Goal: Task Accomplishment & Management: Manage account settings

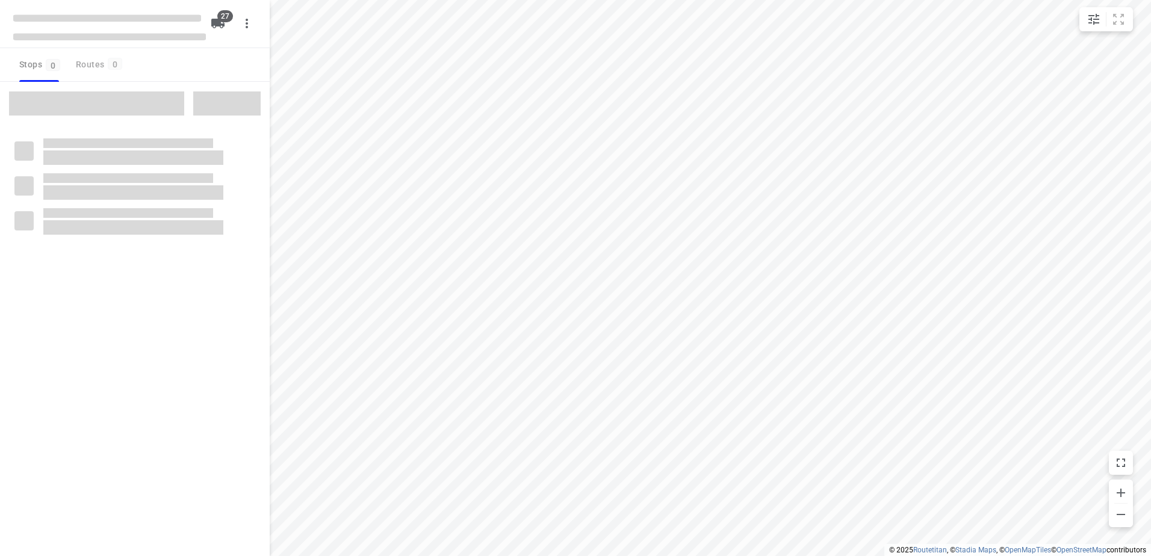
checkbox input "true"
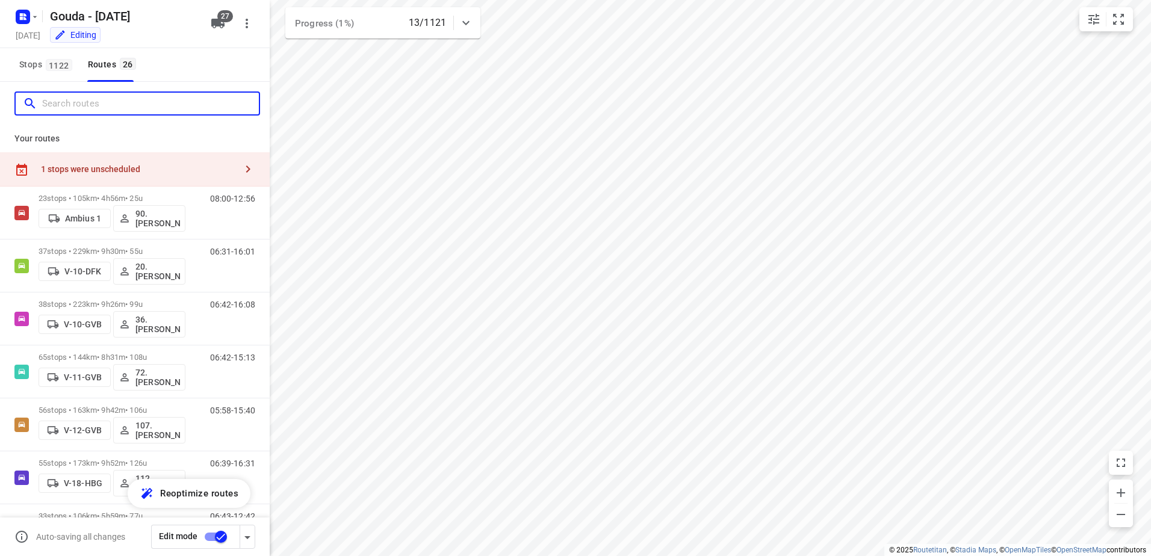
click at [120, 101] on input "Search routes" at bounding box center [150, 104] width 217 height 19
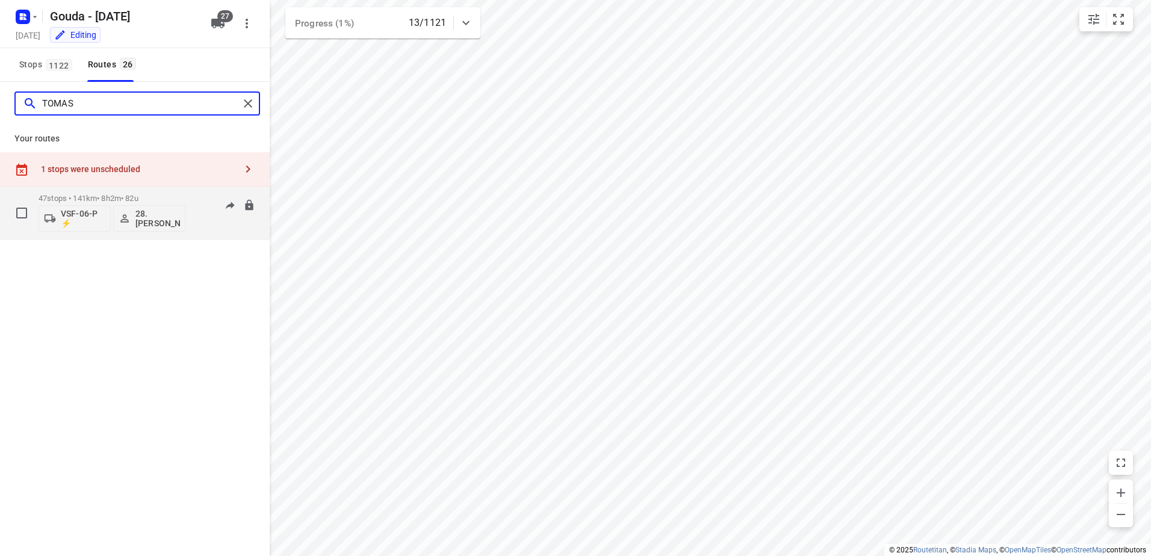
type input "TOMAS"
click at [143, 190] on div "47 stops • 141km • 8h2m • 82u VSF-06-P ⚡ 28.Tomas Vukovic" at bounding box center [112, 213] width 147 height 50
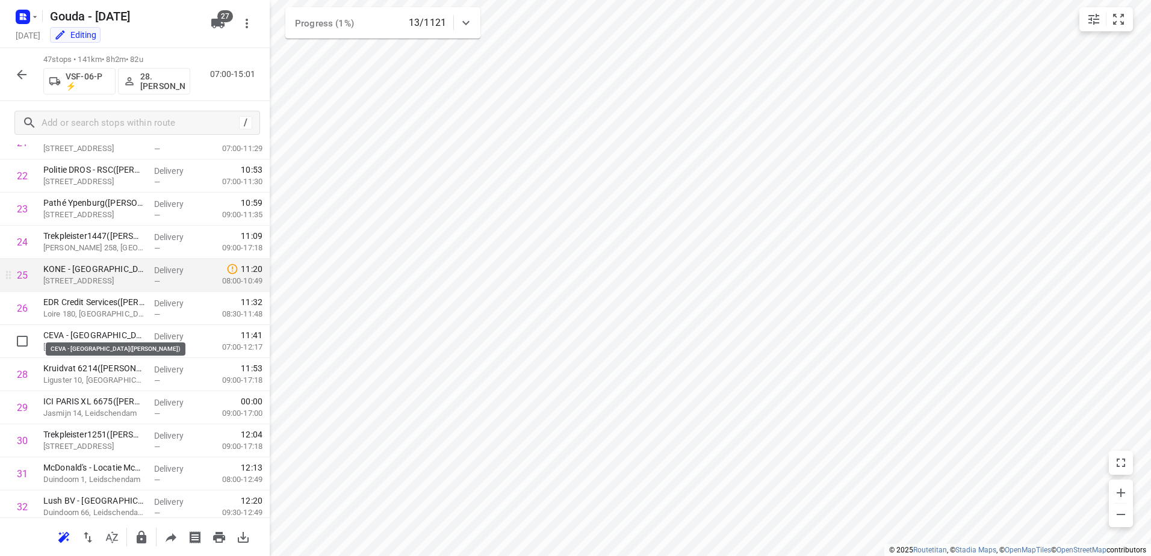
scroll to position [783, 0]
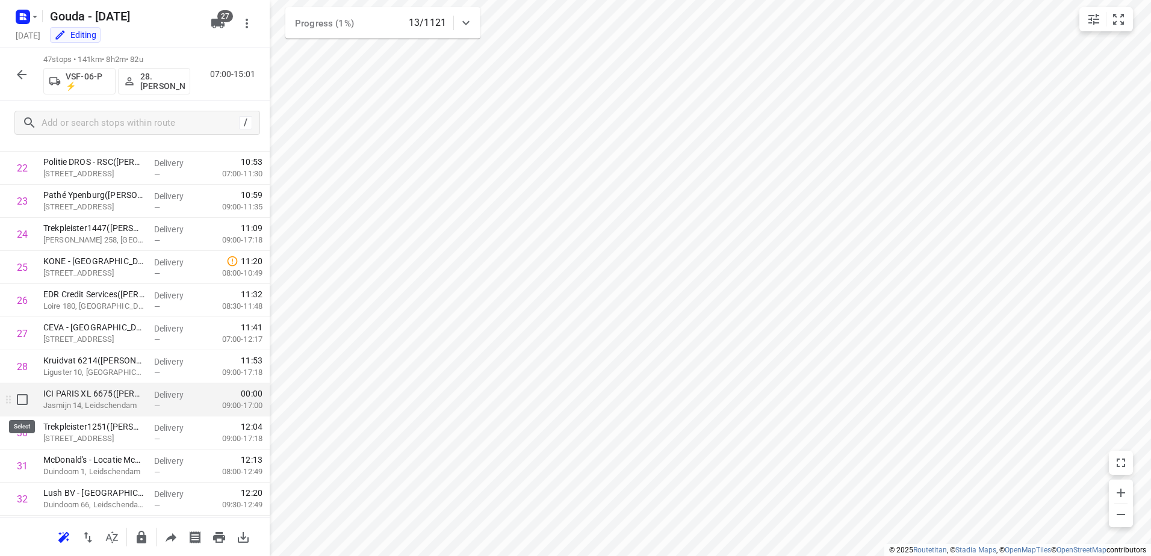
click at [20, 400] on input "checkbox" at bounding box center [22, 400] width 24 height 24
checkbox input "true"
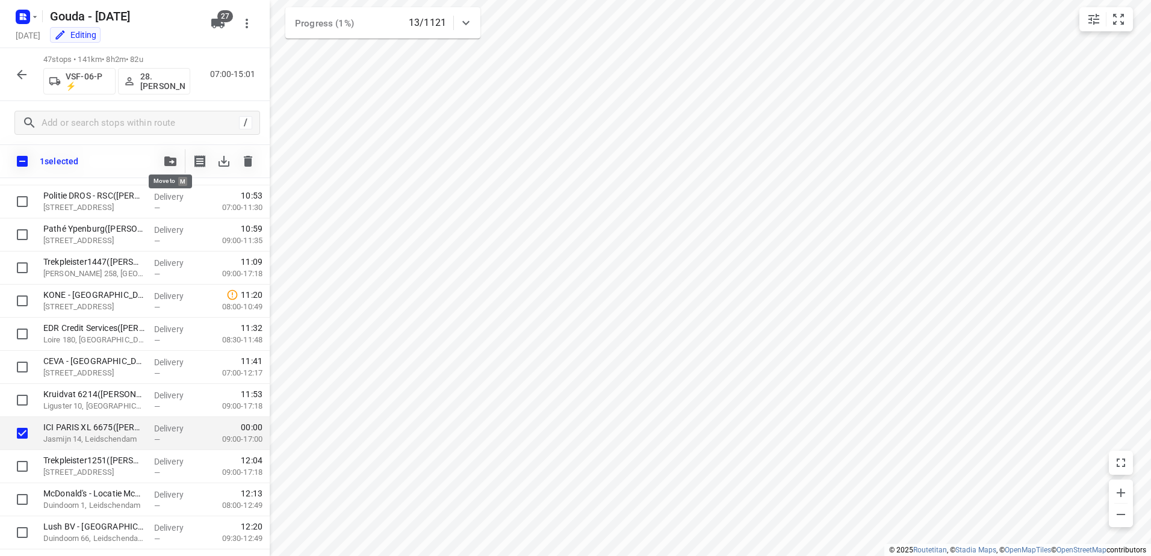
click at [175, 163] on button "button" at bounding box center [170, 161] width 24 height 24
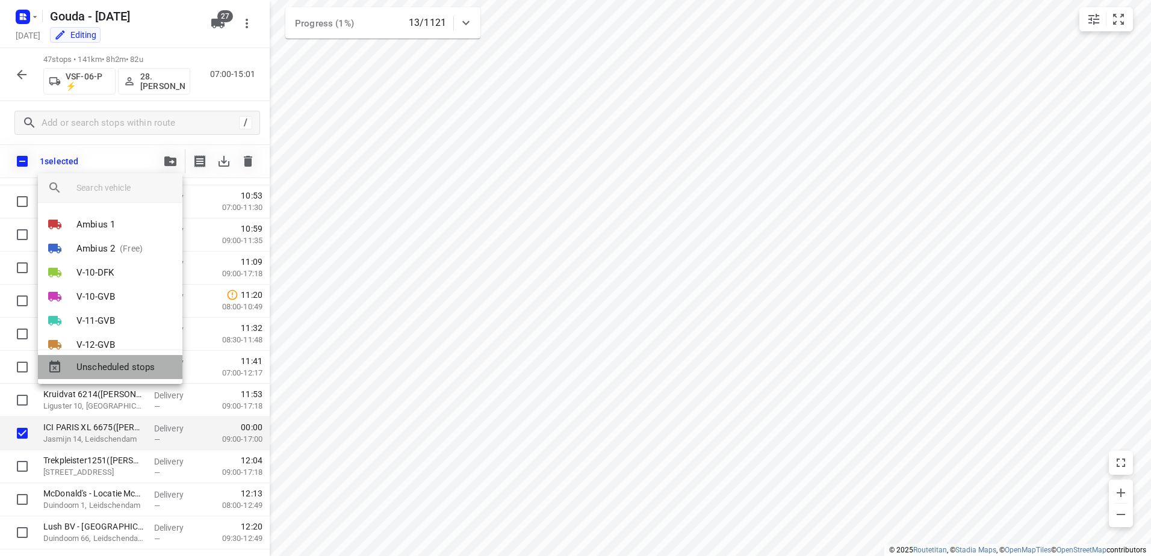
click at [138, 372] on span "Unscheduled stops" at bounding box center [124, 368] width 96 height 14
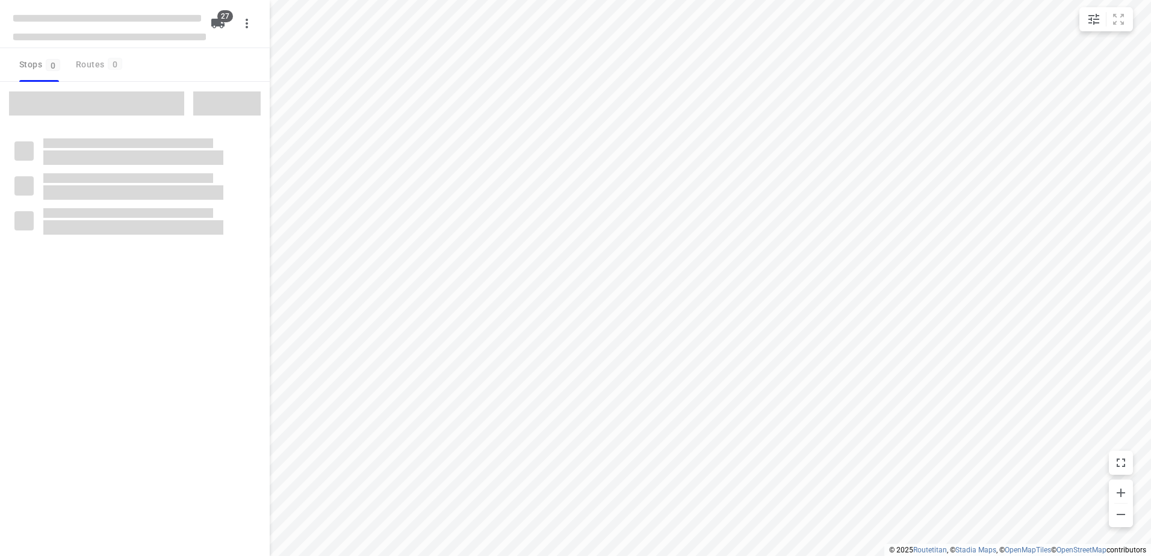
checkbox input "true"
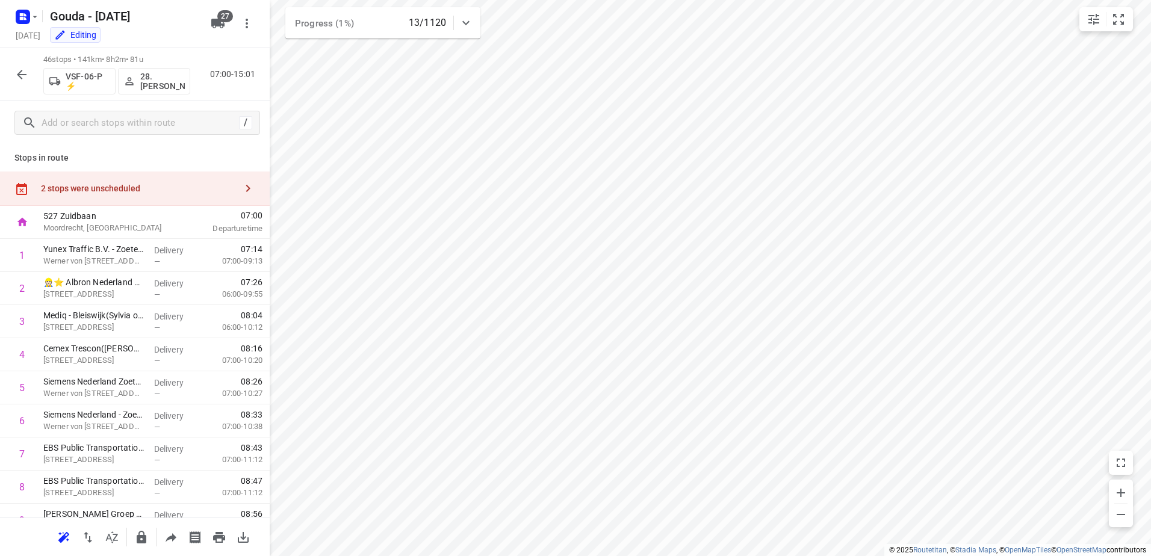
click at [128, 196] on div "2 stops were unscheduled" at bounding box center [135, 189] width 270 height 34
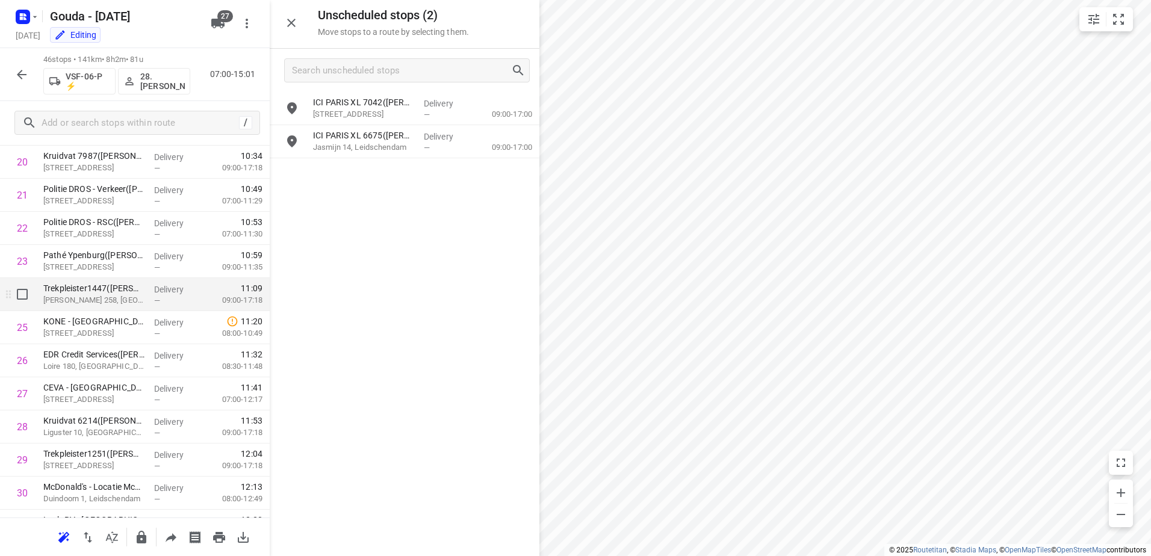
scroll to position [843, 0]
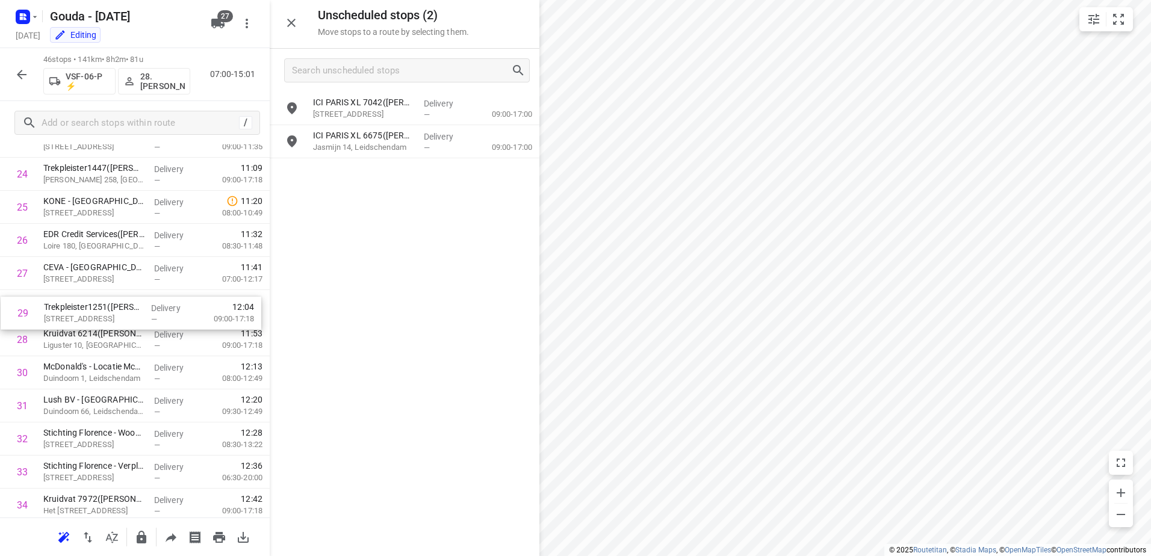
drag, startPoint x: 163, startPoint y: 334, endPoint x: 164, endPoint y: 300, distance: 33.7
click at [164, 300] on div "1 Yunex Traffic B.V. - Zoetermeer(Natasja Hoogteyling) Werner von Siemensstraat…" at bounding box center [135, 157] width 270 height 1523
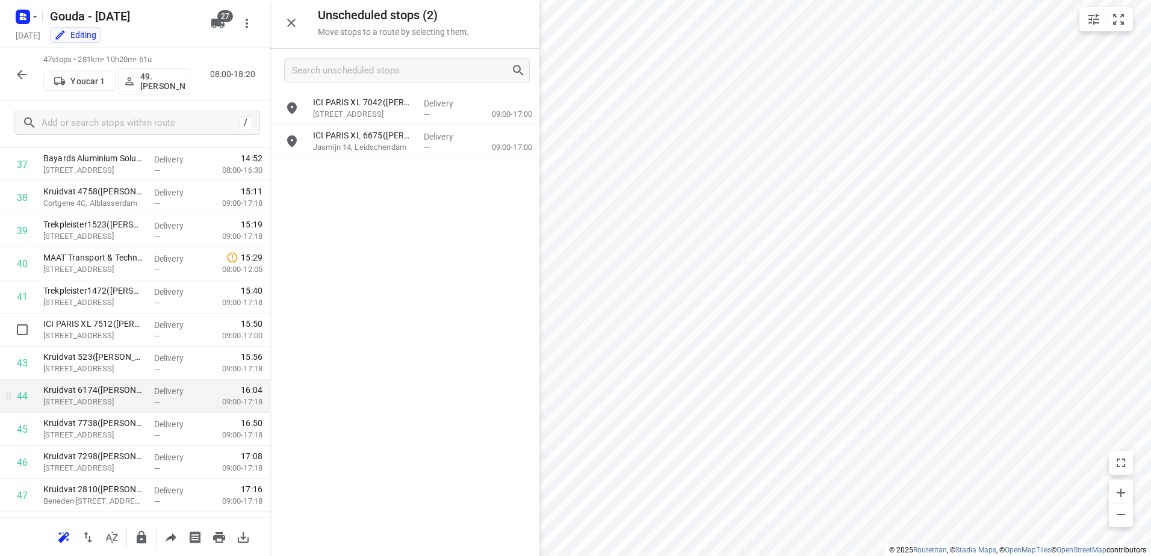
scroll to position [1311, 0]
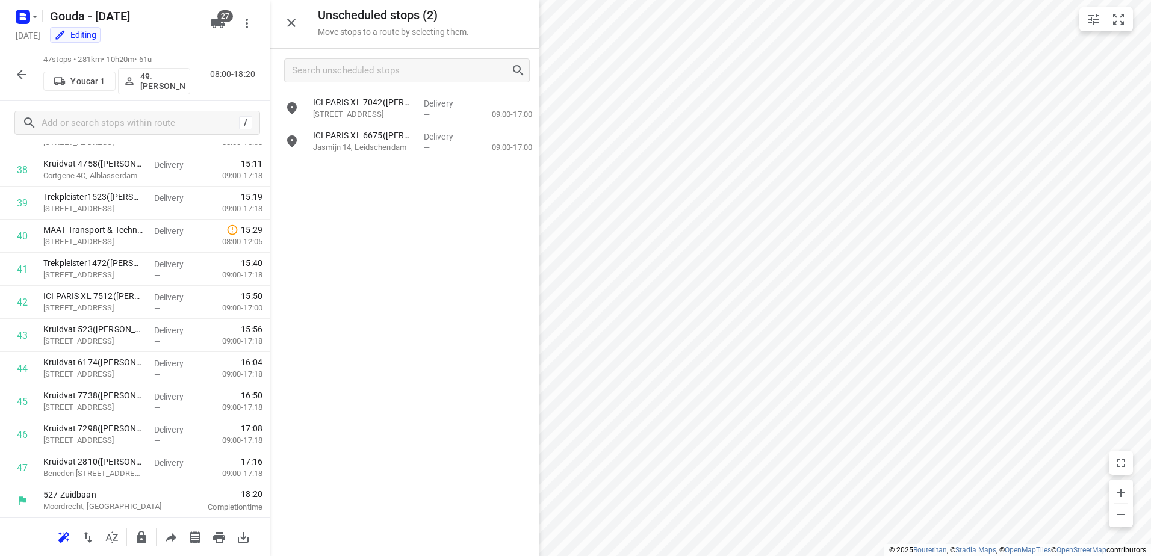
click at [674, 556] on html "i © 2025 Routetitan , © Stadia Maps , © OpenMapTiles © OpenStreetMap contributo…" at bounding box center [575, 278] width 1151 height 556
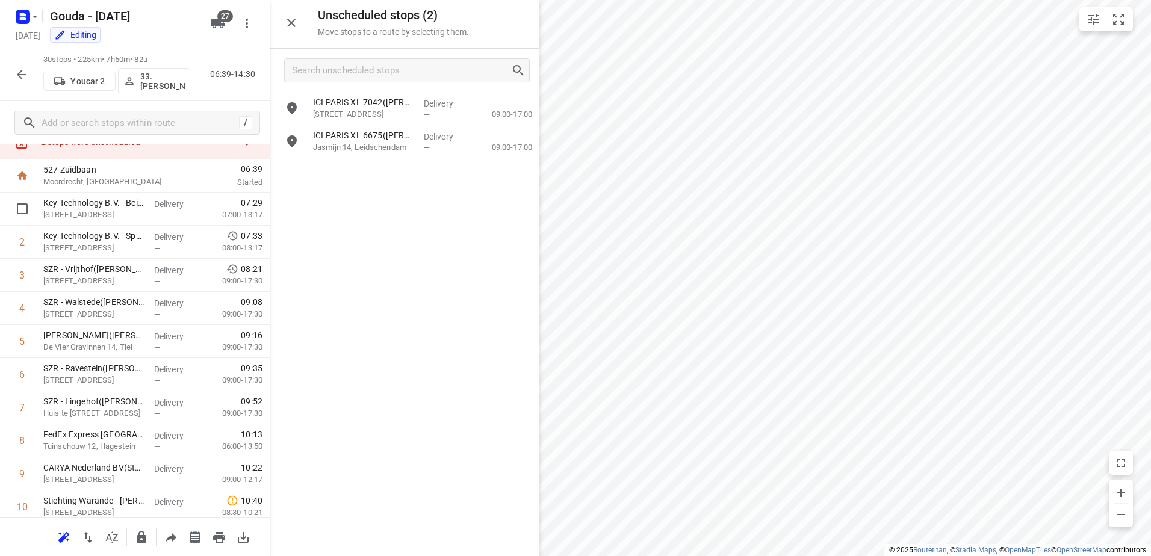
scroll to position [0, 0]
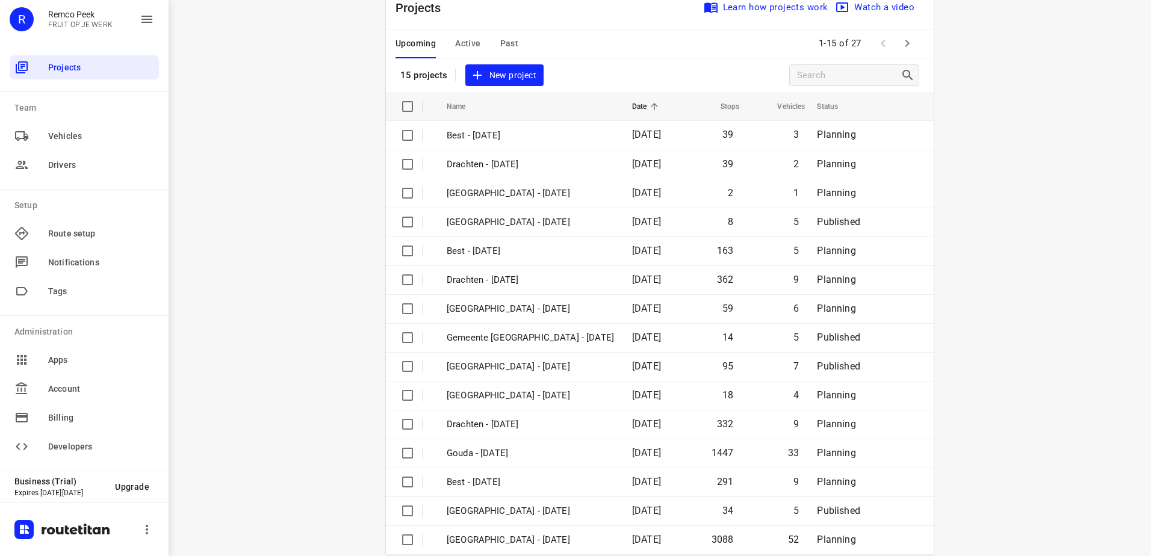
scroll to position [52, 0]
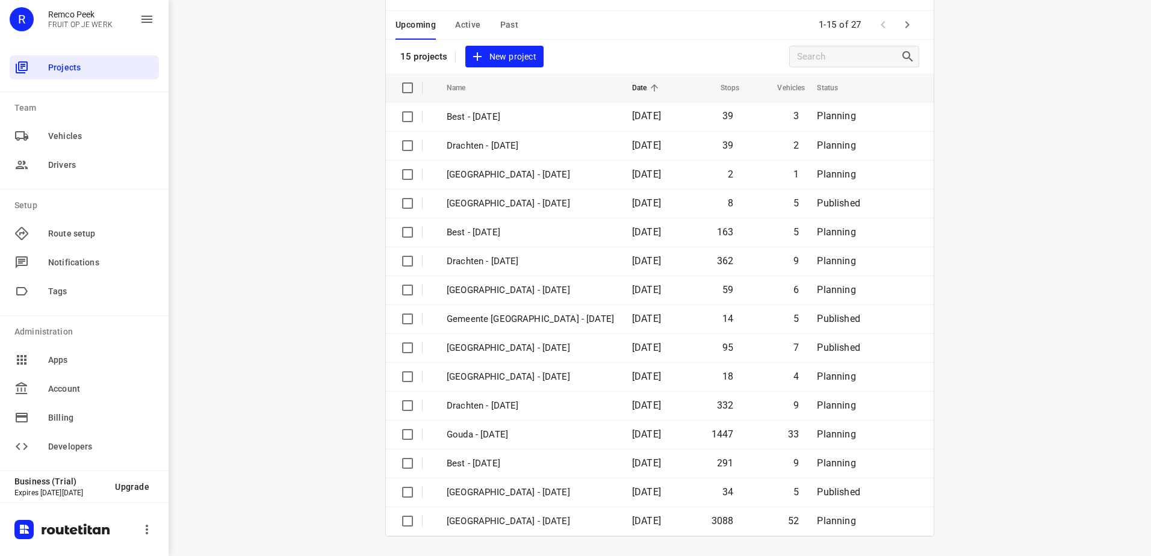
click at [608, 34] on div "Upcoming Active Past 1-15 of 27" at bounding box center [660, 25] width 548 height 29
click at [905, 25] on icon "button" at bounding box center [907, 24] width 14 height 14
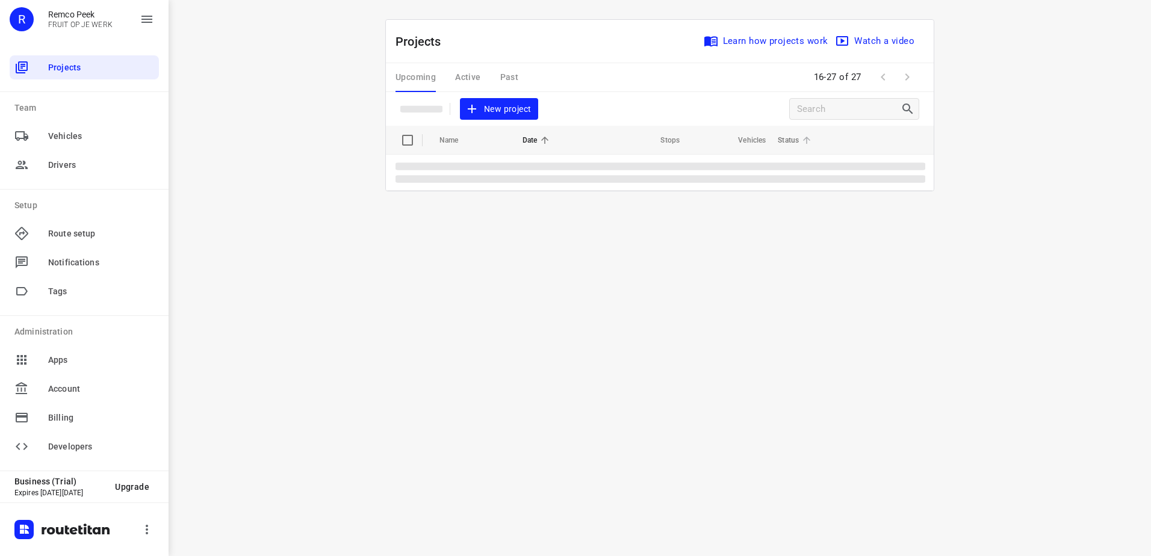
scroll to position [0, 0]
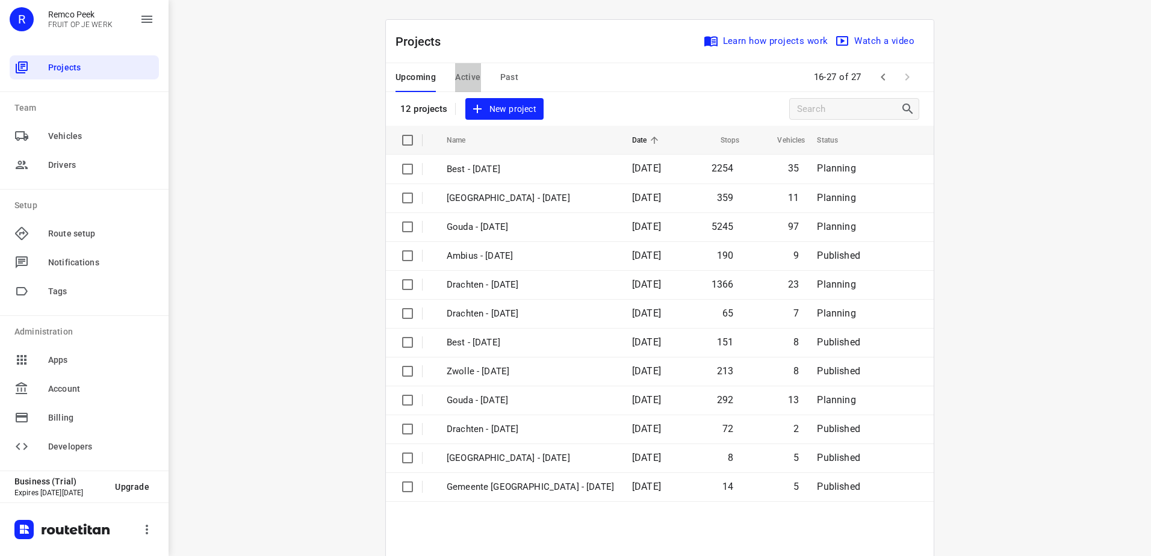
click at [466, 67] on button "Active" at bounding box center [467, 77] width 25 height 29
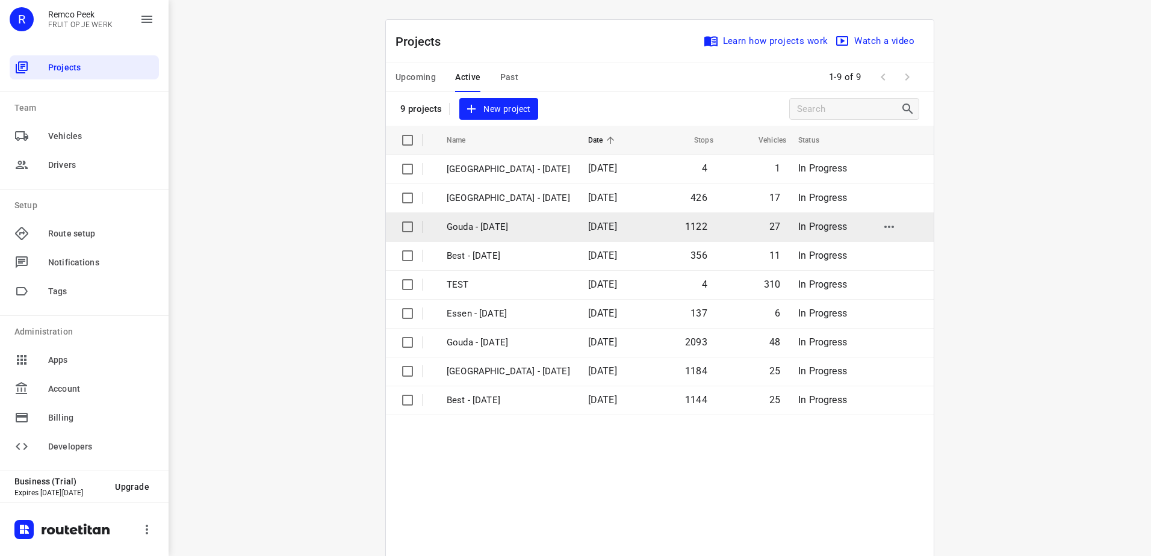
click at [525, 230] on p "Gouda - [DATE]" at bounding box center [508, 227] width 123 height 14
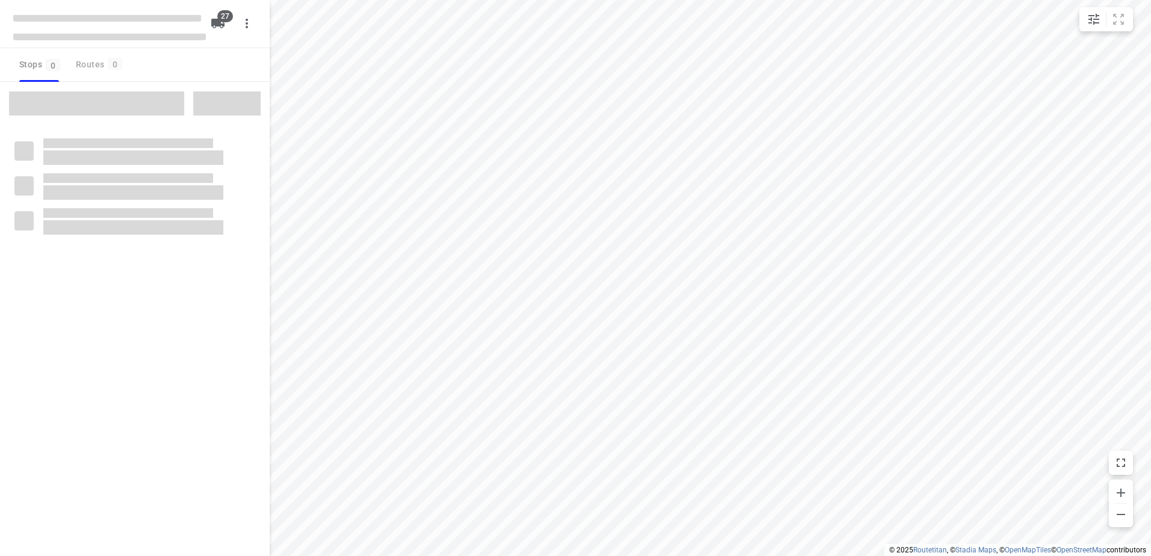
checkbox input "true"
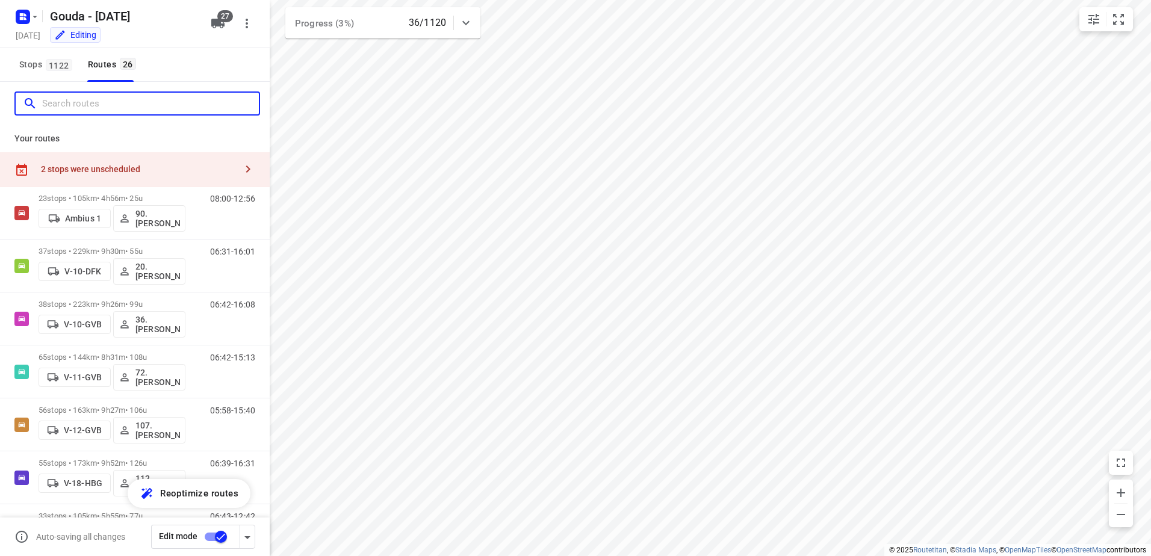
click at [193, 102] on input "Search routes" at bounding box center [150, 104] width 217 height 19
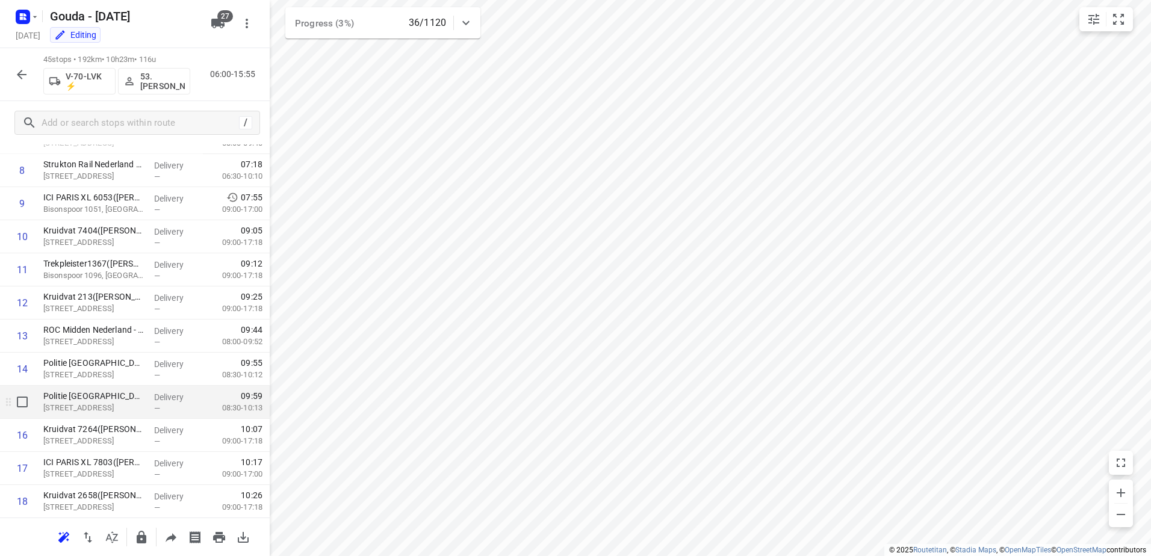
scroll to position [281, 0]
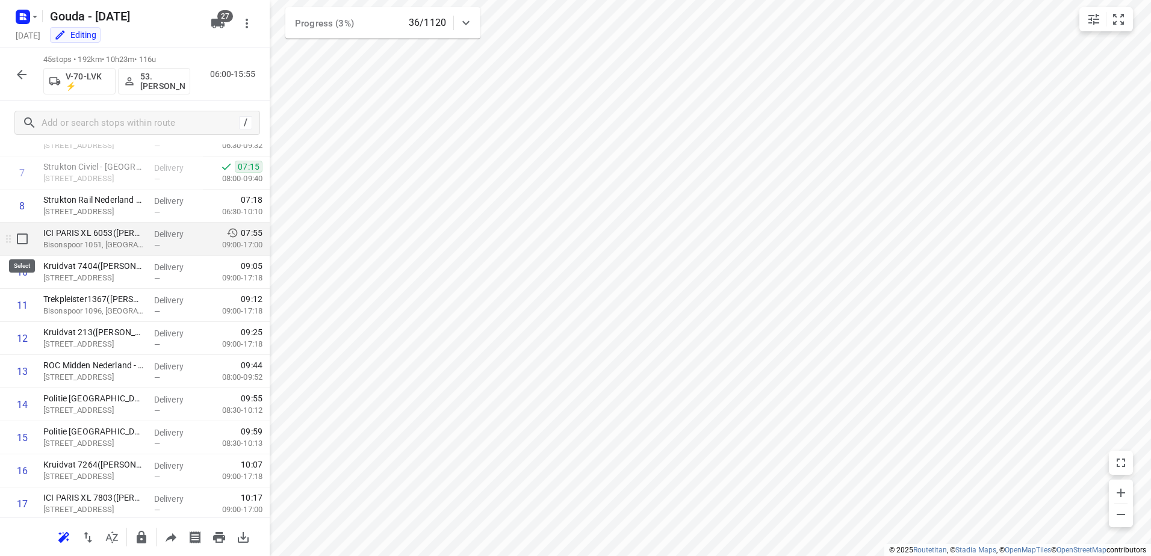
click at [19, 236] on input "checkbox" at bounding box center [22, 239] width 24 height 24
checkbox input "true"
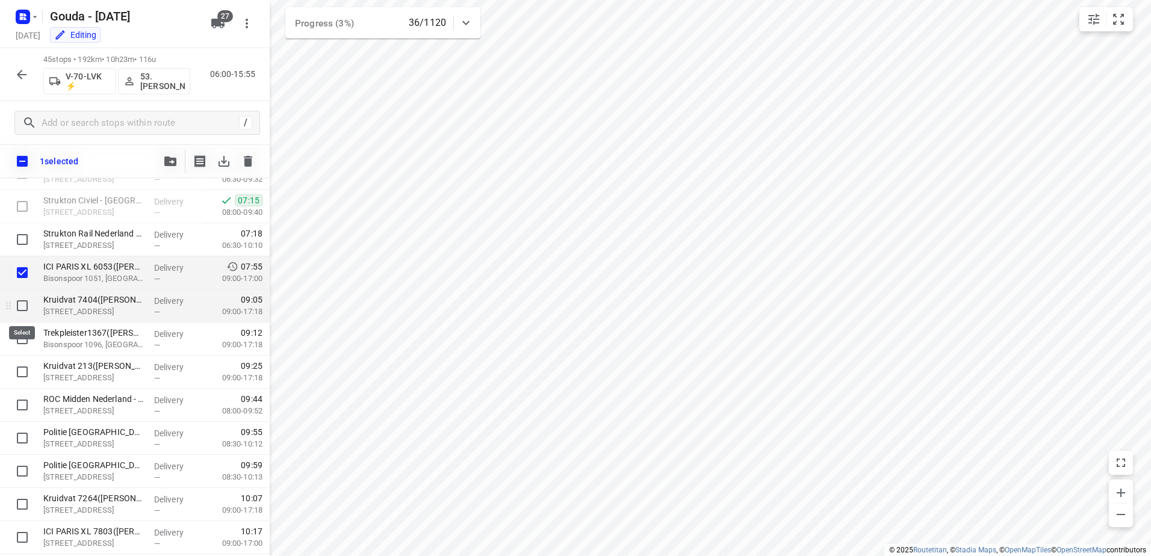
click at [14, 308] on input "checkbox" at bounding box center [22, 306] width 24 height 24
checkbox input "true"
click at [18, 340] on input "checkbox" at bounding box center [22, 339] width 24 height 24
checkbox input "true"
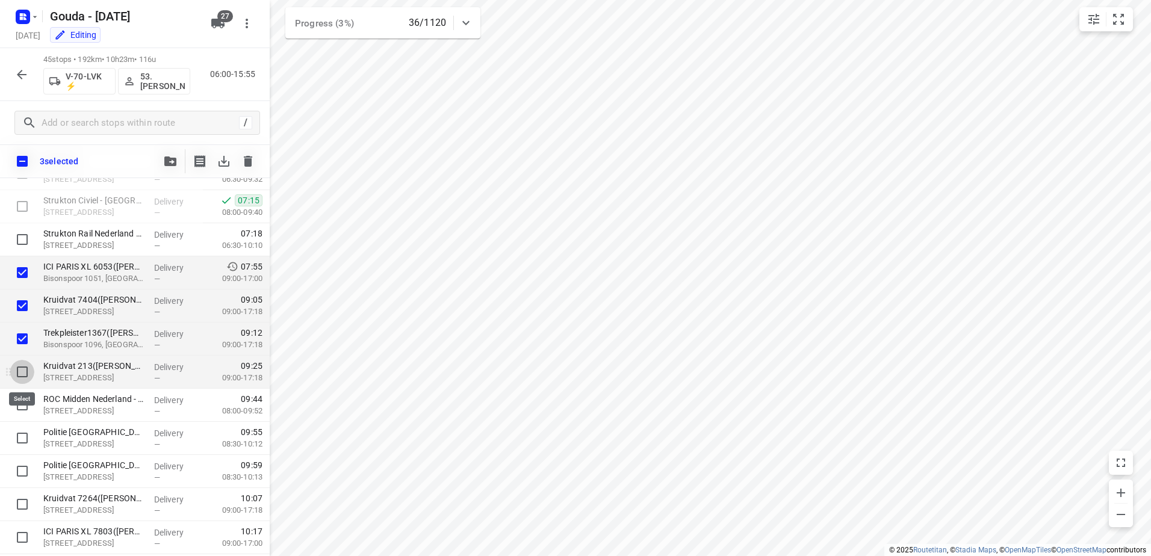
click at [20, 366] on input "checkbox" at bounding box center [22, 372] width 24 height 24
checkbox input "true"
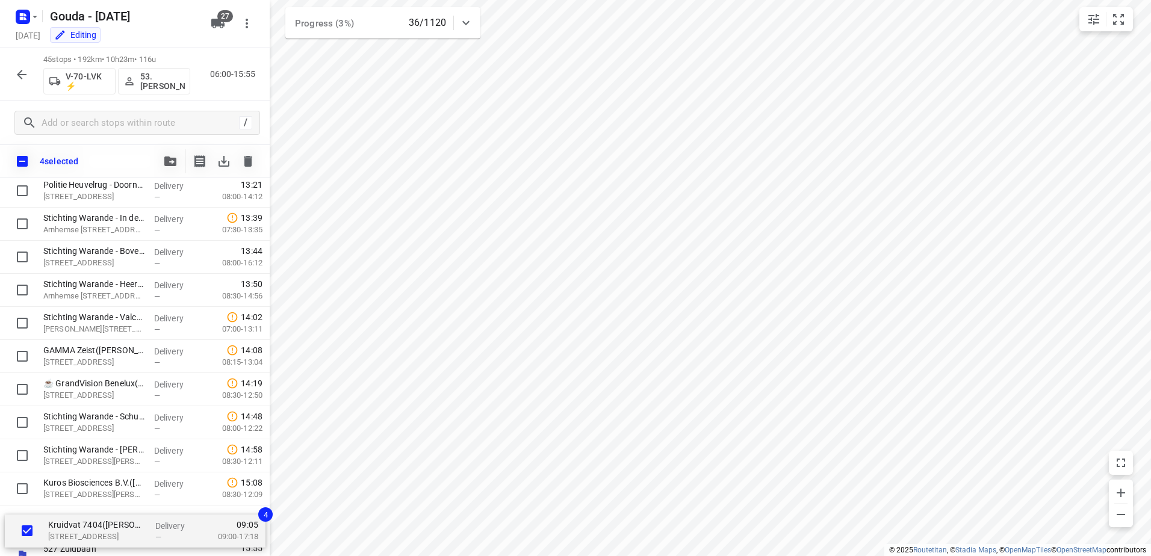
scroll to position [1240, 0]
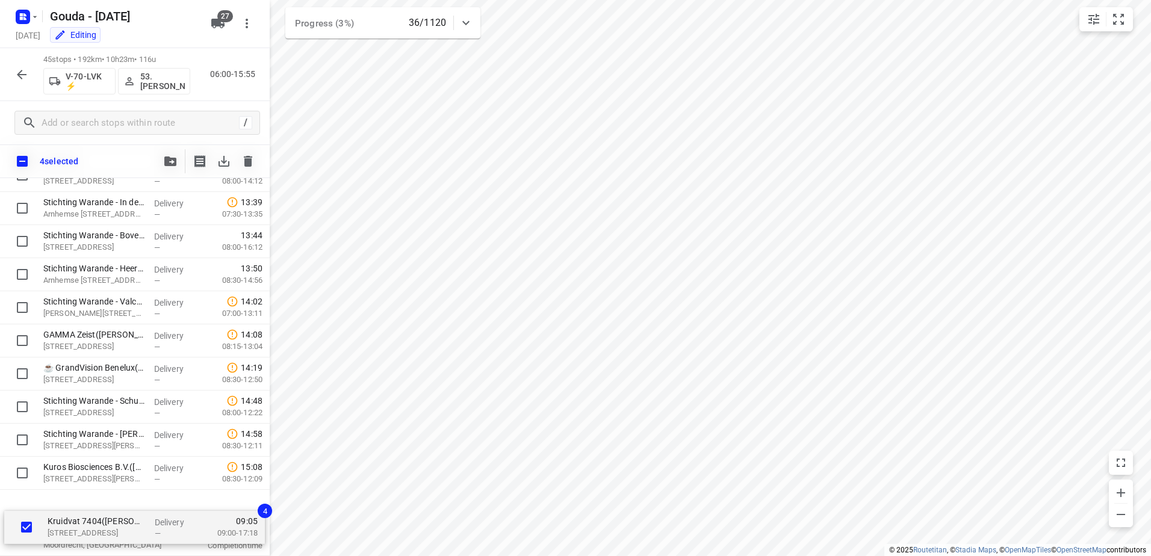
drag, startPoint x: 131, startPoint y: 295, endPoint x: 132, endPoint y: 515, distance: 220.4
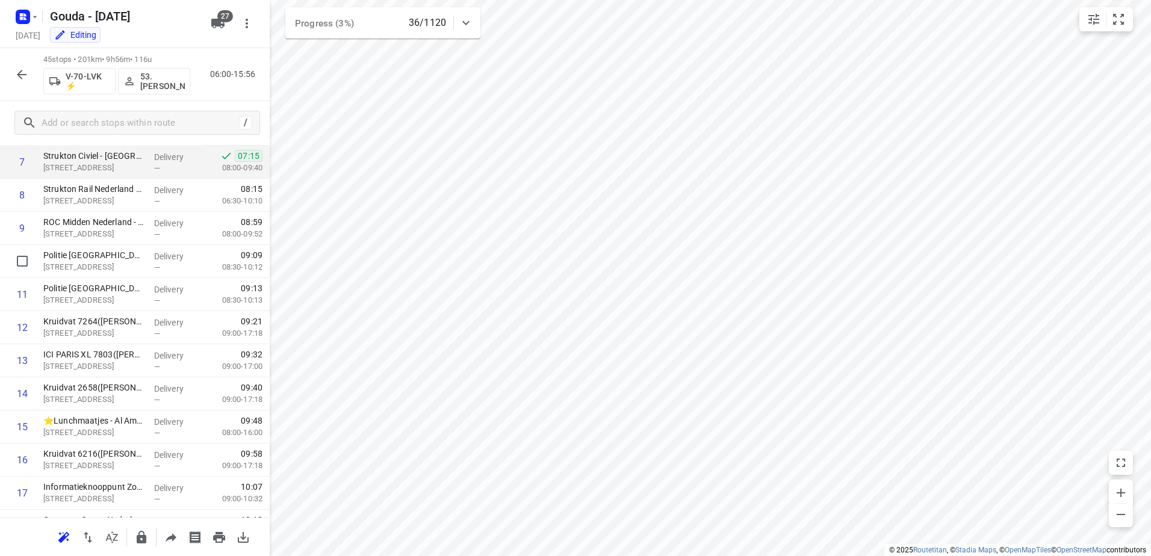
scroll to position [216, 0]
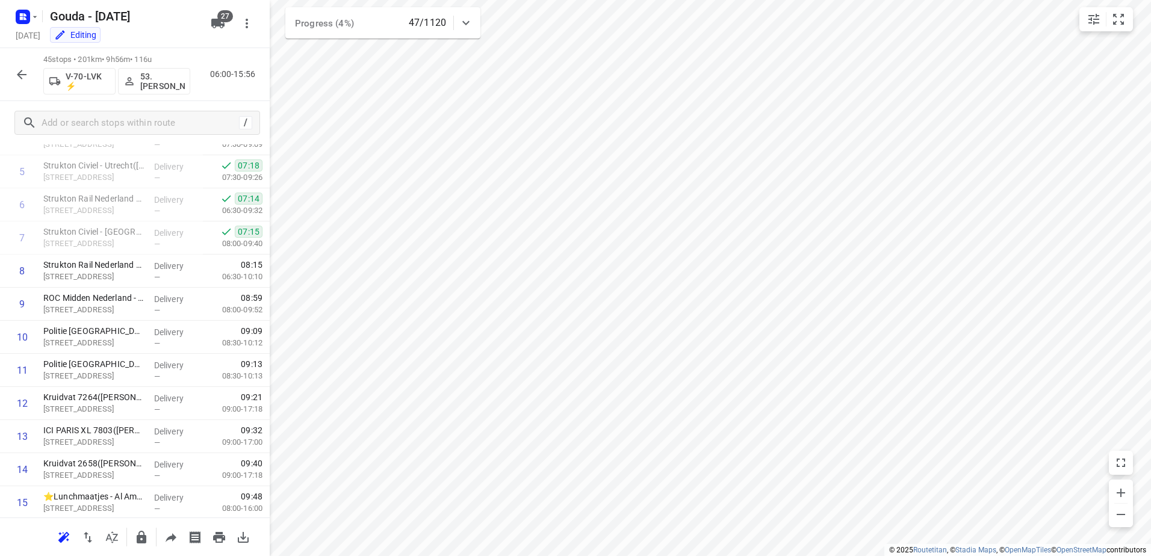
click at [9, 70] on div "45 stops • 201km • 9h56m • 116u V-70-LVK ⚡ 53.Dominick Hofman 06:00-15:56" at bounding box center [135, 74] width 270 height 53
click at [17, 74] on icon "button" at bounding box center [21, 74] width 14 height 14
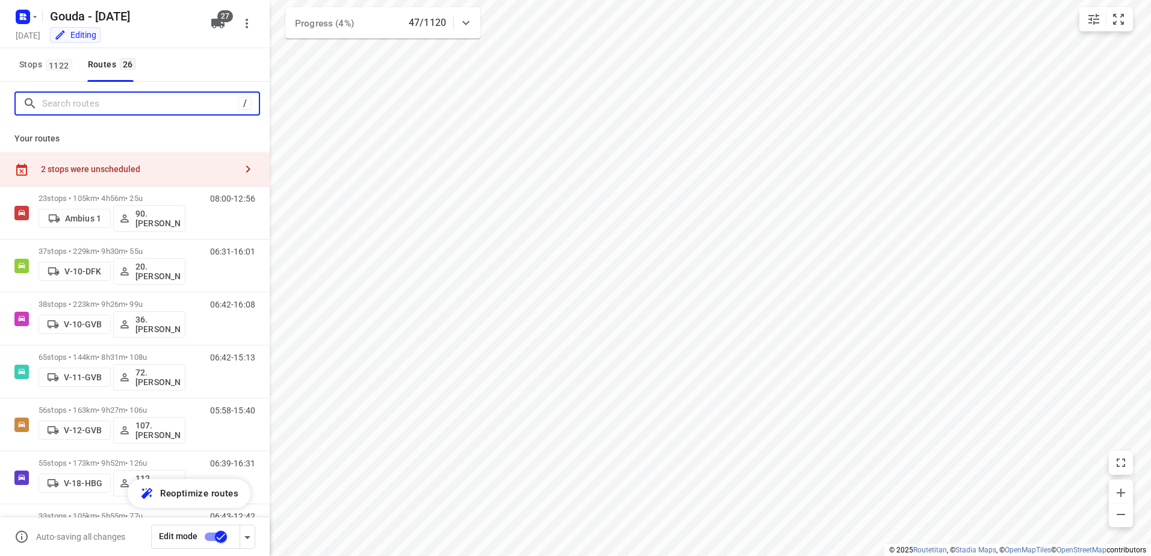
click at [81, 106] on input "Search routes" at bounding box center [140, 104] width 196 height 19
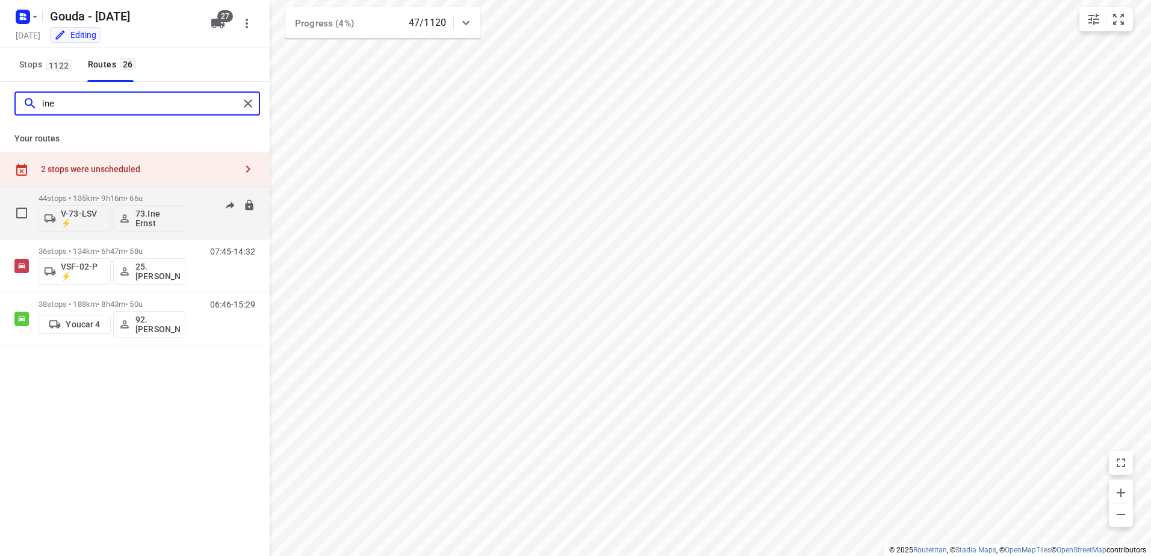
type input "ine"
click at [105, 193] on div "44 stops • 135km • 9h16m • 66u V-73-LSV ⚡ 73.Ine Ernst" at bounding box center [112, 213] width 147 height 50
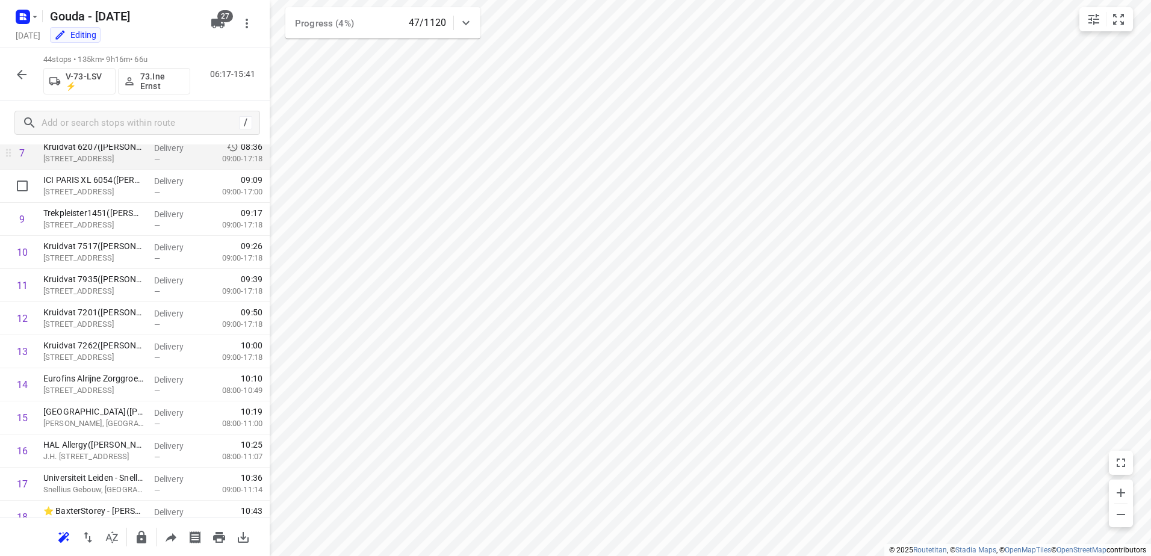
scroll to position [241, 0]
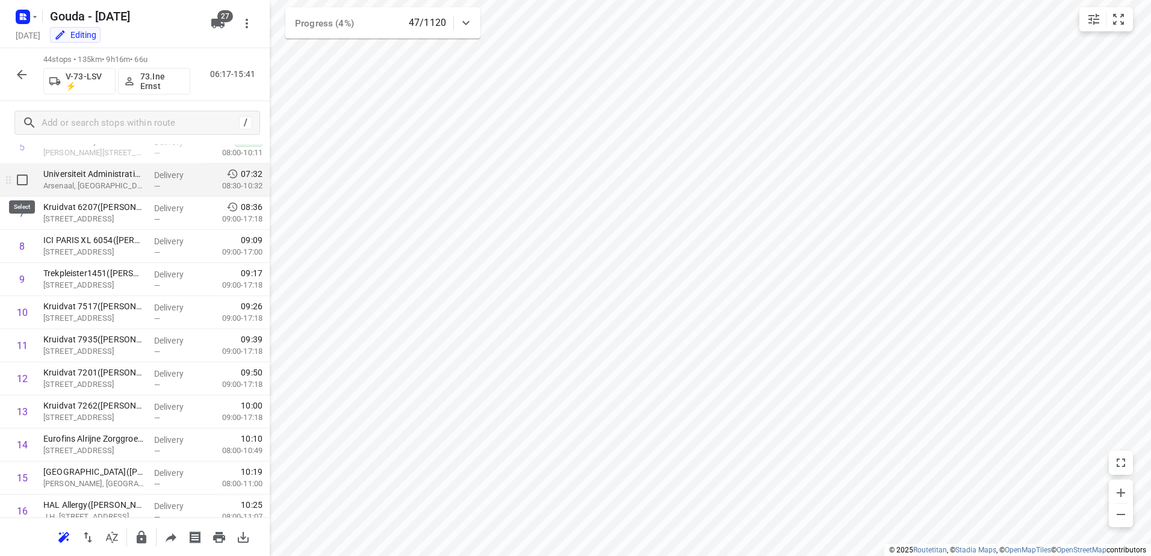
click at [26, 186] on input "checkbox" at bounding box center [22, 180] width 24 height 24
checkbox input "true"
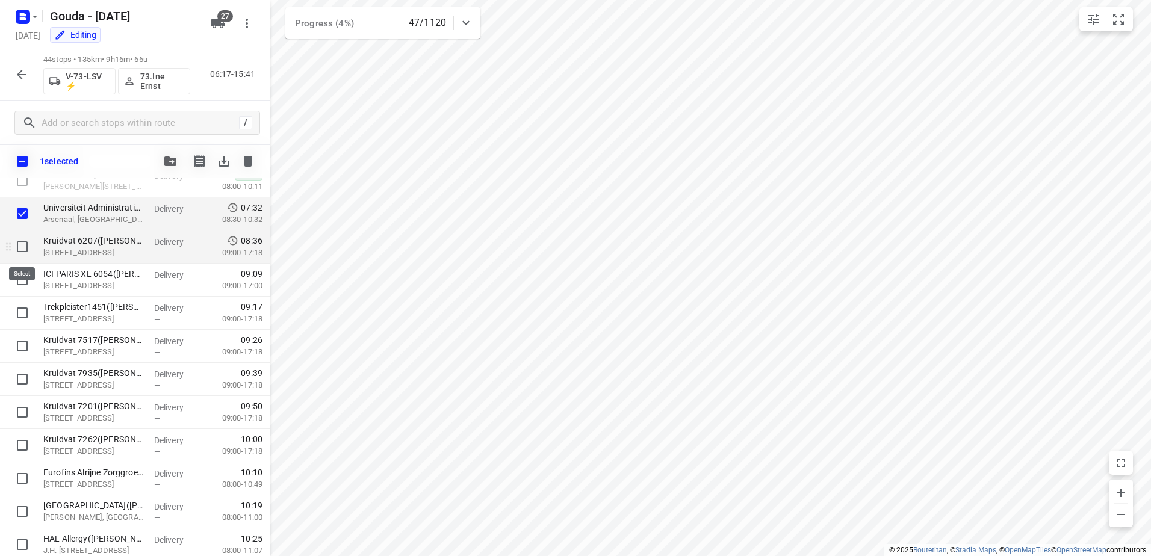
click at [19, 251] on input "checkbox" at bounding box center [22, 247] width 24 height 24
checkbox input "true"
click at [22, 291] on input "checkbox" at bounding box center [22, 280] width 24 height 24
checkbox input "true"
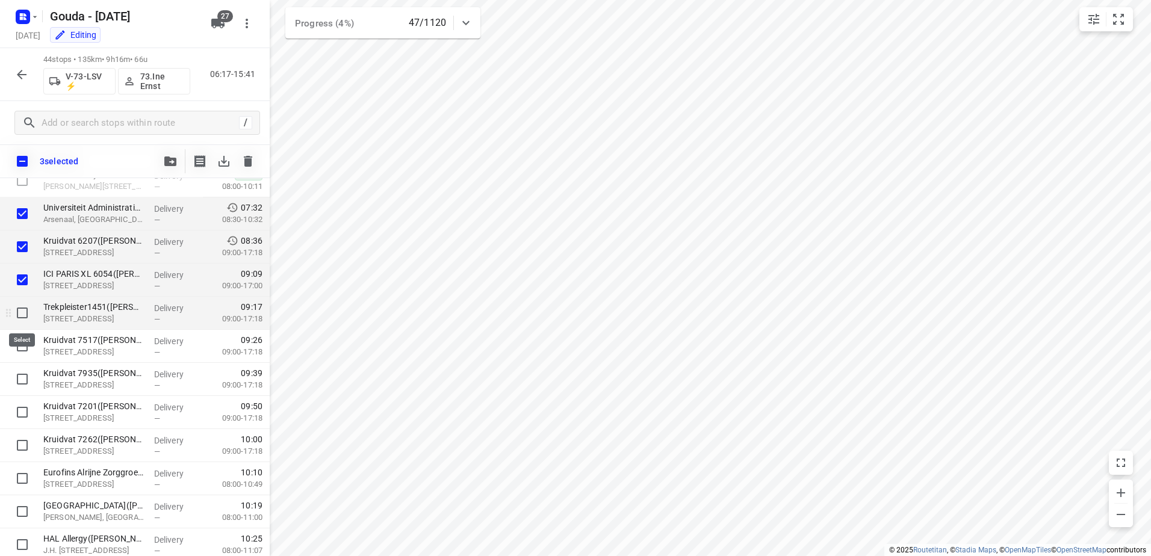
click at [20, 314] on input "checkbox" at bounding box center [22, 313] width 24 height 24
checkbox input "true"
drag, startPoint x: 18, startPoint y: 343, endPoint x: 18, endPoint y: 351, distance: 7.8
click at [18, 344] on input "checkbox" at bounding box center [22, 346] width 24 height 24
checkbox input "true"
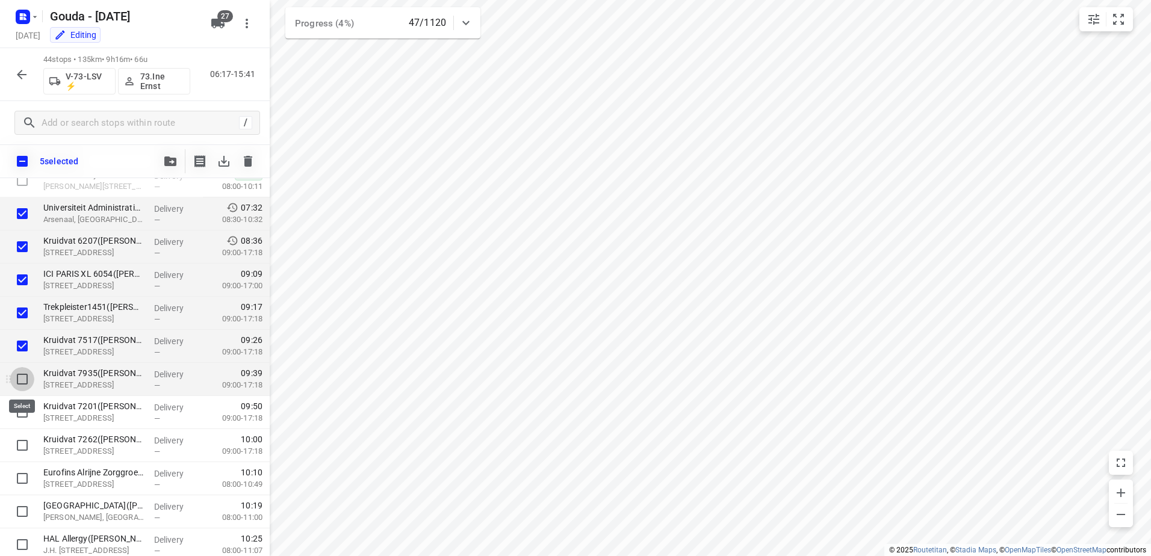
click at [21, 383] on input "checkbox" at bounding box center [22, 379] width 24 height 24
checkbox input "true"
click at [18, 417] on input "checkbox" at bounding box center [22, 412] width 24 height 24
checkbox input "true"
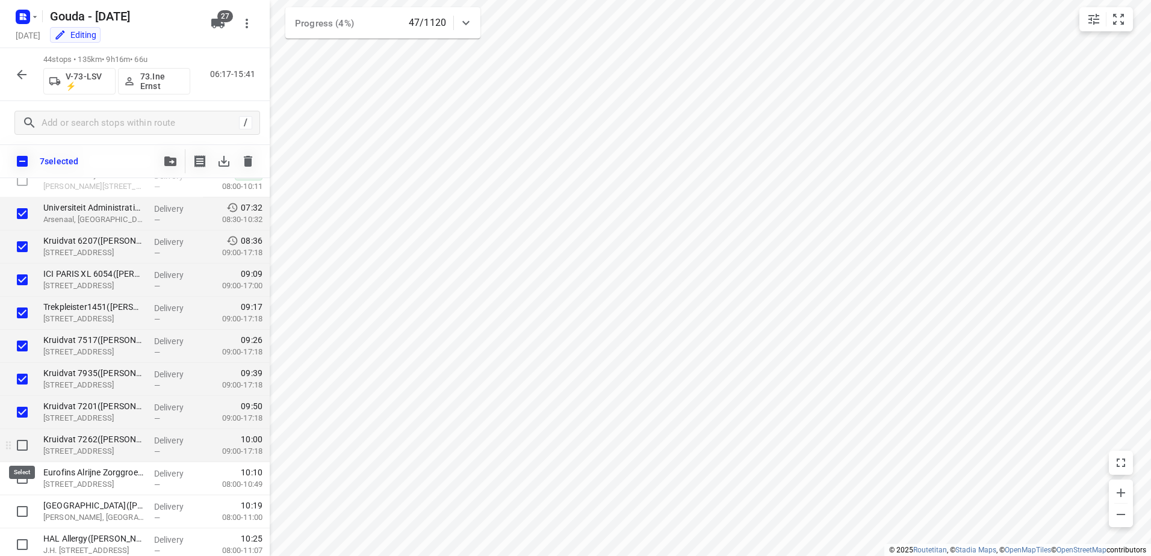
click at [18, 449] on input "checkbox" at bounding box center [22, 446] width 24 height 24
checkbox input "true"
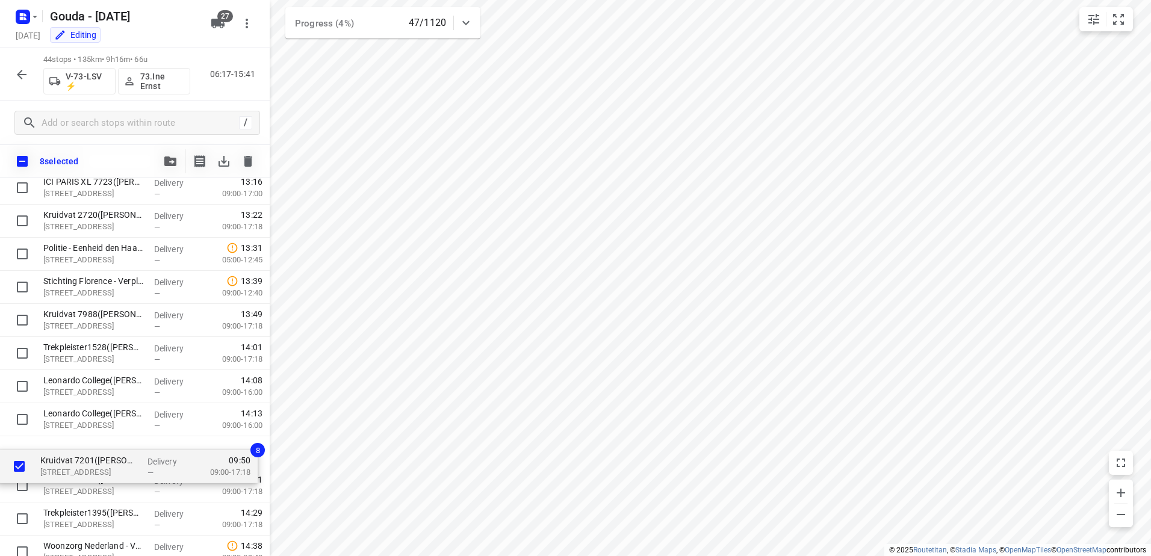
scroll to position [1066, 0]
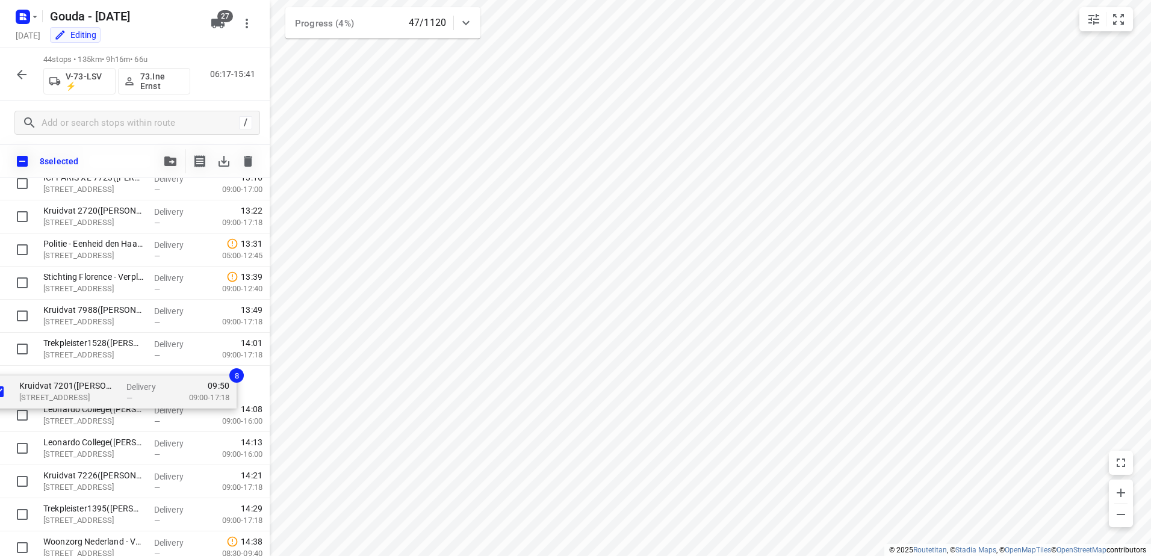
drag, startPoint x: 132, startPoint y: 222, endPoint x: 118, endPoint y: 380, distance: 158.4
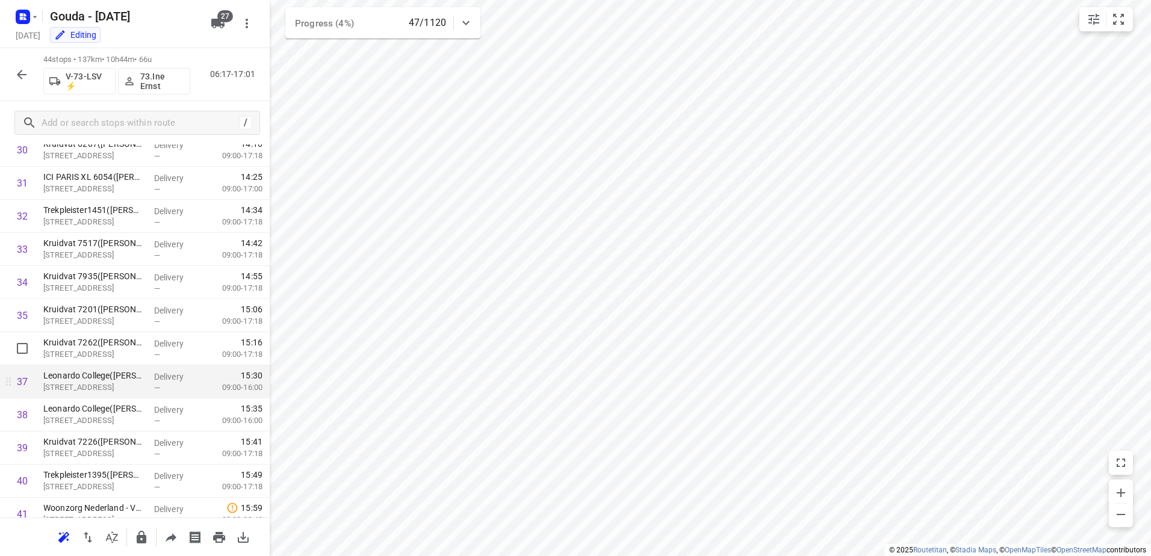
scroll to position [1126, 0]
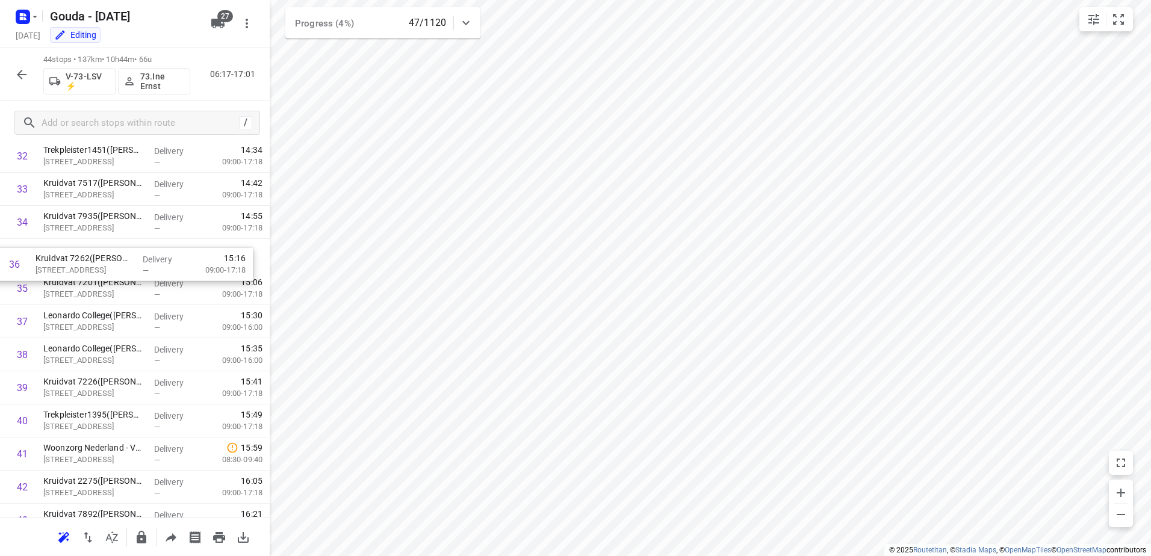
drag, startPoint x: 190, startPoint y: 290, endPoint x: 180, endPoint y: 262, distance: 30.1
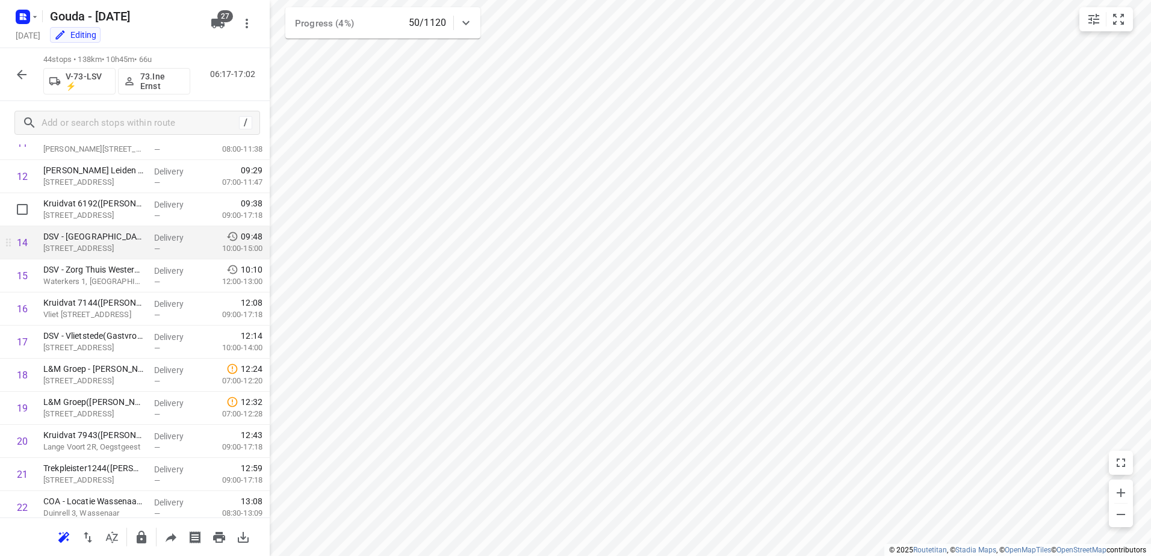
scroll to position [482, 0]
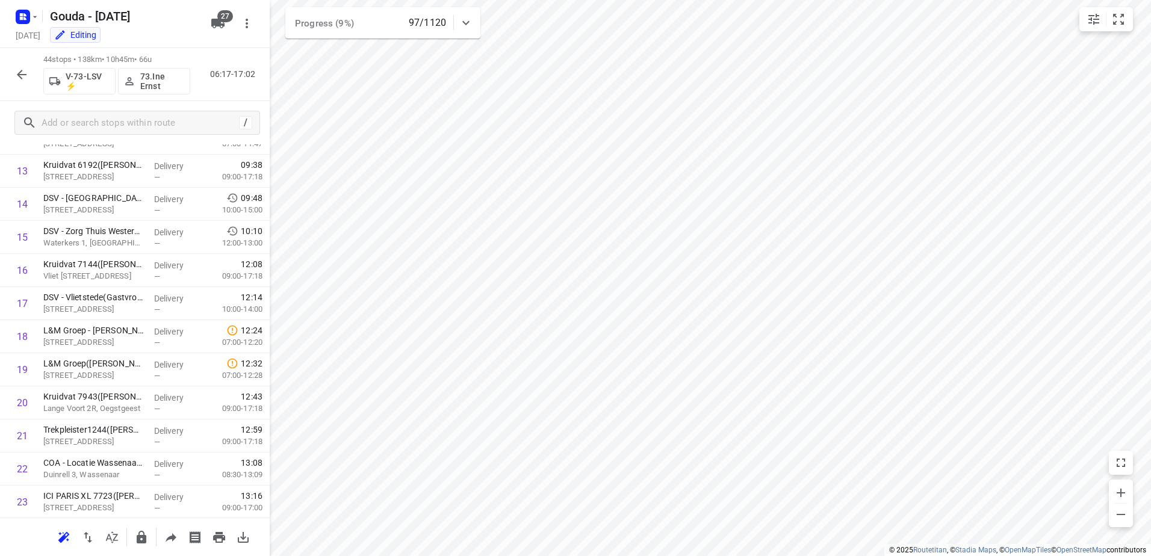
click at [18, 73] on icon "button" at bounding box center [21, 74] width 14 height 14
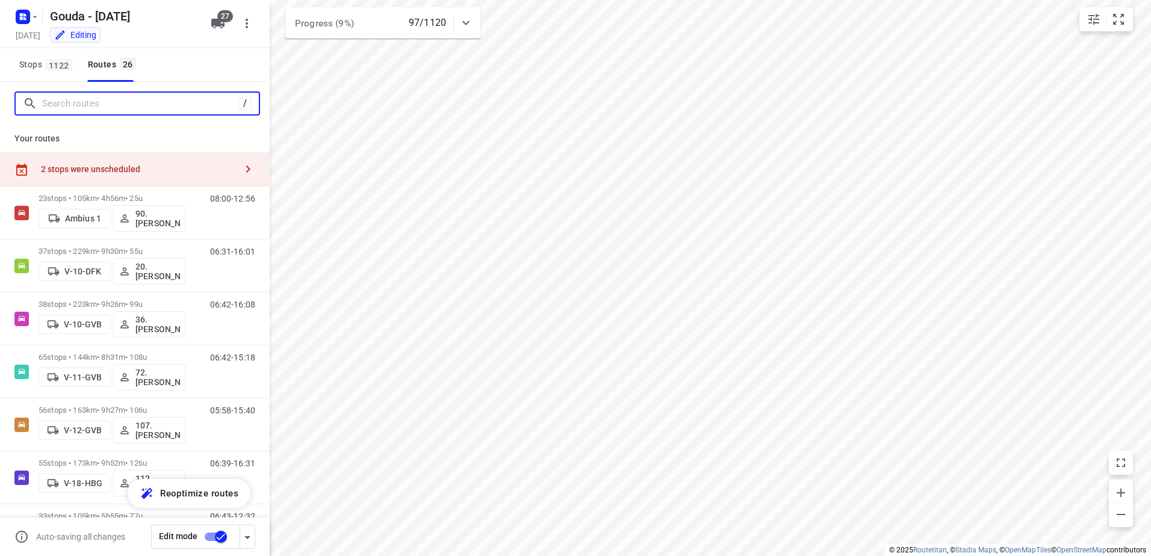
click at [82, 101] on input "Search routes" at bounding box center [140, 104] width 196 height 19
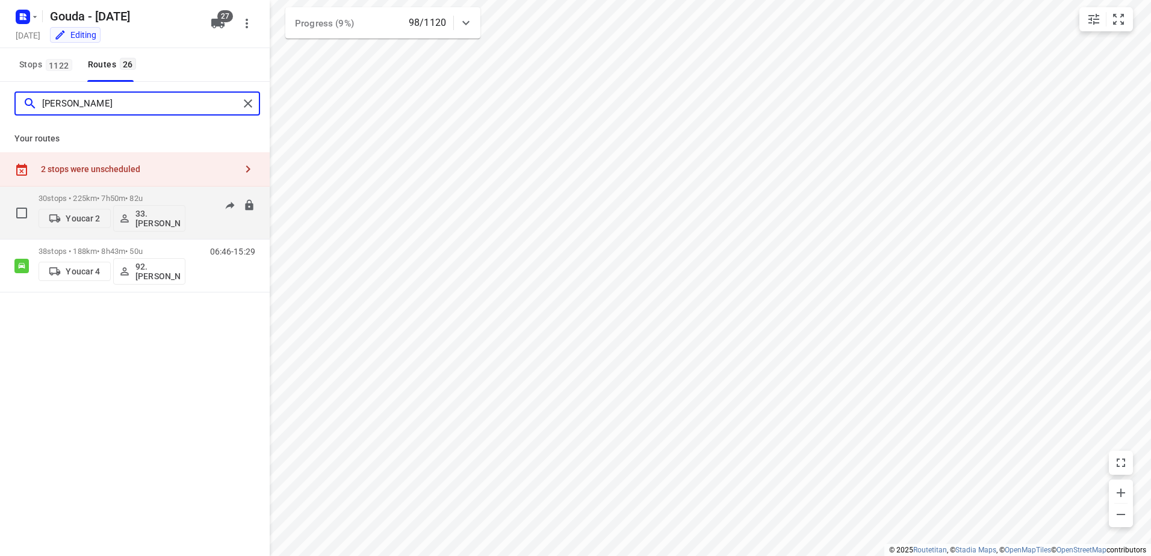
type input "lars"
click at [131, 193] on div "30 stops • 225km • 7h50m • 82u Youcar 2 33.Lars Naafs" at bounding box center [112, 213] width 147 height 50
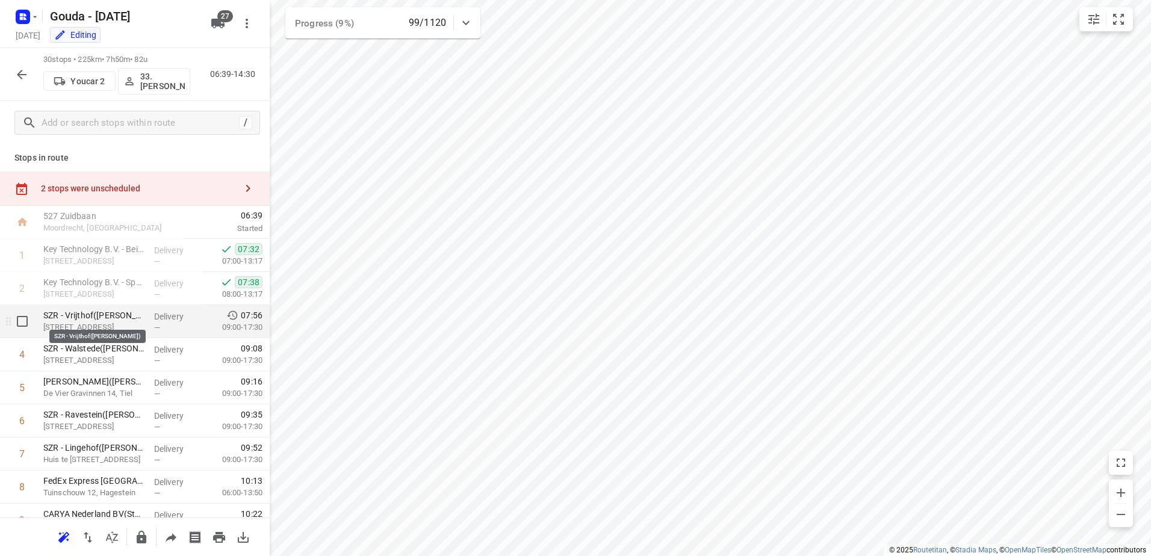
click at [109, 320] on p "SZR - Vrijthof(Jobjan Blonk)" at bounding box center [93, 316] width 101 height 12
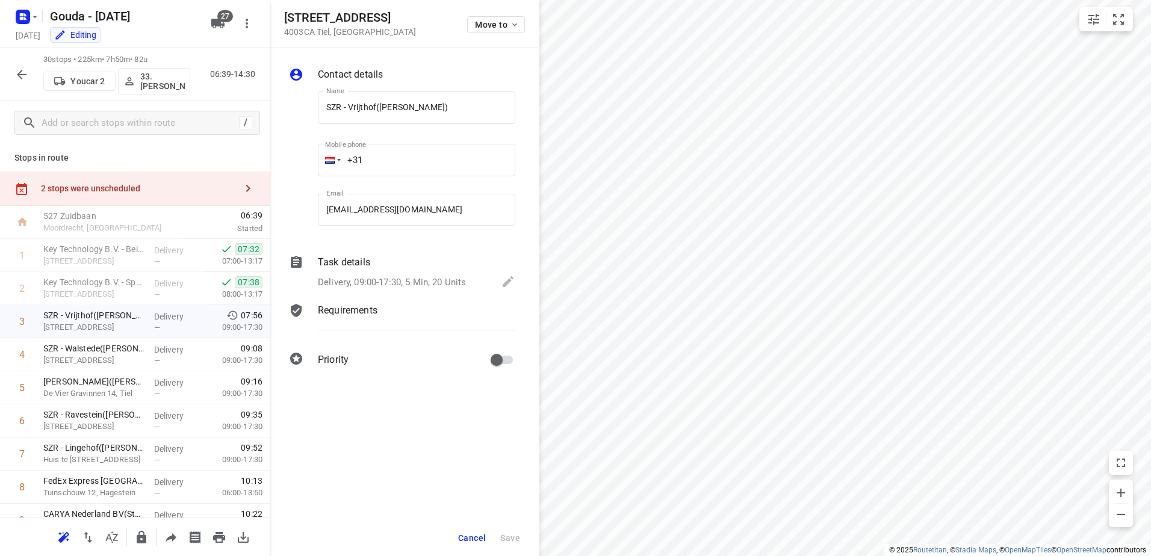
click at [438, 290] on div "Delivery, 09:00-17:30, 5 Min, 20 Units" at bounding box center [417, 283] width 198 height 17
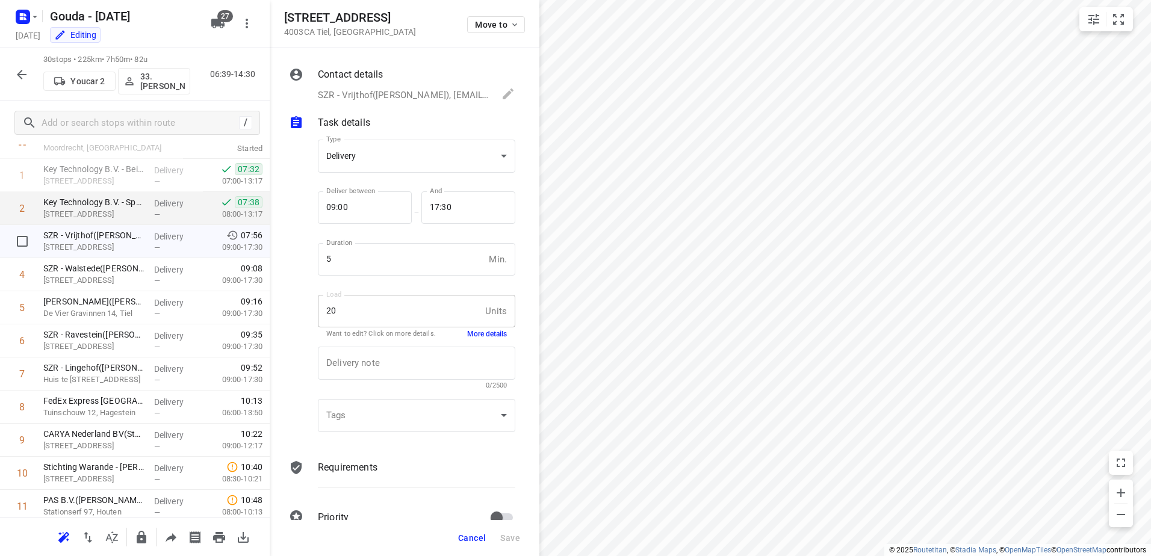
scroll to position [60, 0]
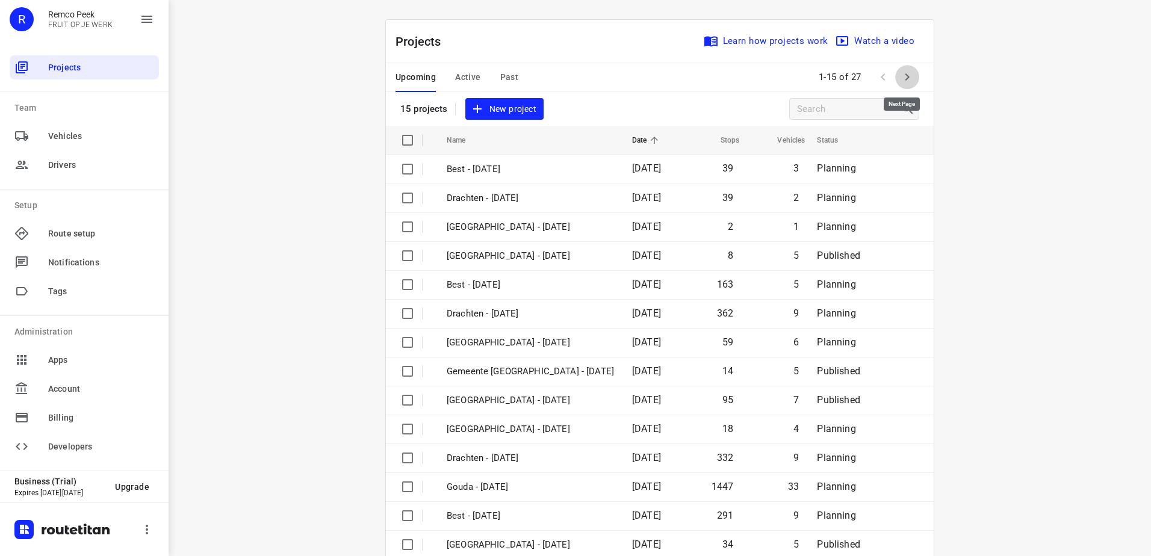
click at [910, 77] on button "button" at bounding box center [907, 77] width 24 height 24
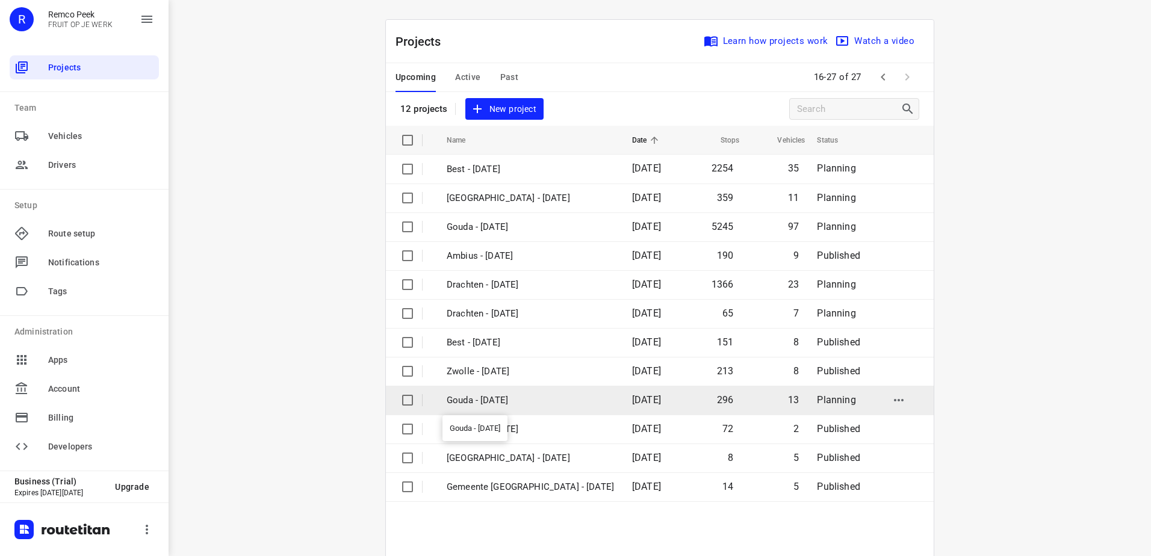
click at [538, 401] on p "Gouda - Friday" at bounding box center [530, 401] width 167 height 14
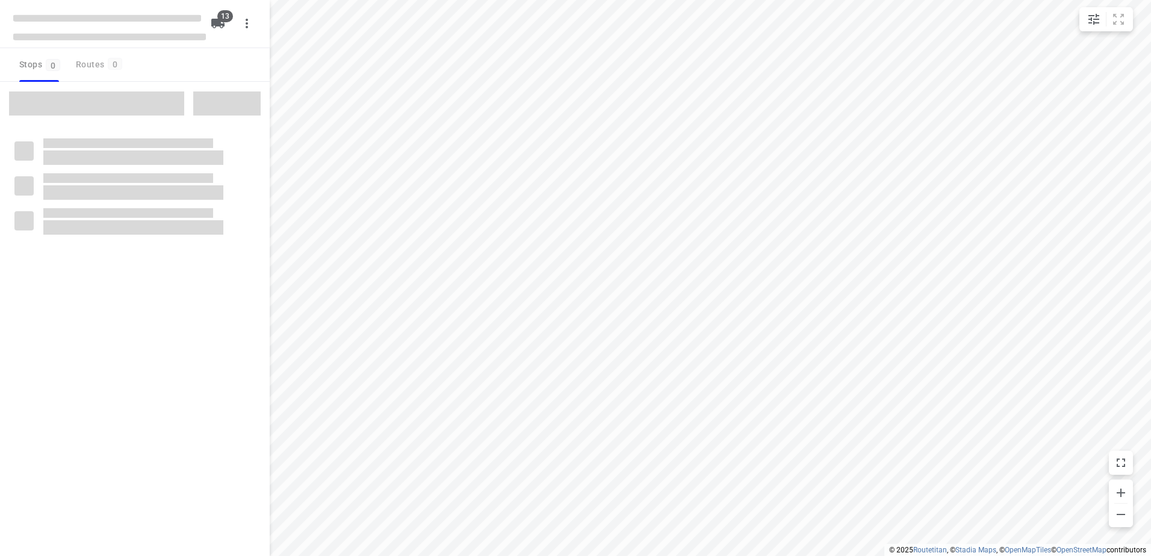
checkbox input "true"
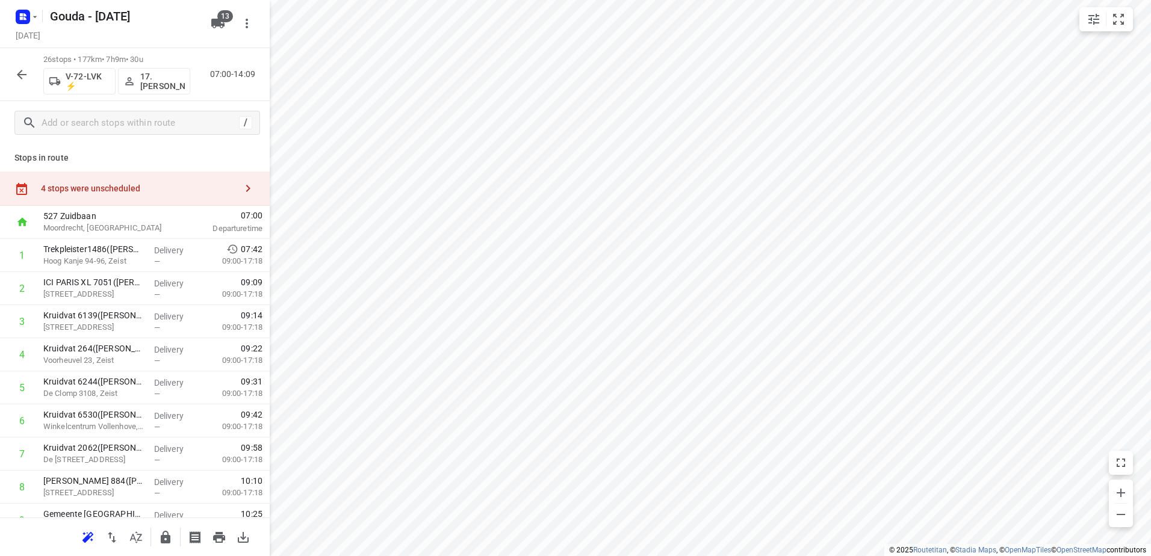
click at [126, 178] on div "4 stops were unscheduled" at bounding box center [135, 189] width 270 height 34
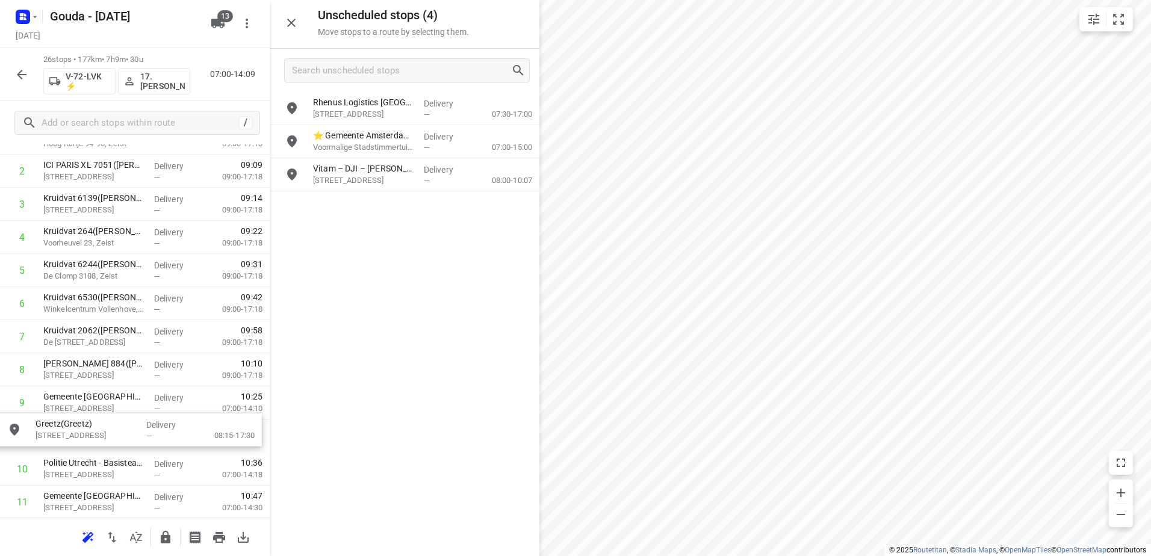
scroll to position [119, 0]
drag, startPoint x: 440, startPoint y: 96, endPoint x: 152, endPoint y: 400, distance: 419.1
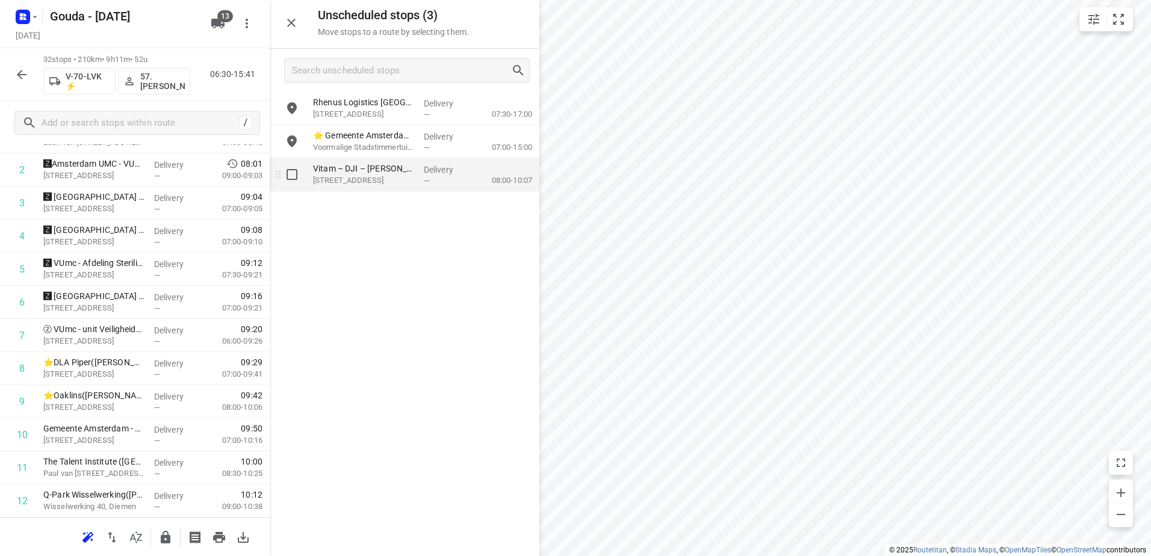
click at [444, 163] on div "Delivery —" at bounding box center [446, 174] width 54 height 33
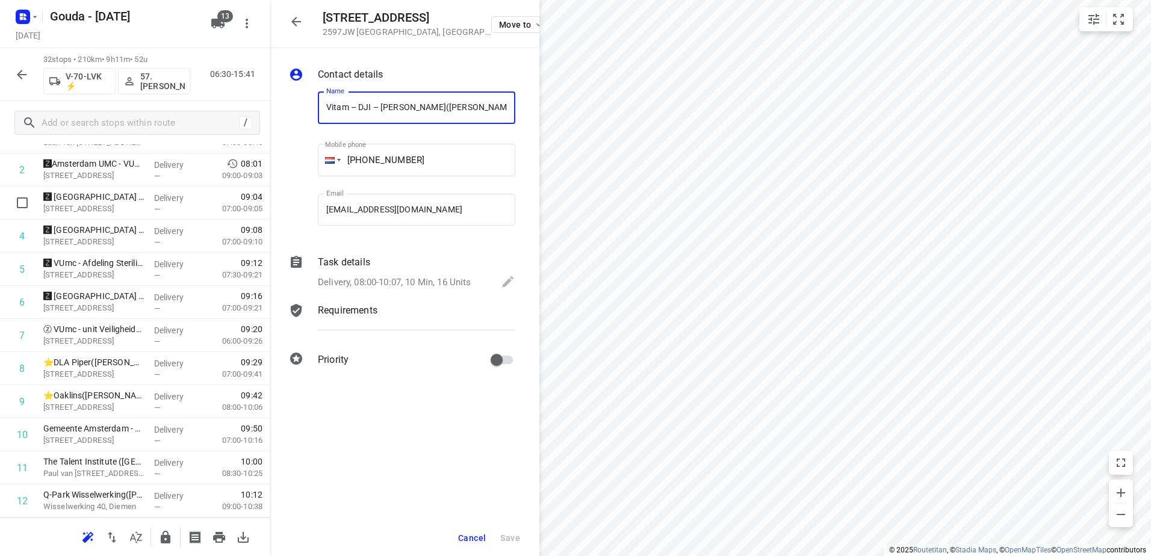
scroll to position [0, 0]
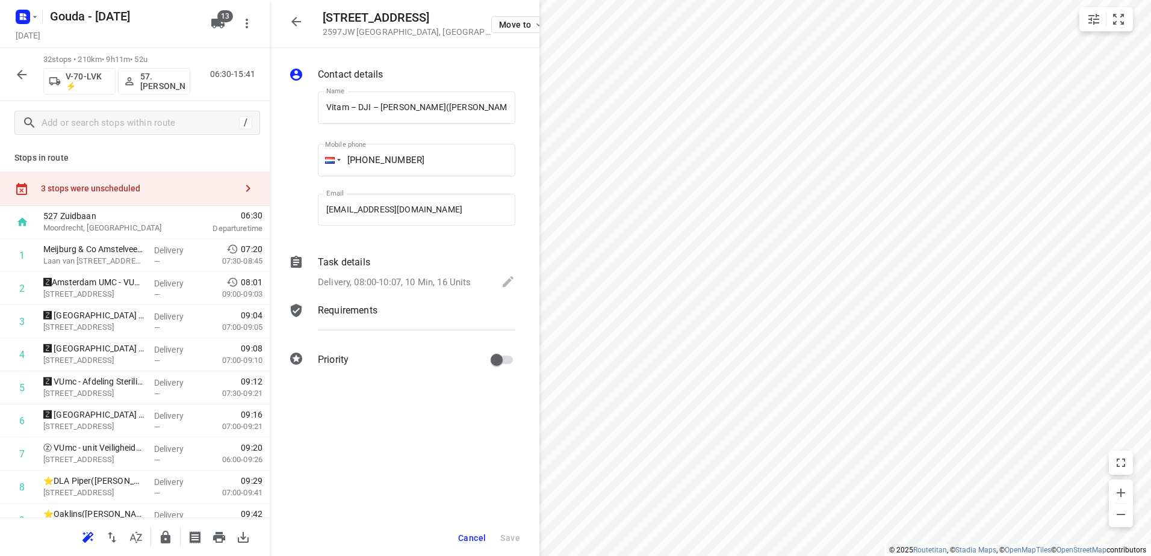
click at [149, 193] on div "3 stops were unscheduled" at bounding box center [138, 189] width 195 height 10
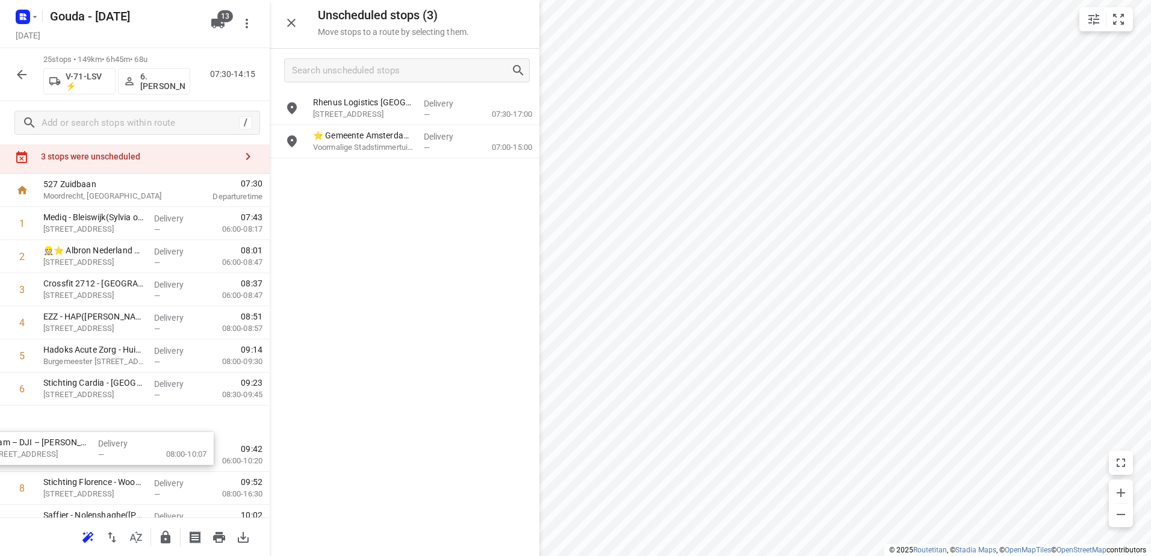
scroll to position [32, 0]
drag, startPoint x: 412, startPoint y: 173, endPoint x: 90, endPoint y: 425, distance: 409.7
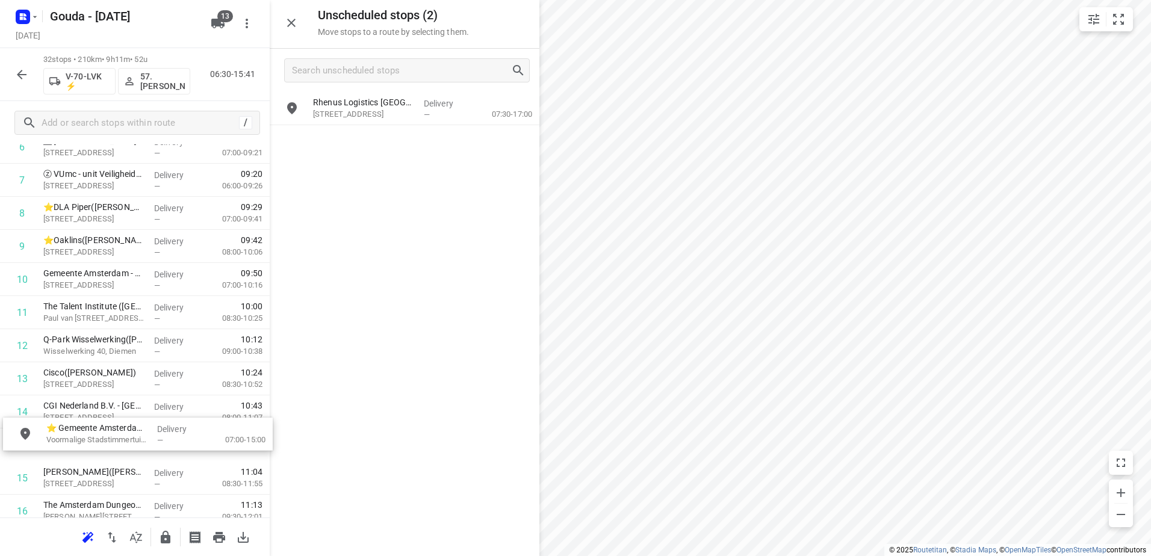
drag, startPoint x: 373, startPoint y: 151, endPoint x: 103, endPoint y: 446, distance: 399.8
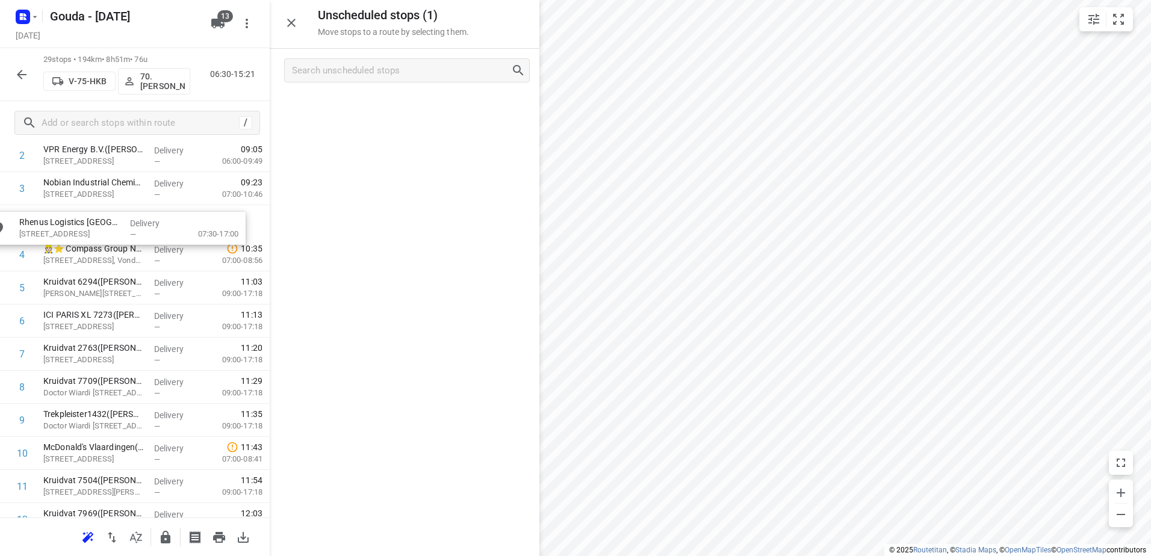
scroll to position [132, 0]
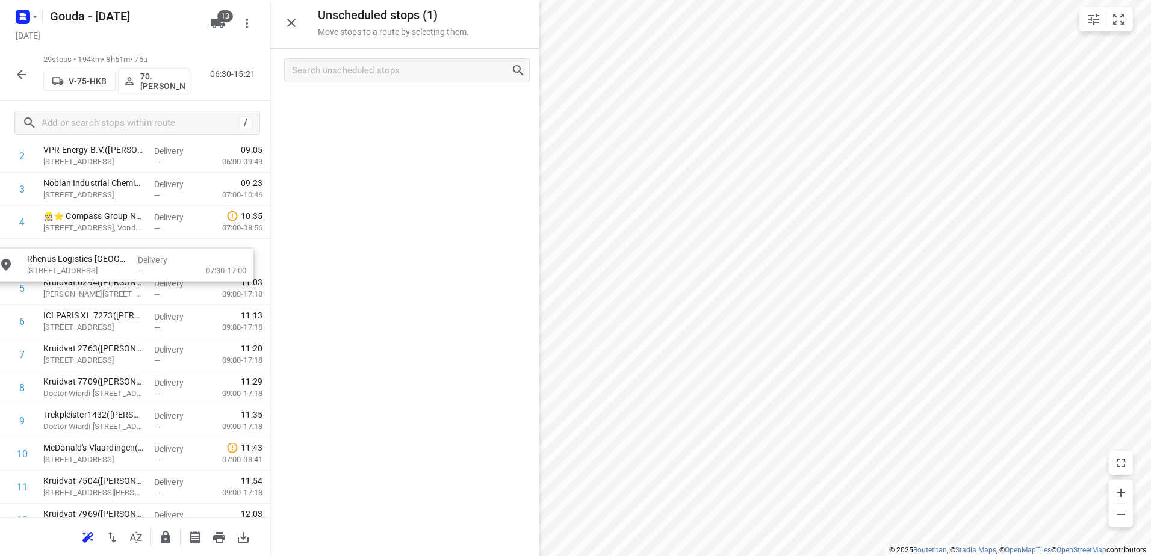
drag, startPoint x: 403, startPoint y: 123, endPoint x: 117, endPoint y: 279, distance: 326.1
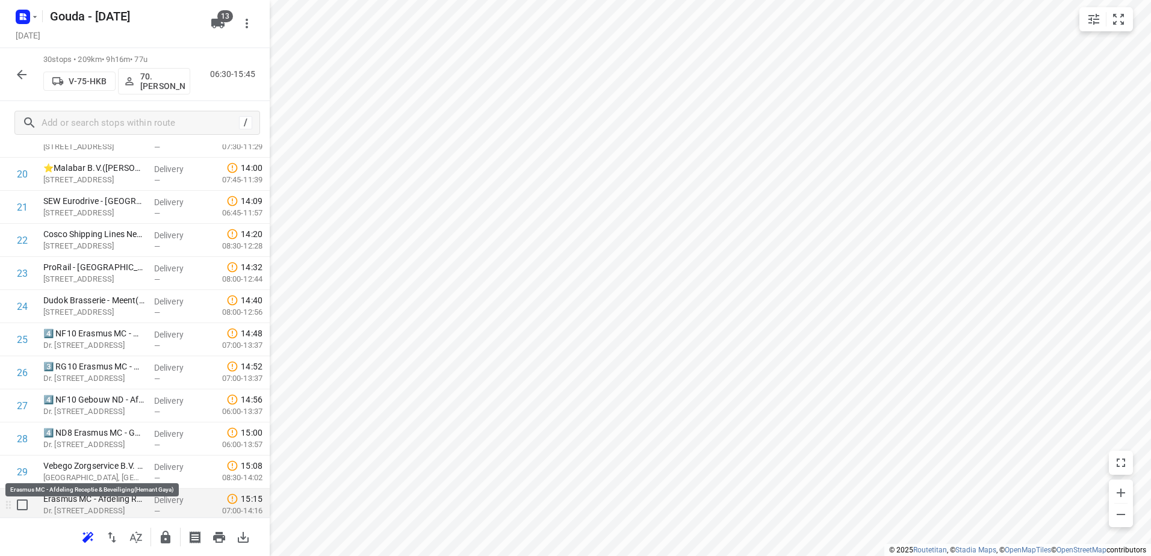
scroll to position [714, 0]
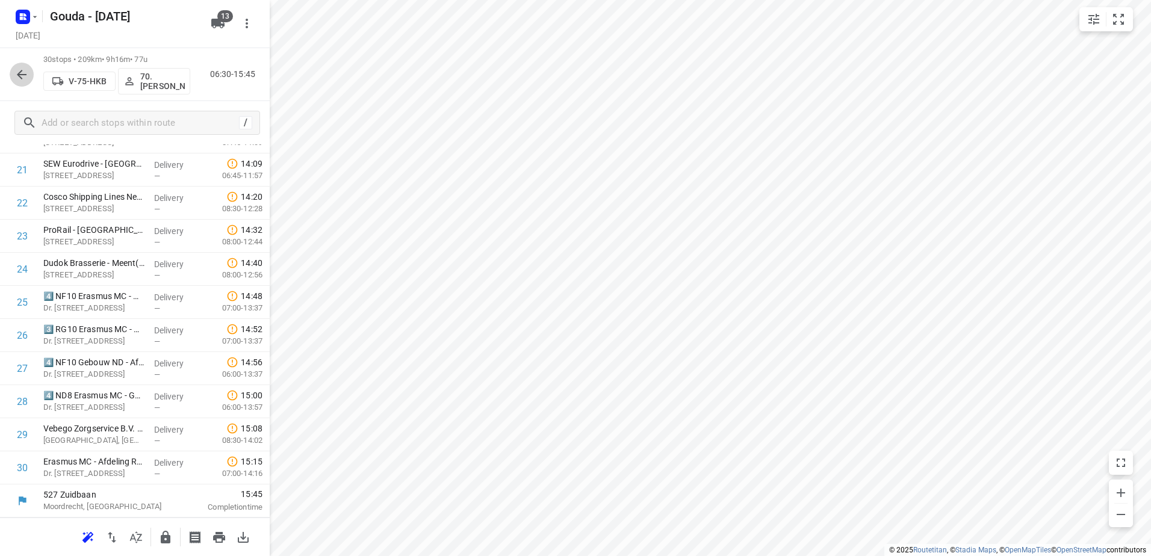
click at [16, 80] on icon "button" at bounding box center [21, 74] width 14 height 14
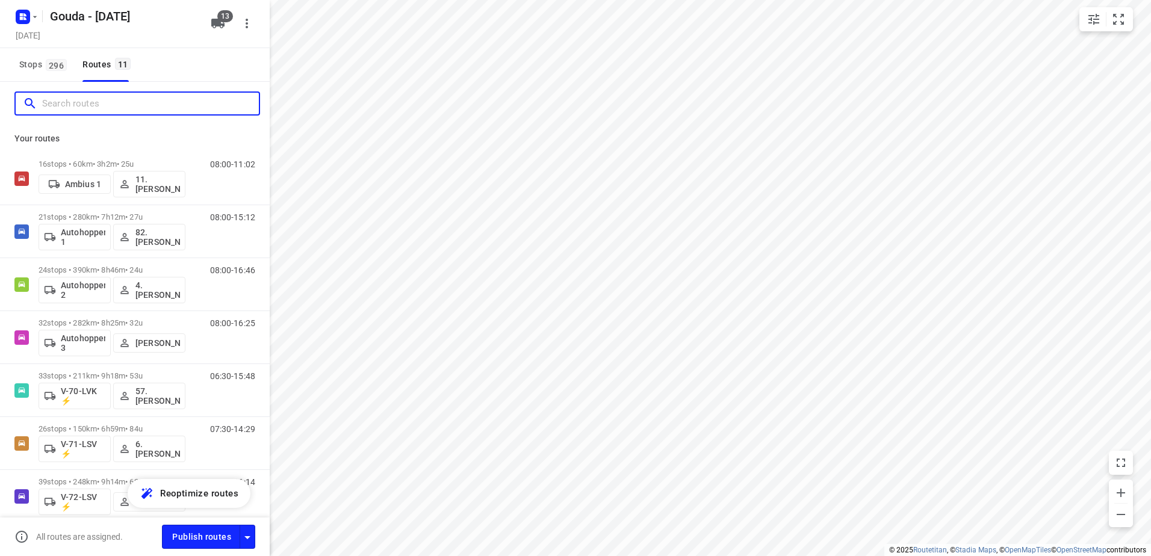
click at [123, 96] on input "Search routes" at bounding box center [150, 104] width 217 height 19
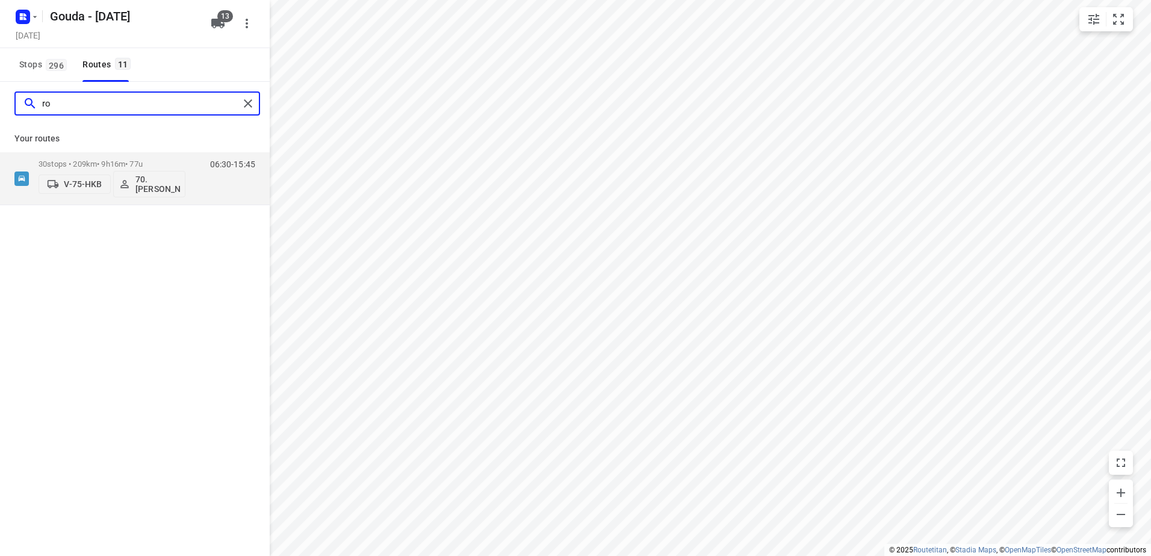
type input "r"
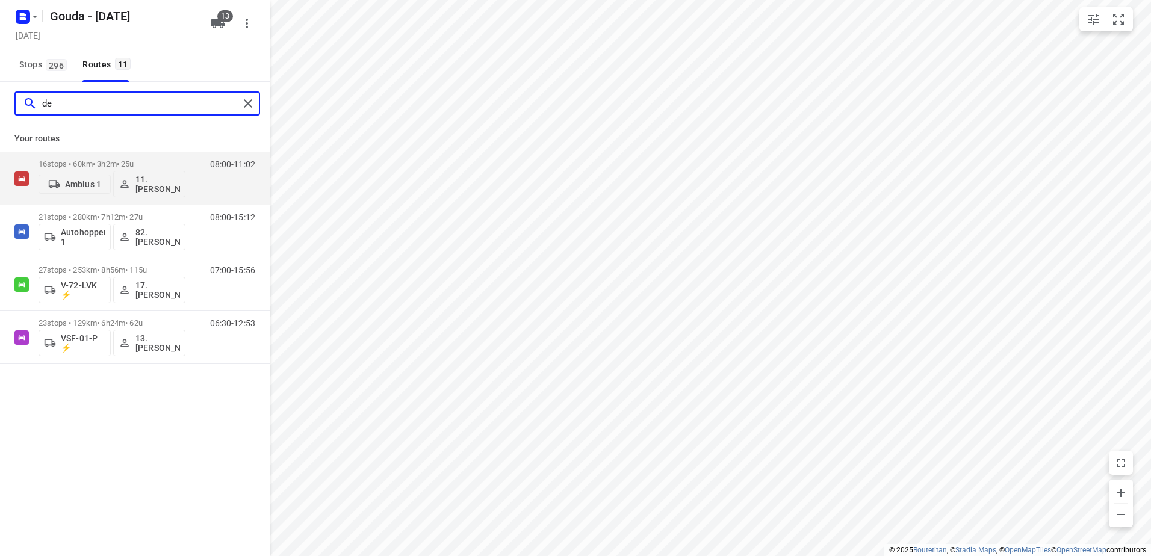
type input "d"
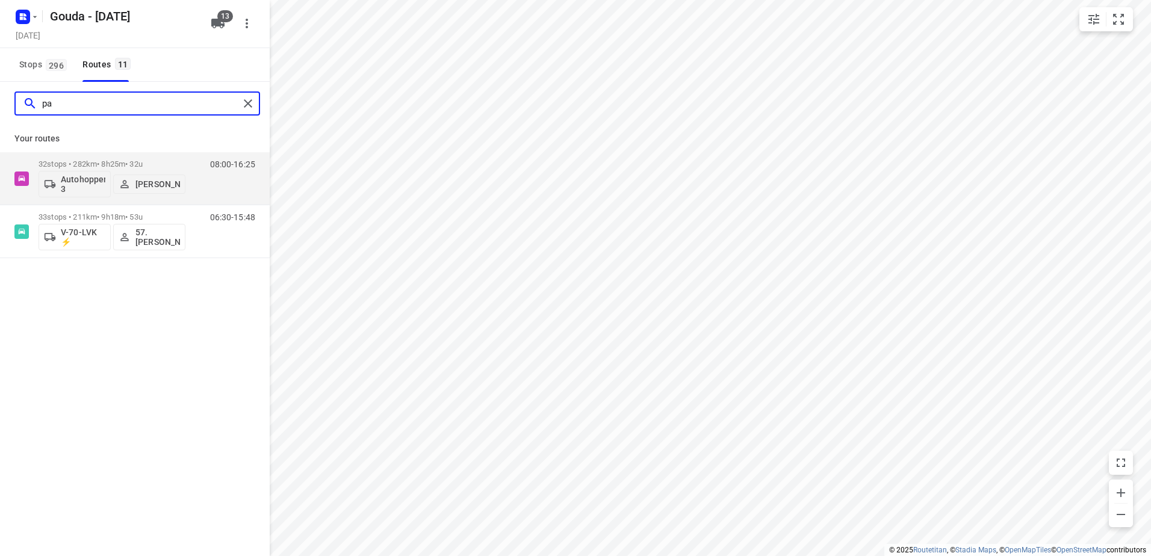
type input "p"
type input "a"
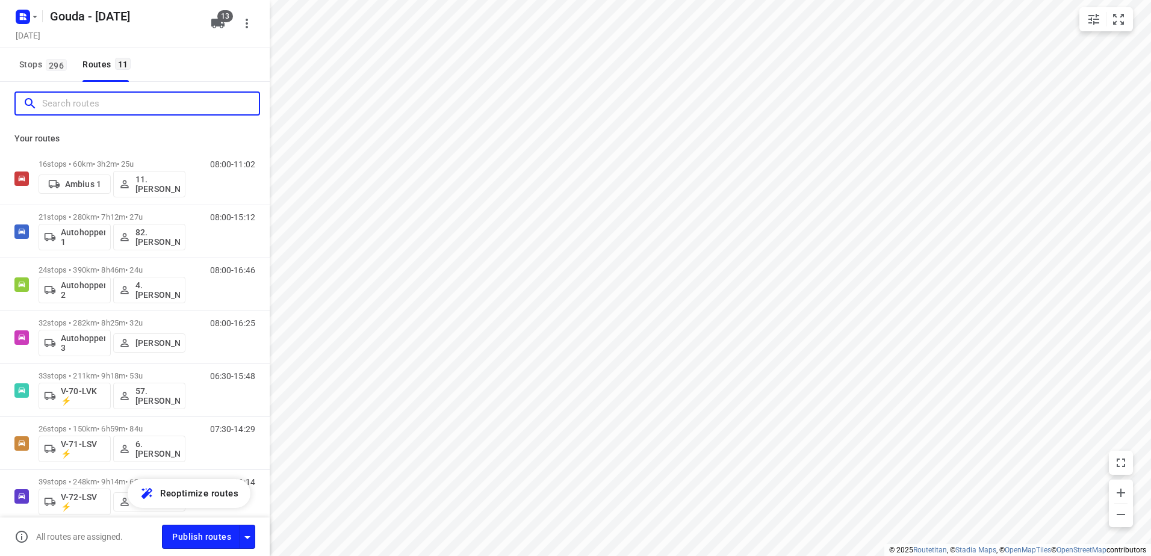
type input "l"
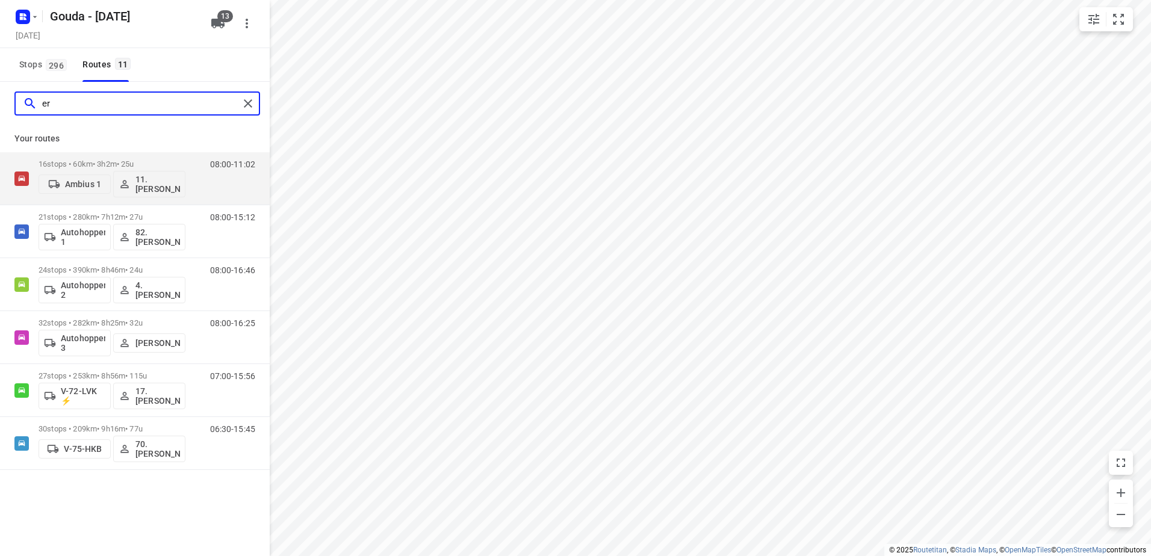
type input "e"
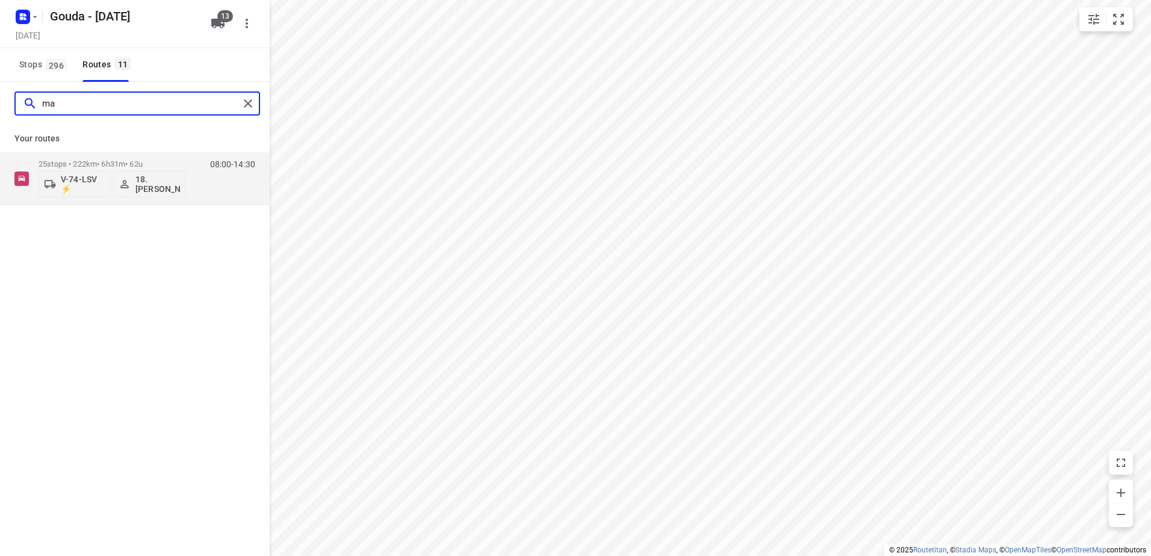
type input "m"
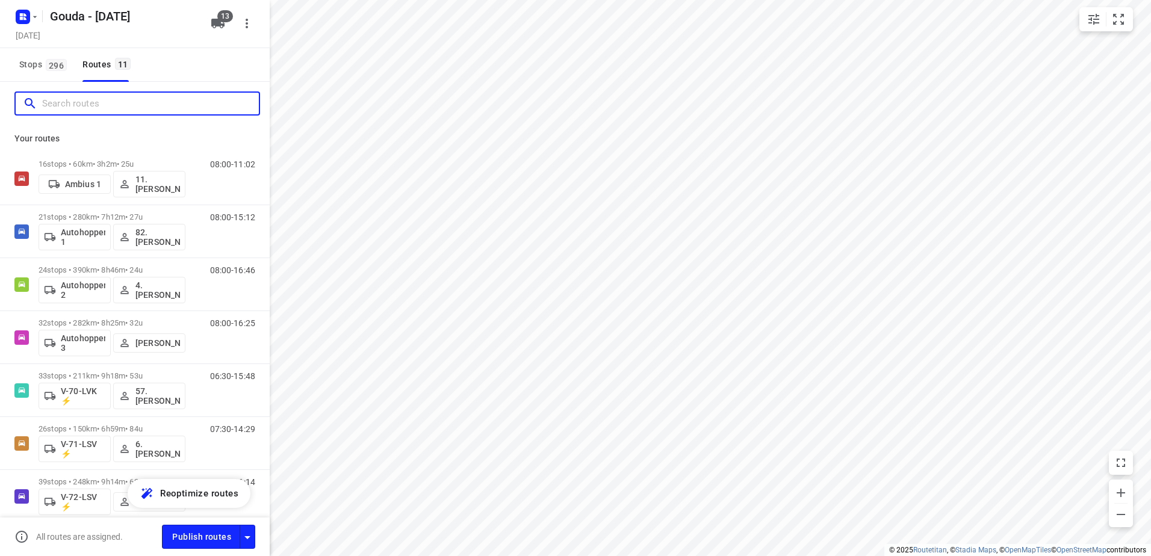
click at [137, 103] on input "Search routes" at bounding box center [150, 104] width 217 height 19
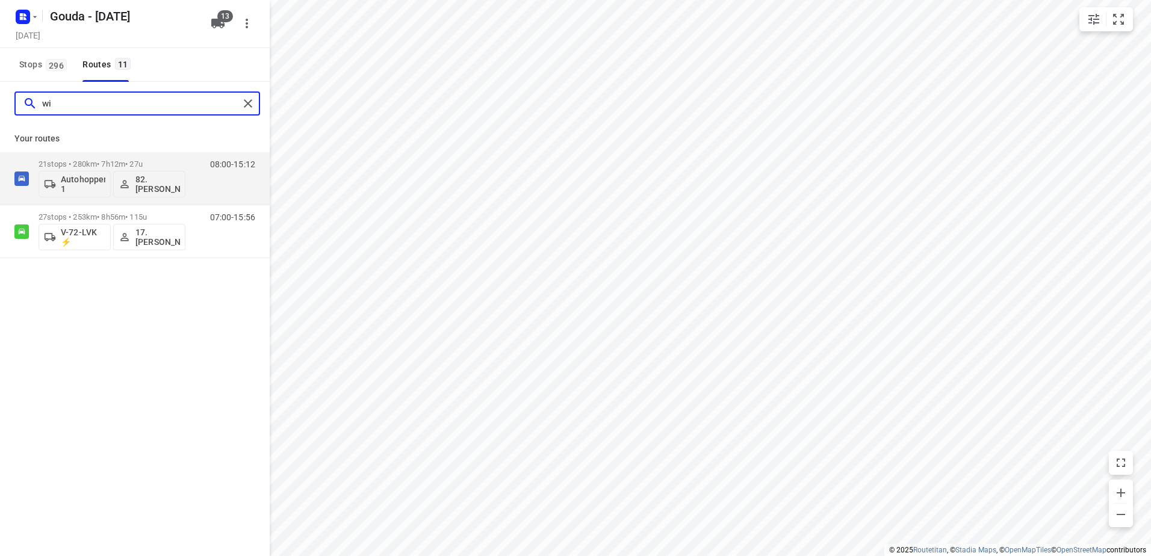
type input "w"
type input "a"
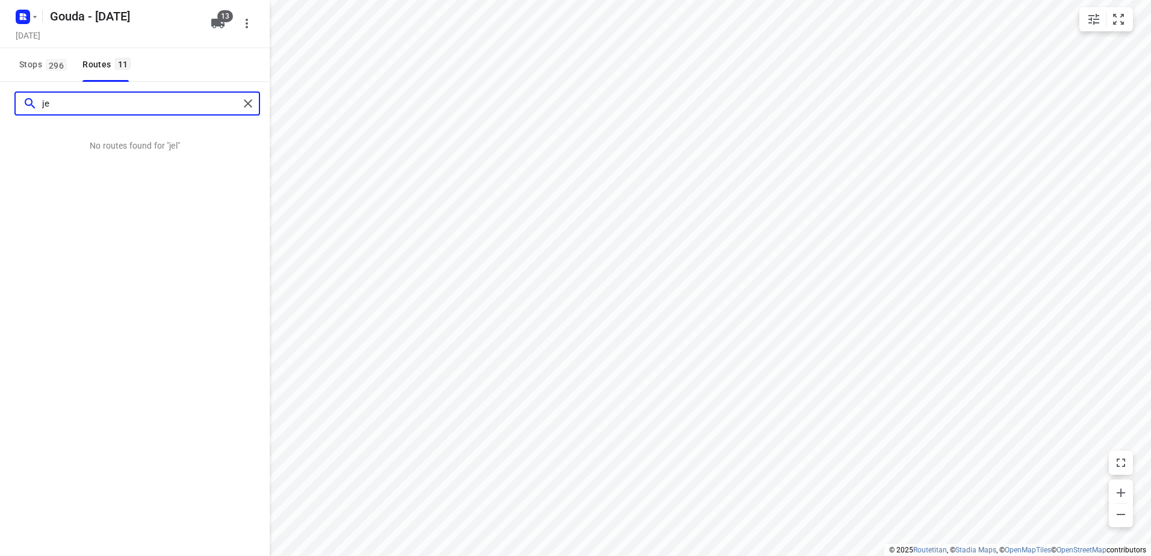
type input "j"
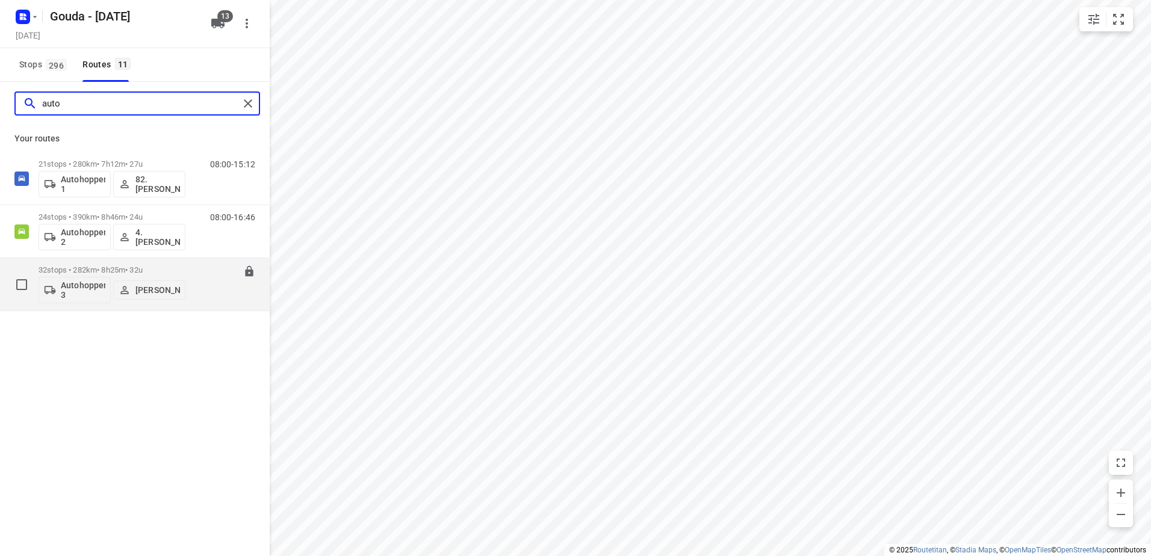
type input "auto"
click at [132, 287] on span "Patrick Boekhout" at bounding box center [149, 290] width 61 height 12
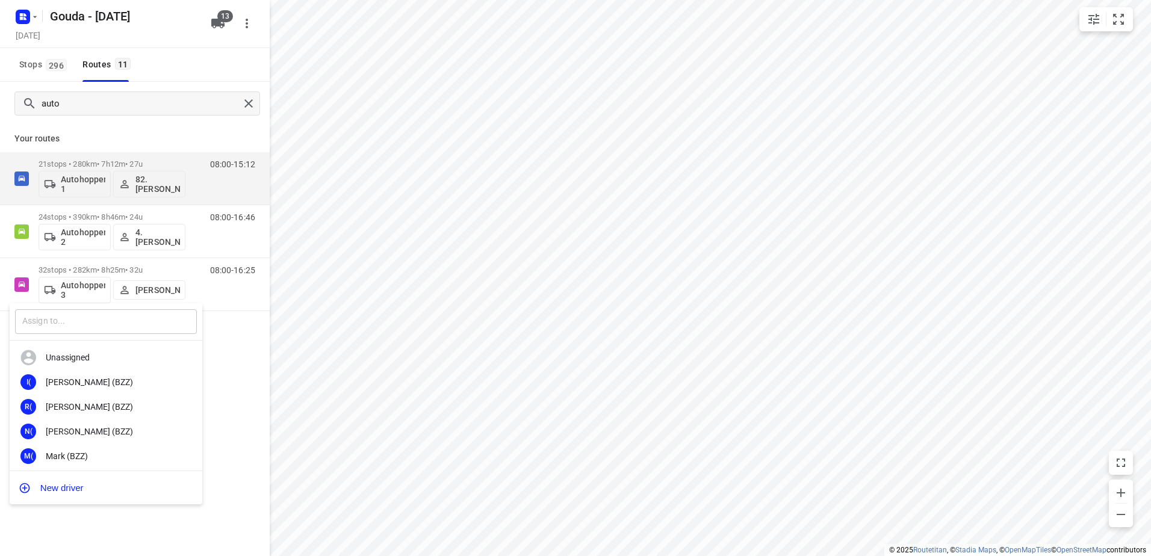
click at [112, 319] on input "text" at bounding box center [106, 322] width 182 height 25
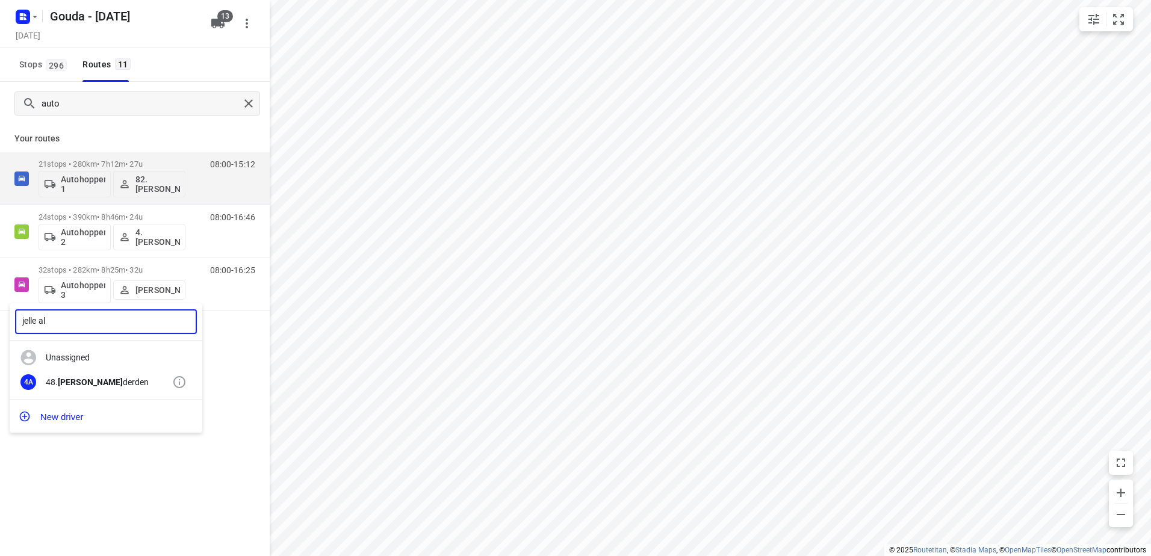
type input "jelle al"
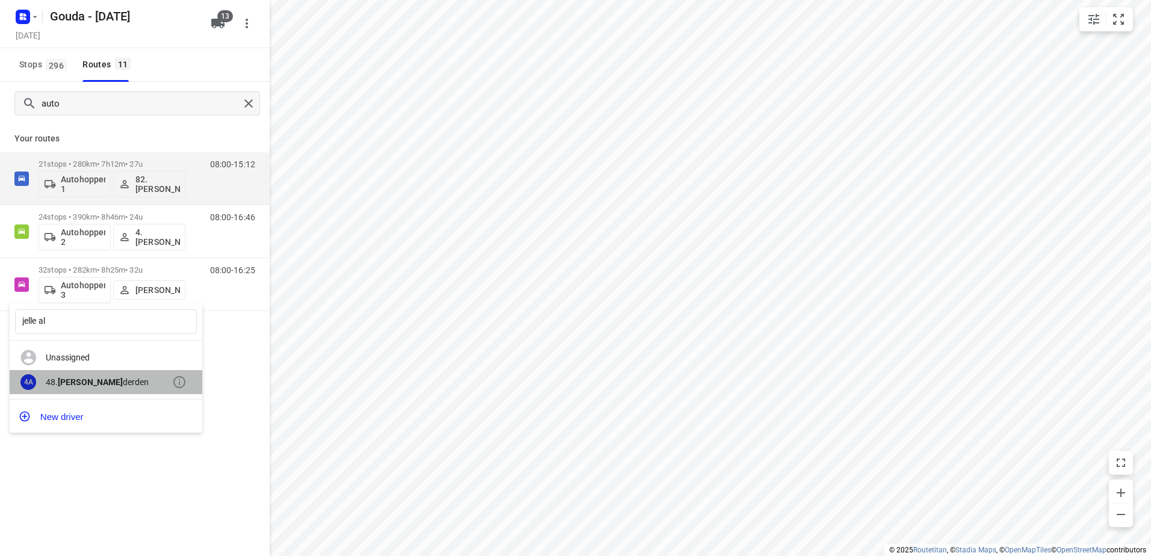
click at [126, 378] on div "48. Jelle Al derden" at bounding box center [109, 383] width 126 height 10
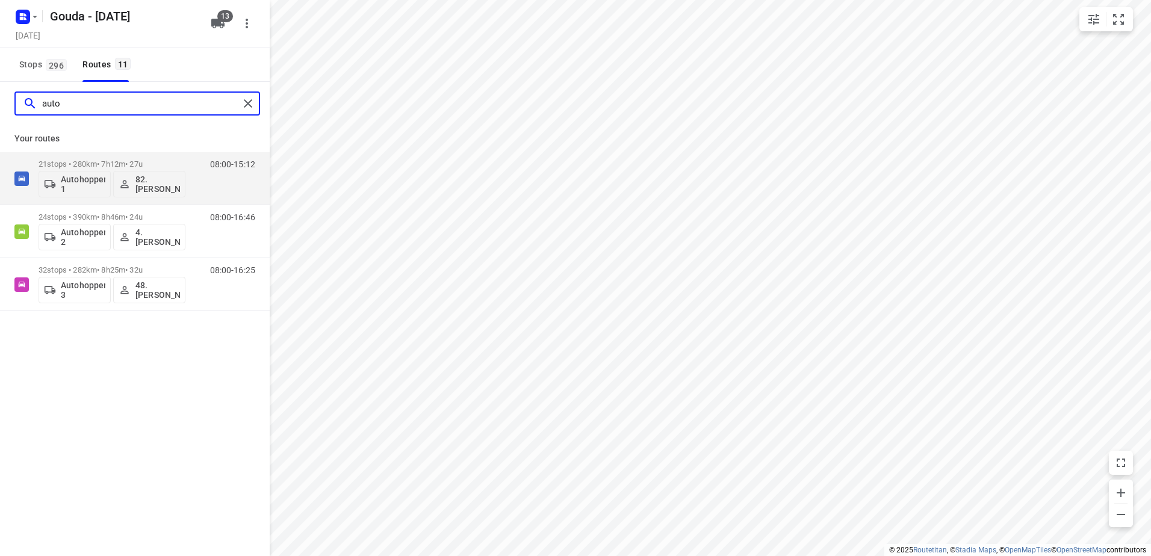
drag, startPoint x: 157, startPoint y: 111, endPoint x: -2, endPoint y: 104, distance: 159.7
click at [0, 104] on html "i © 2025 Routetitan , © Stadia Maps , © OpenMapTiles © OpenStreetMap contributo…" at bounding box center [575, 278] width 1151 height 556
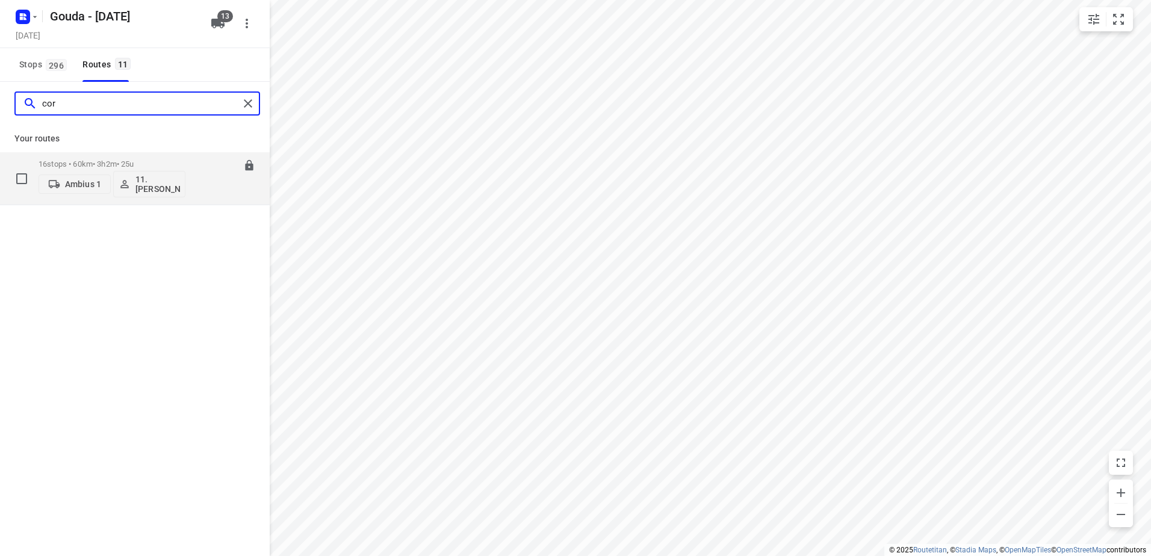
type input "cor"
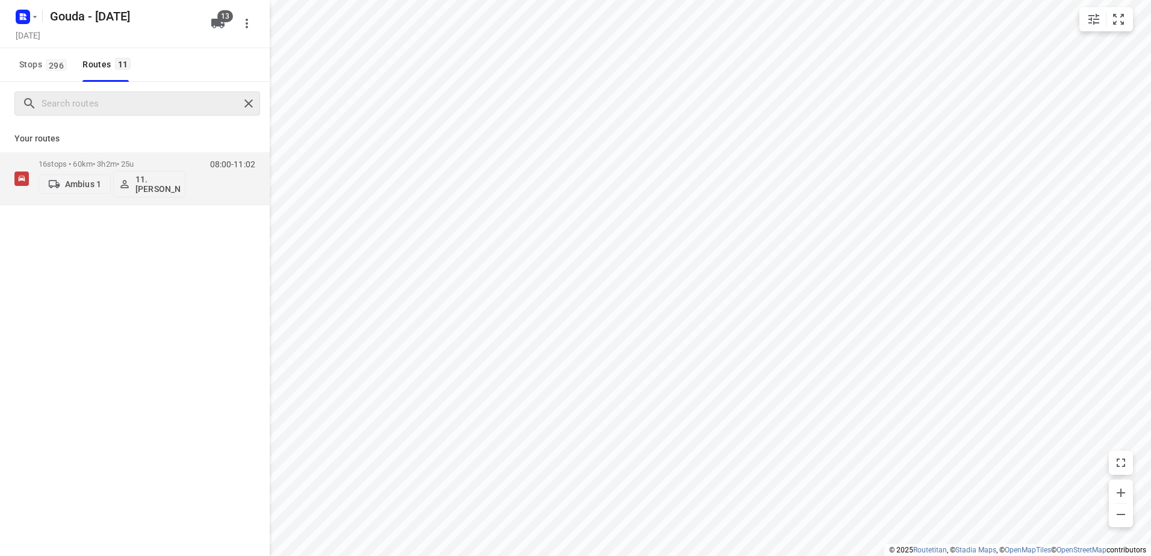
drag, startPoint x: 256, startPoint y: 102, endPoint x: 269, endPoint y: 111, distance: 16.0
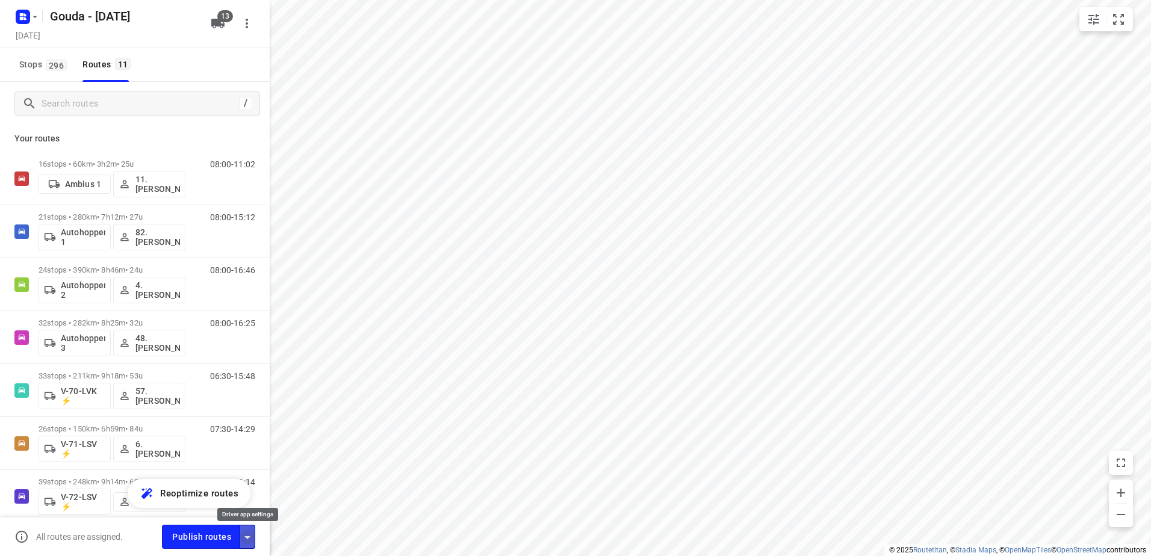
click at [245, 539] on icon "button" at bounding box center [247, 537] width 14 height 14
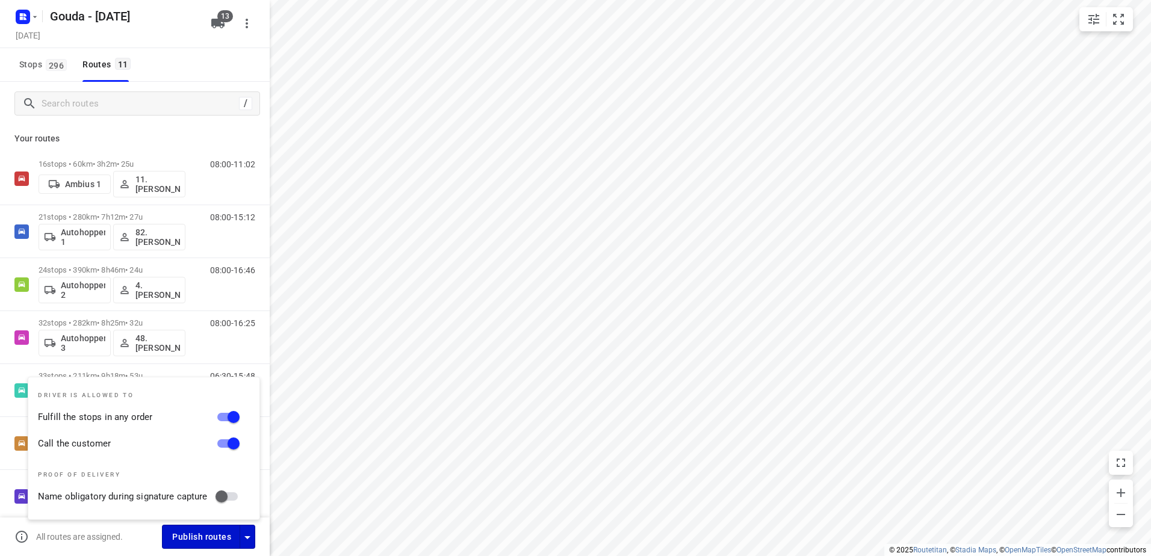
click at [193, 531] on span "Publish routes" at bounding box center [201, 537] width 59 height 15
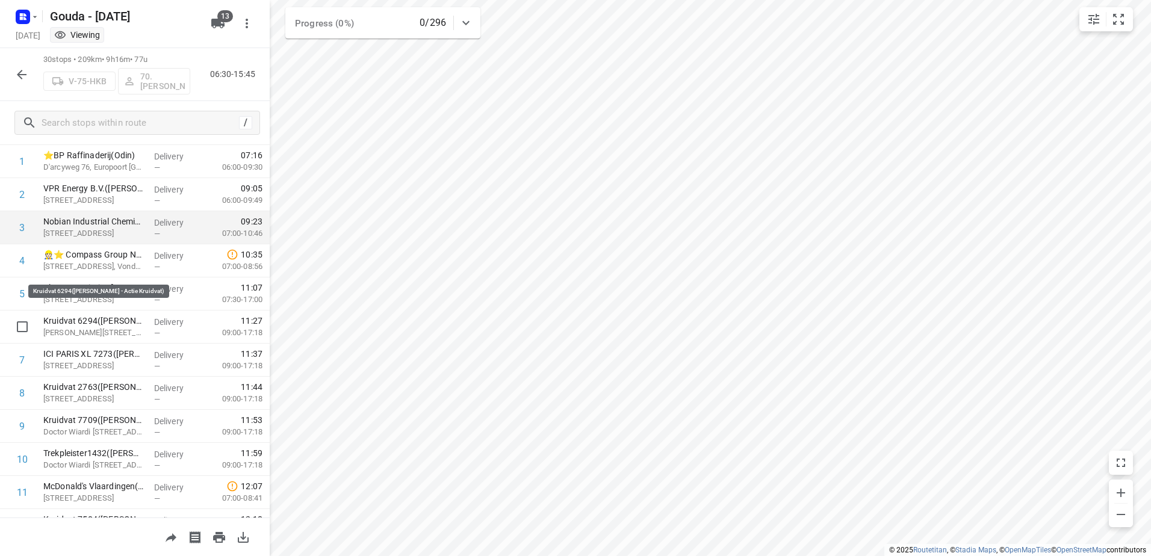
scroll to position [120, 0]
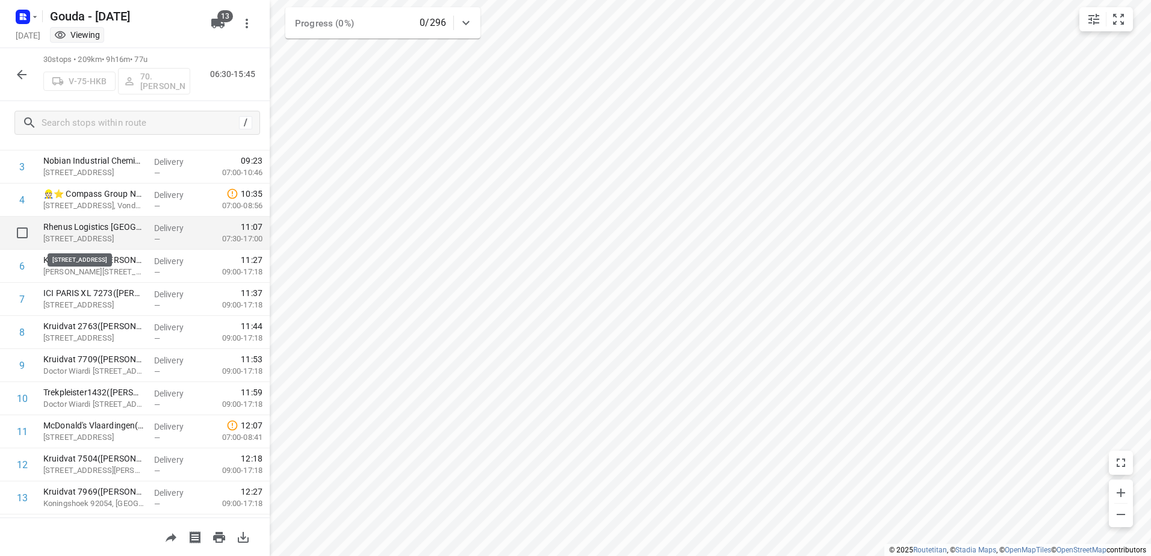
click at [103, 237] on p "Kesterenstraat 21, Rotterdam" at bounding box center [93, 239] width 101 height 12
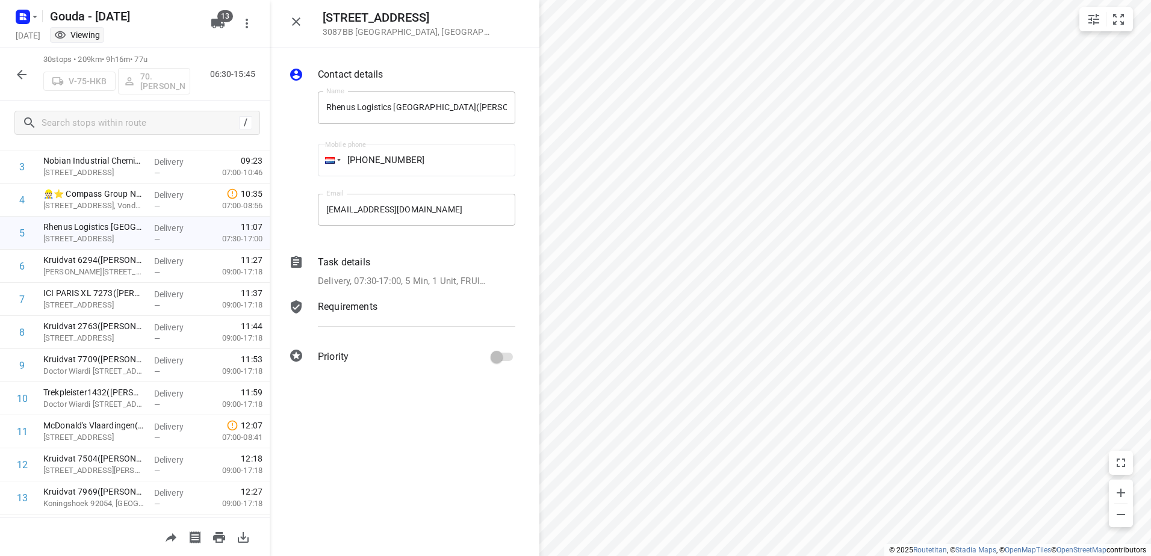
click at [408, 288] on div "Task details Delivery, 07:30-17:00, 5 Min, 1 Unit, FRUIT OVERZETTEN IN DE PLAST…" at bounding box center [417, 272] width 202 height 38
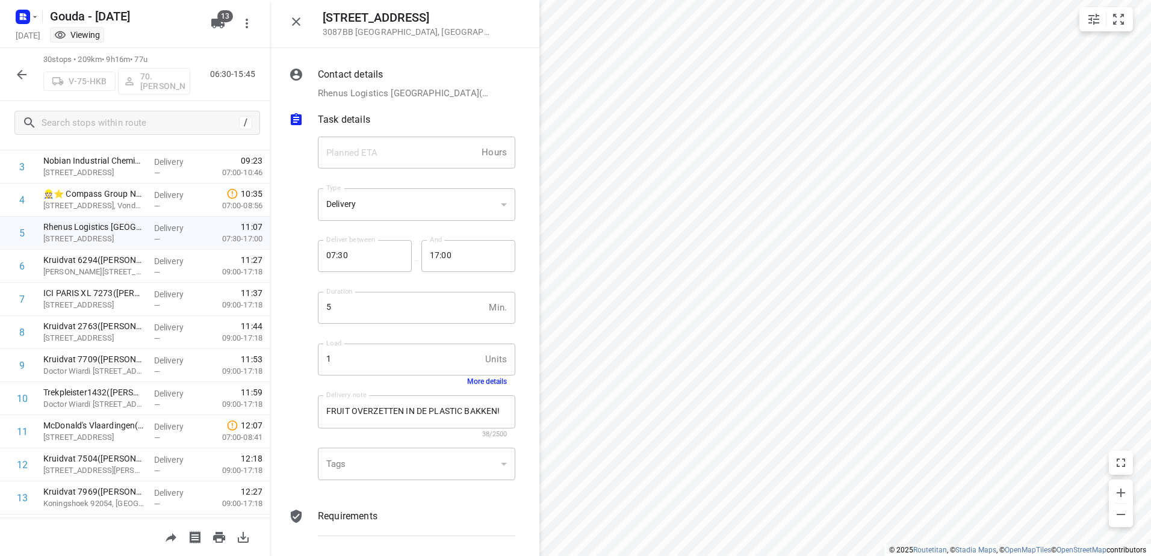
click at [485, 381] on button "More details" at bounding box center [487, 382] width 40 height 8
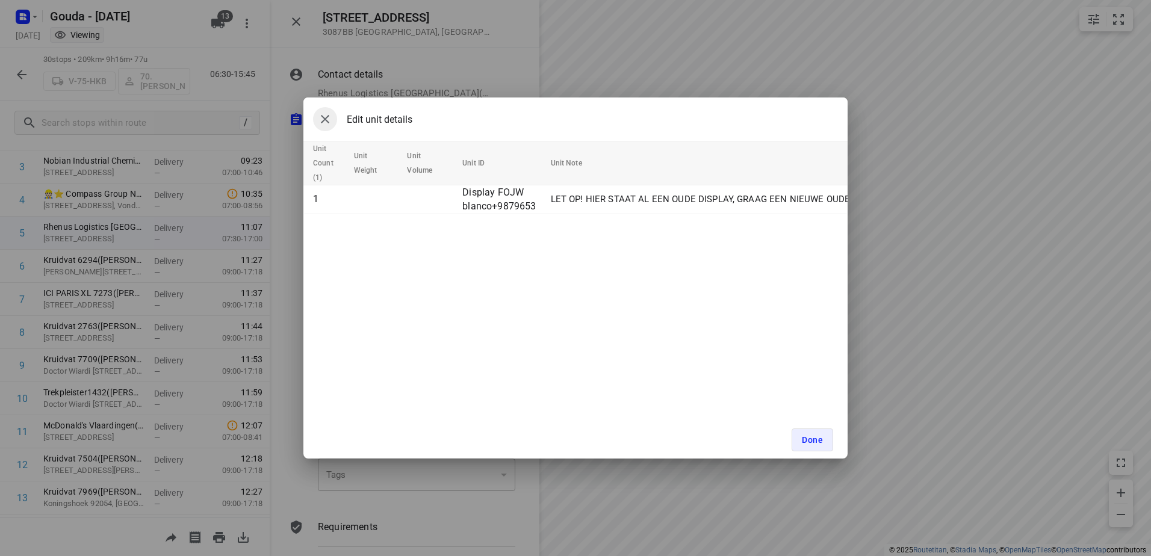
click at [331, 117] on icon "button" at bounding box center [325, 119] width 14 height 14
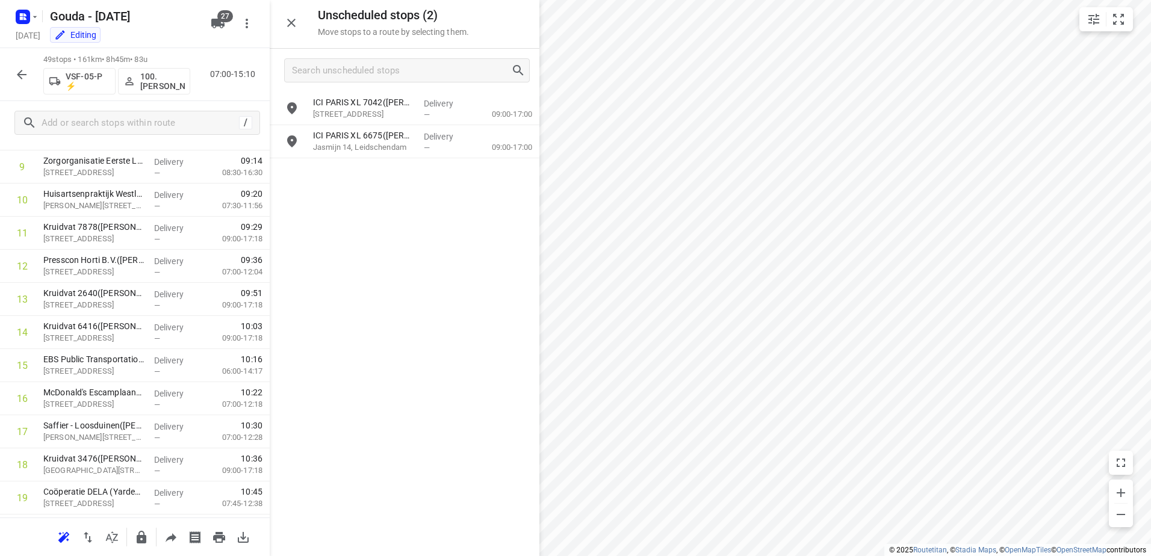
scroll to position [173, 0]
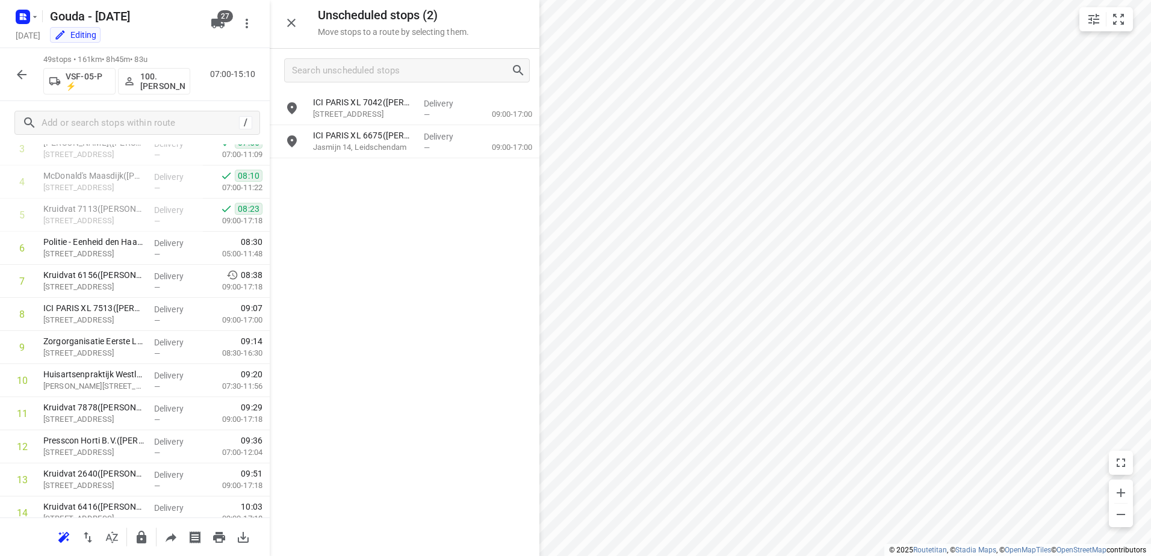
click at [295, 31] on button "button" at bounding box center [291, 23] width 24 height 24
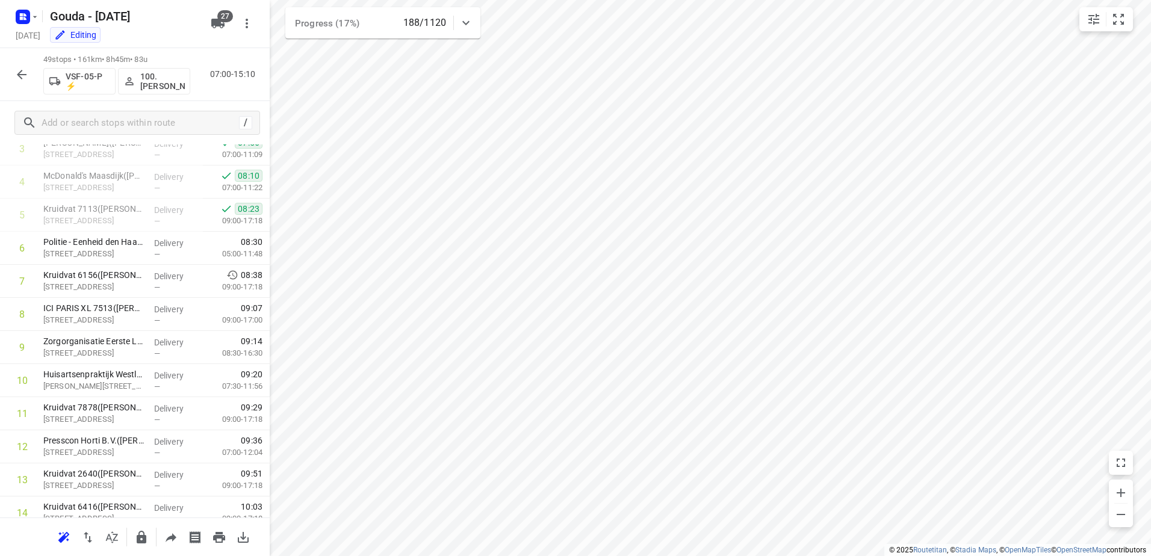
click at [24, 78] on icon "button" at bounding box center [21, 74] width 14 height 14
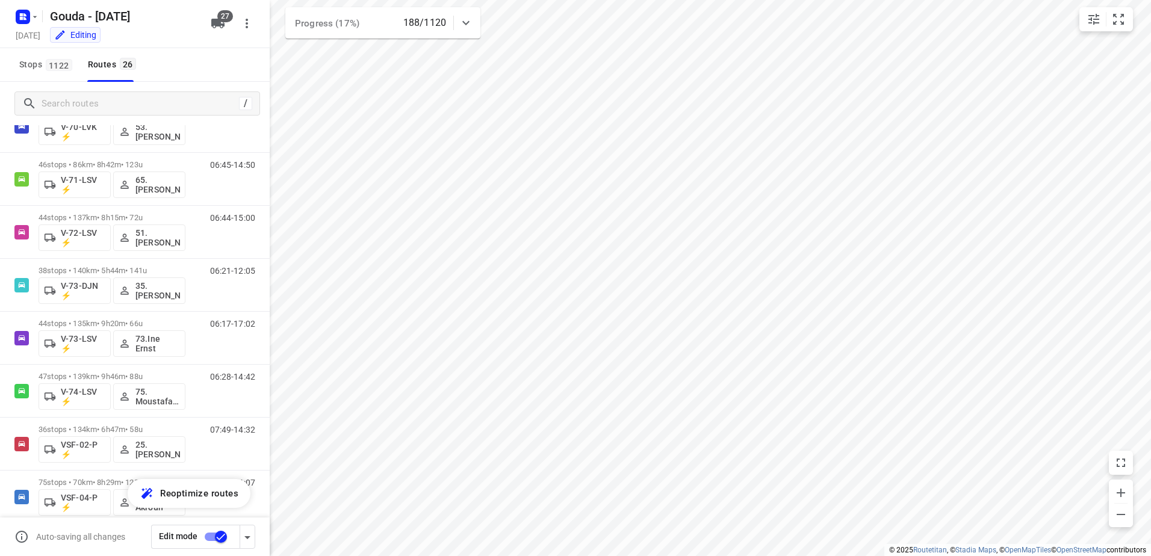
scroll to position [783, 0]
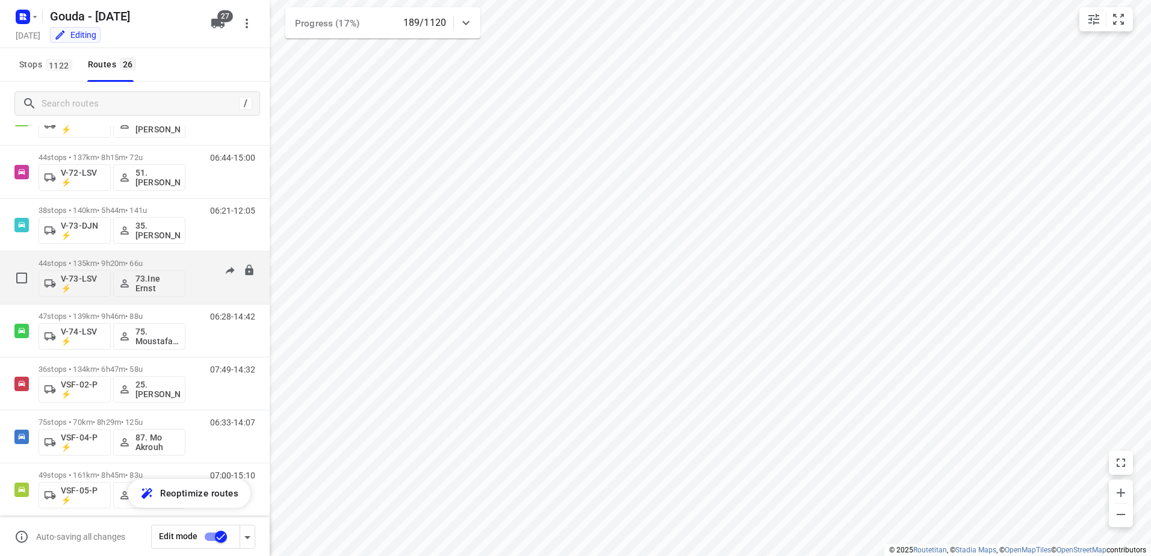
click at [142, 259] on p "44 stops • 135km • 9h20m • 66u" at bounding box center [112, 263] width 147 height 9
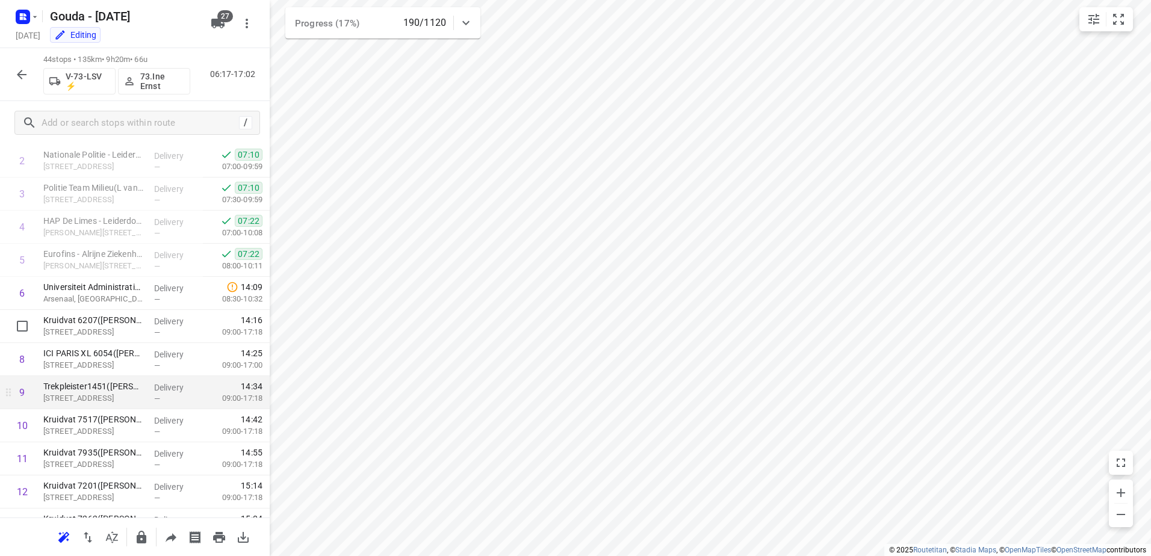
scroll to position [248, 0]
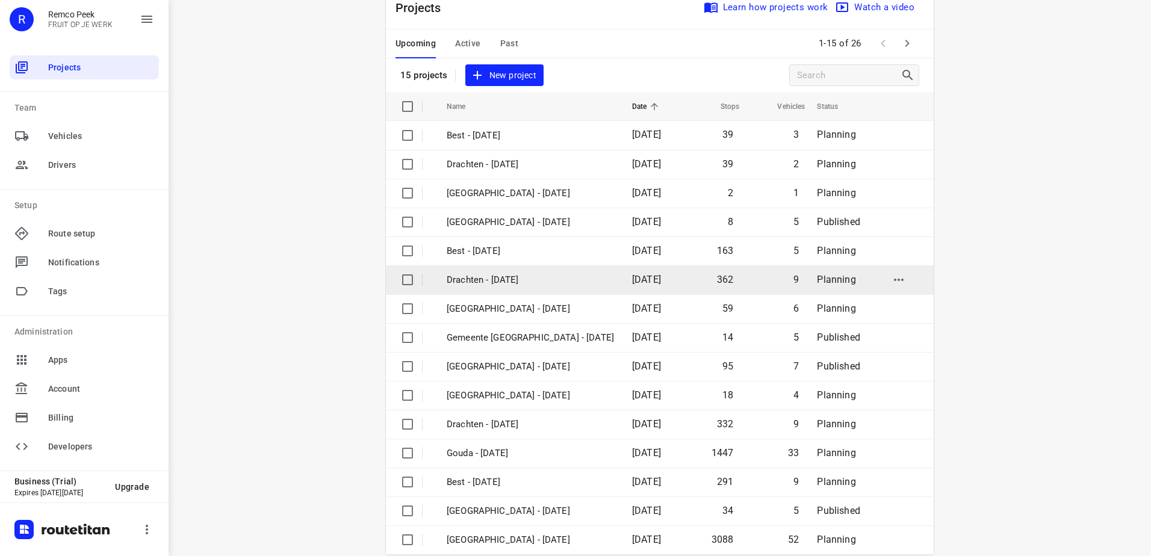
scroll to position [52, 0]
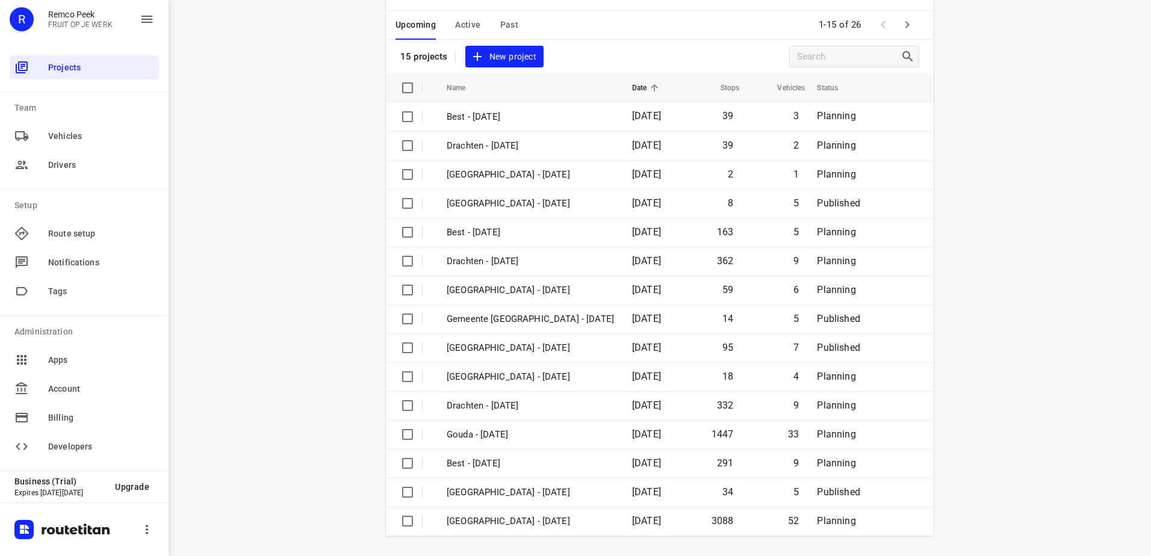
click at [466, 26] on span "Active" at bounding box center [467, 24] width 25 height 15
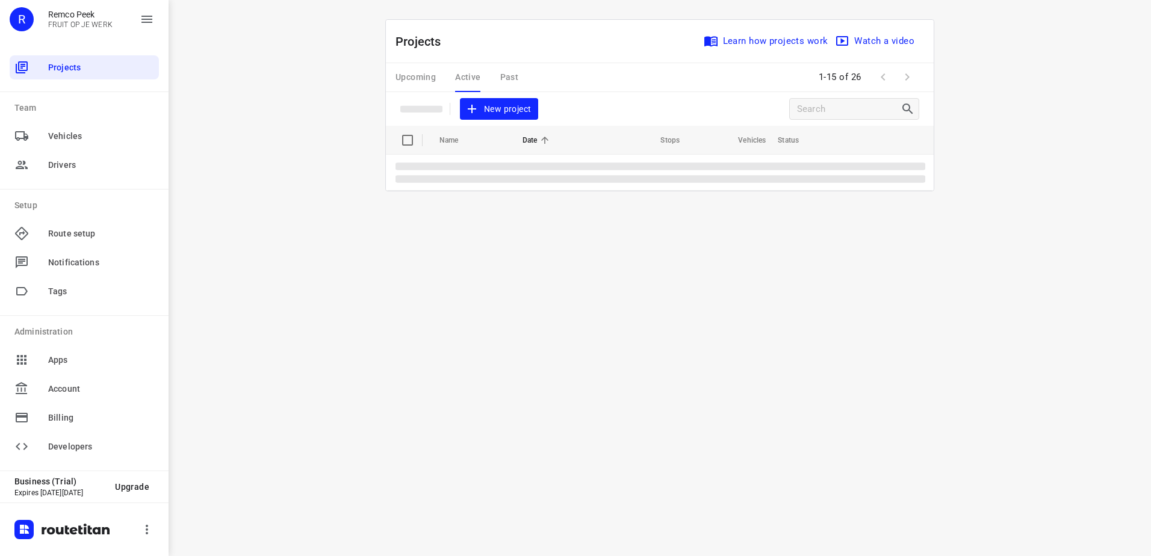
scroll to position [0, 0]
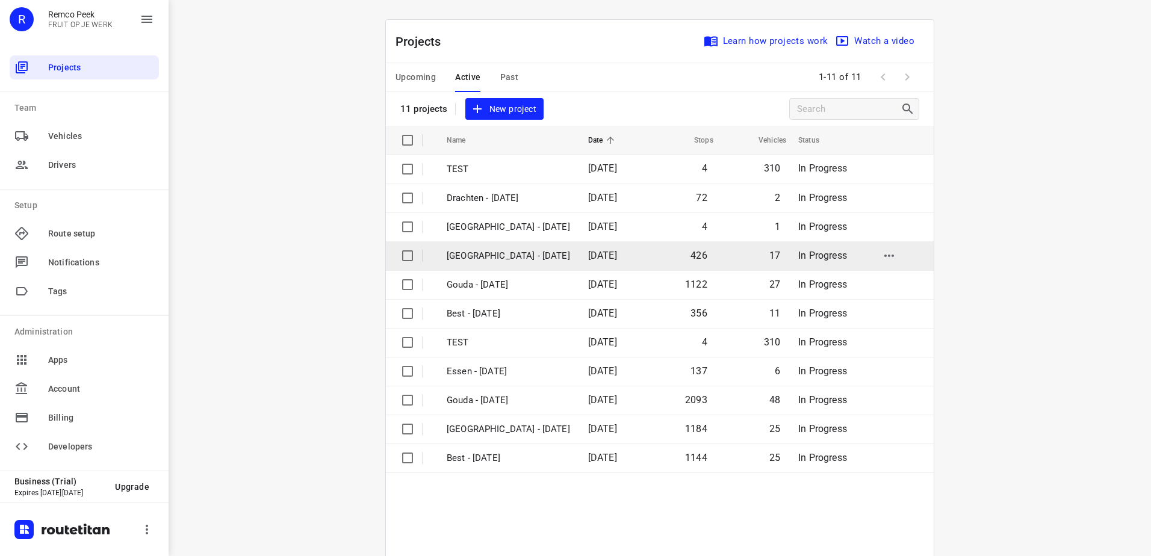
click at [509, 261] on p "[GEOGRAPHIC_DATA] - [DATE]" at bounding box center [508, 256] width 123 height 14
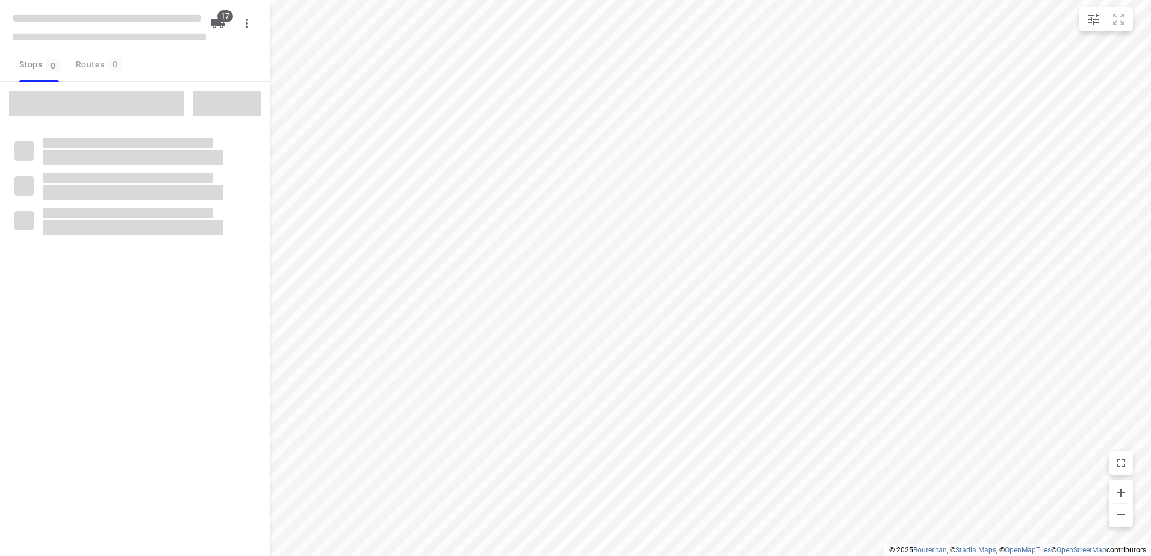
checkbox input "true"
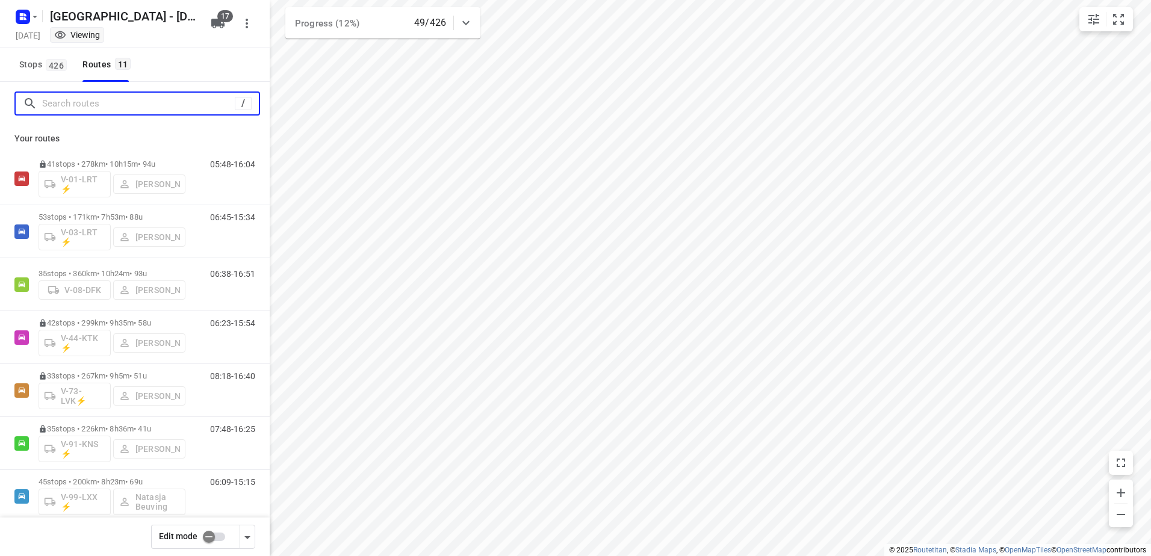
click at [187, 109] on input "Search routes" at bounding box center [138, 104] width 193 height 19
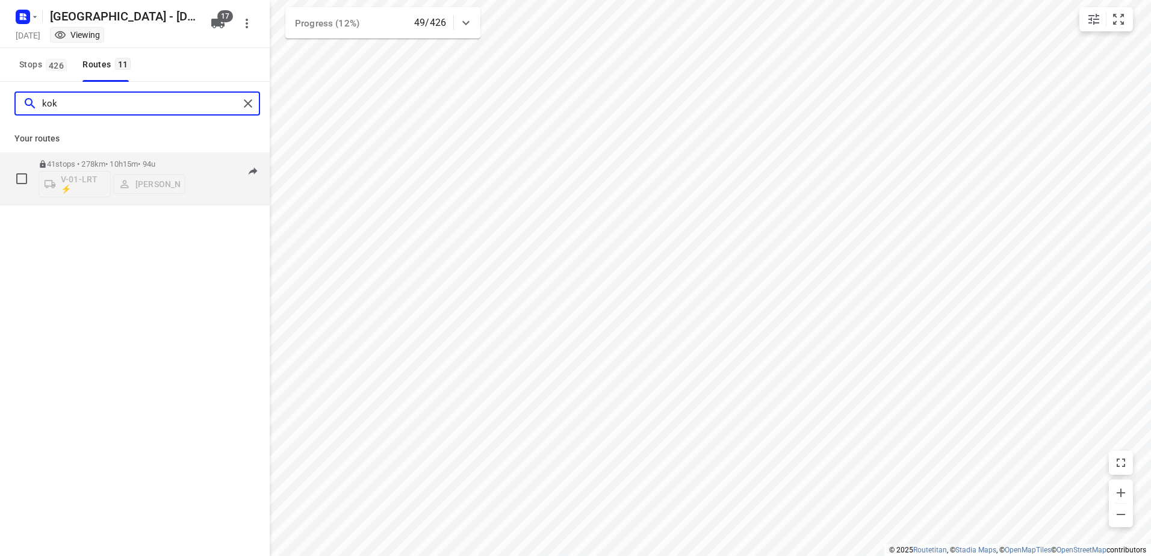
type input "kok"
click at [76, 163] on p "41 stops • 278km • 10h15m • 94u" at bounding box center [112, 164] width 147 height 9
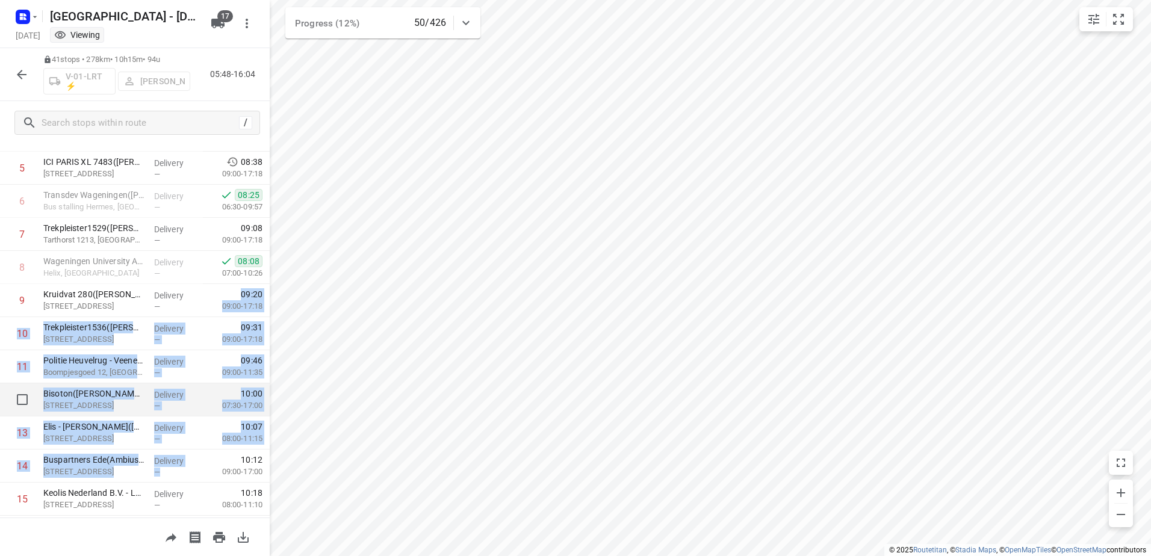
scroll to position [301, 0]
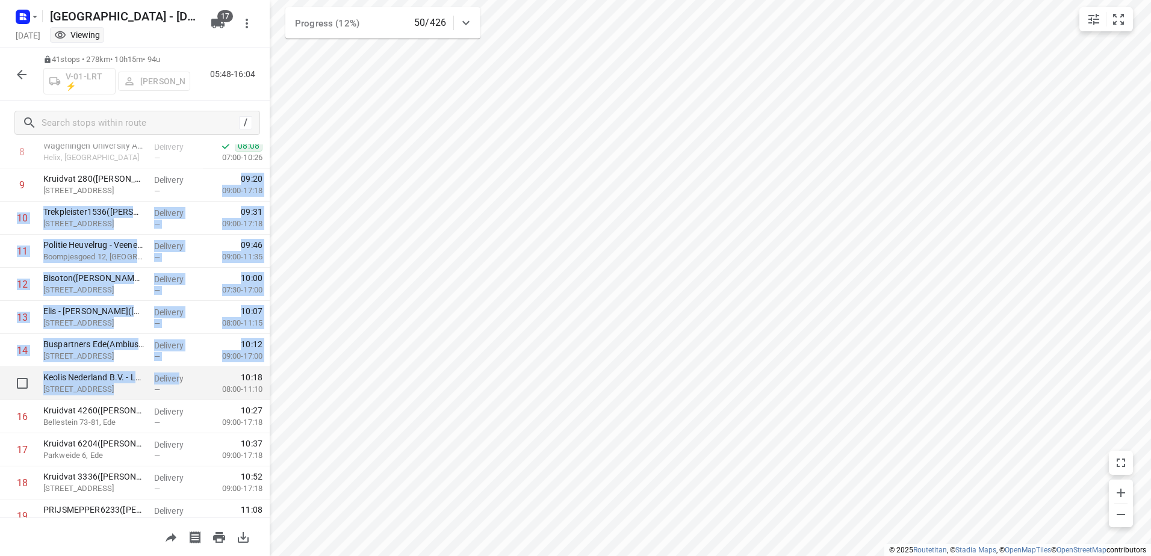
drag, startPoint x: 185, startPoint y: 367, endPoint x: 176, endPoint y: 372, distance: 10.2
click at [24, 78] on icon "button" at bounding box center [21, 74] width 14 height 14
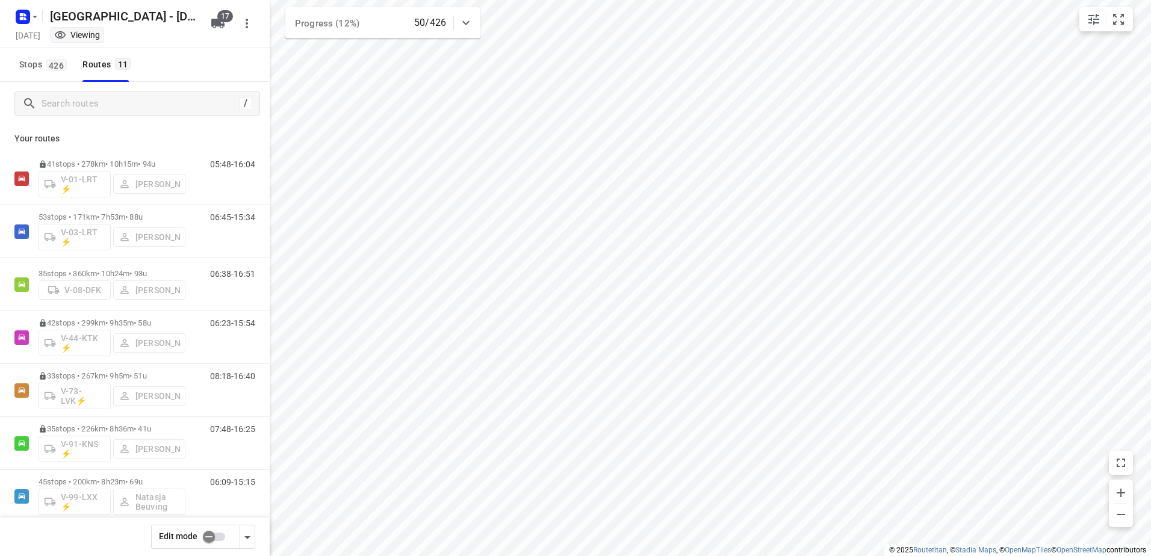
click at [215, 542] on input "checkbox" at bounding box center [209, 537] width 69 height 23
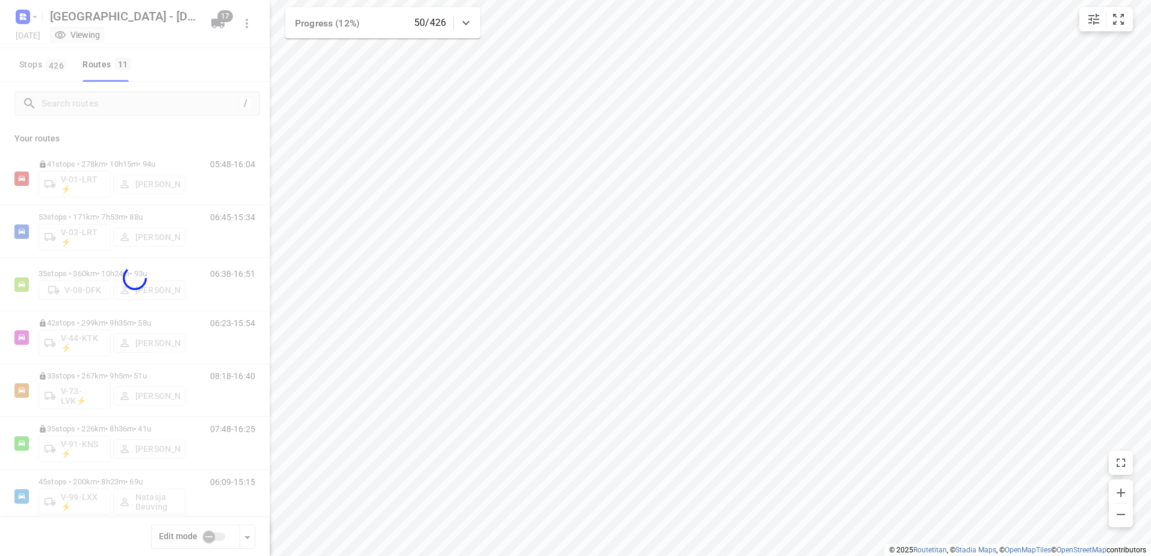
checkbox input "true"
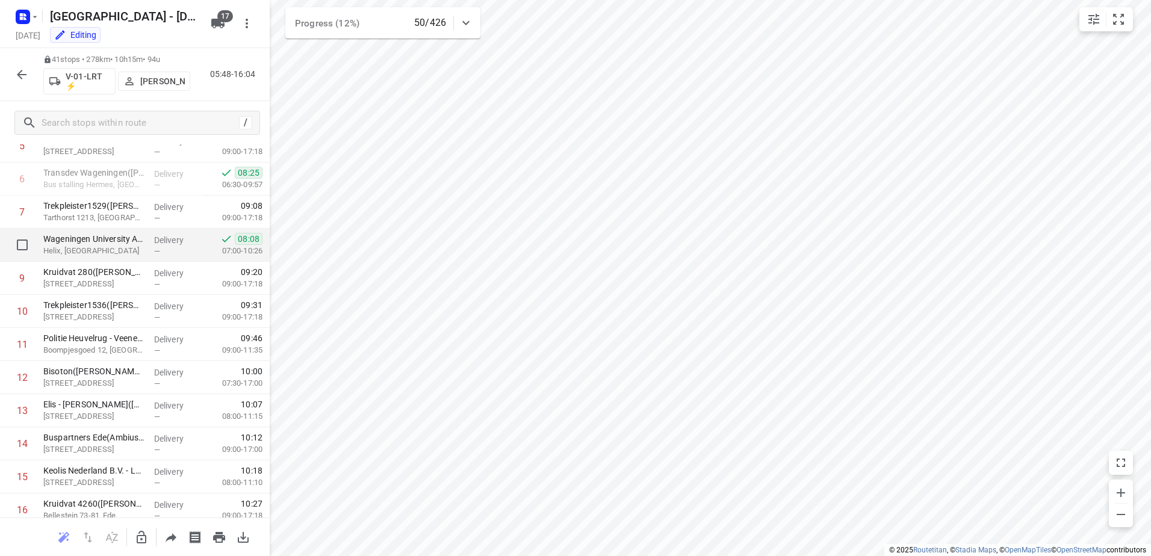
scroll to position [181, 0]
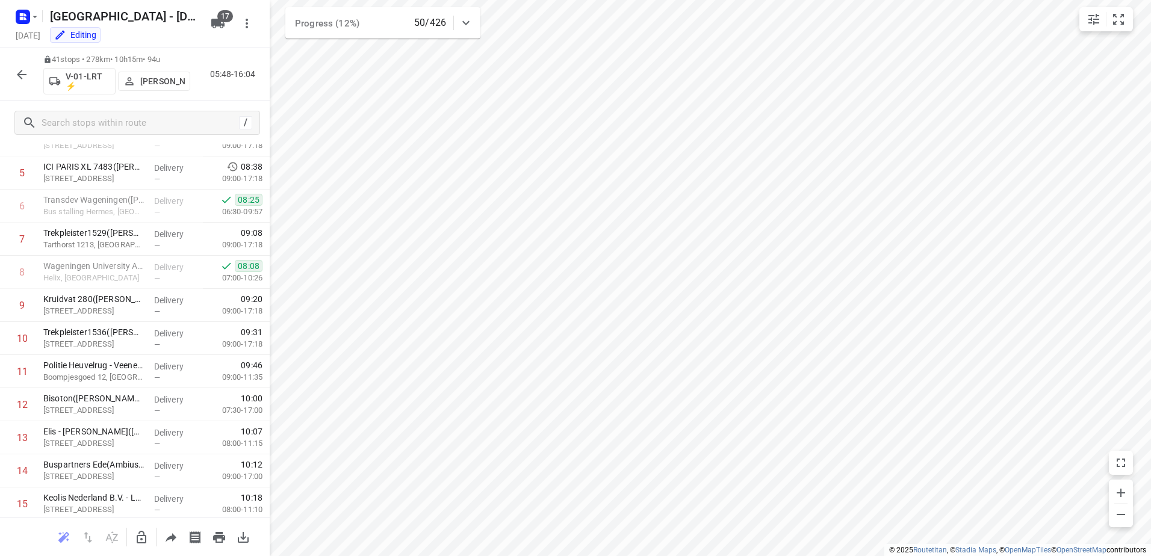
click at [145, 538] on icon "button" at bounding box center [142, 537] width 10 height 13
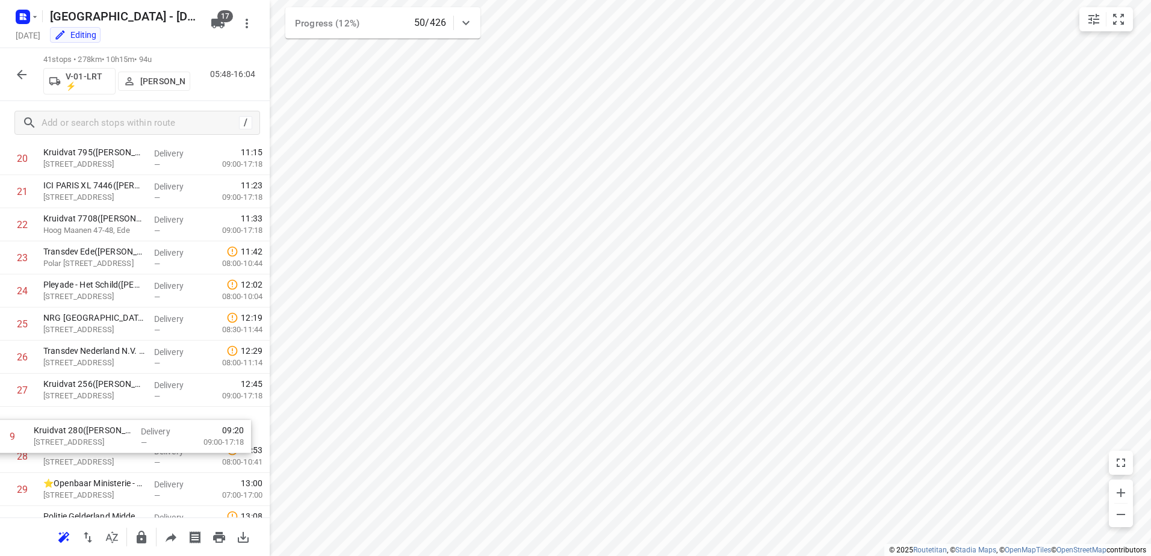
scroll to position [660, 0]
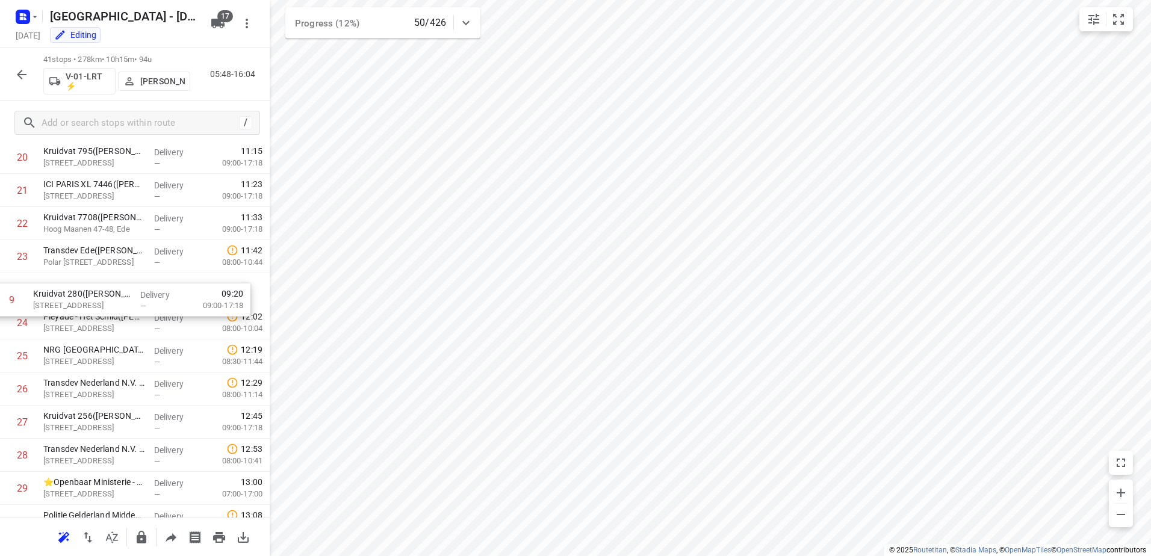
drag, startPoint x: 164, startPoint y: 309, endPoint x: 151, endPoint y: 296, distance: 18.7
click at [151, 296] on div "1 ❗👷🏻⭐ Smurfit Kappa Parenco(Mario Verbeek of Eddy Janssen) Veerweg 1, Renkum D…" at bounding box center [135, 224] width 270 height 1358
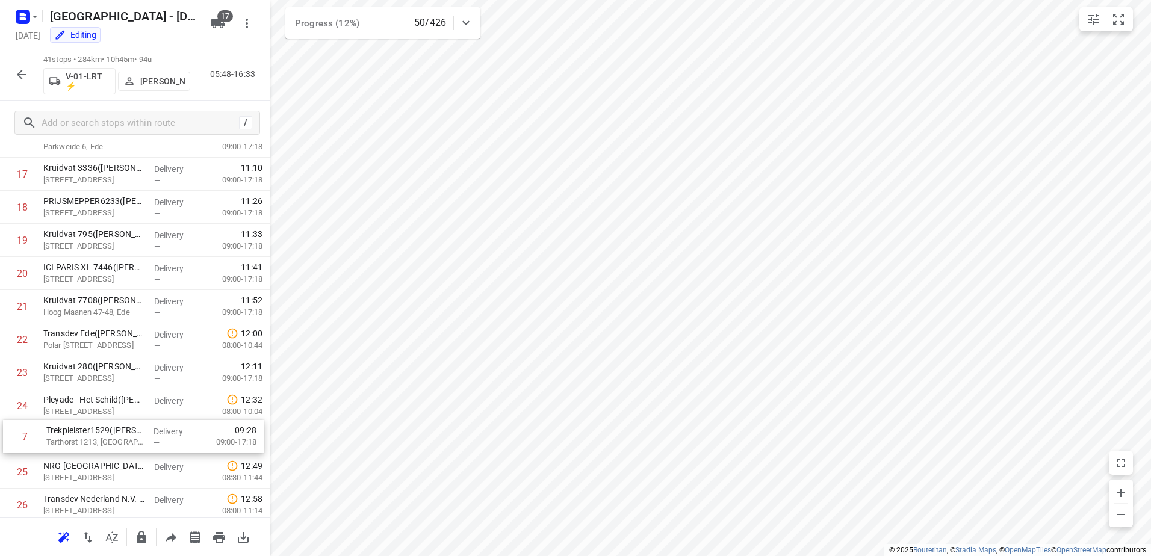
scroll to position [547, 0]
drag, startPoint x: 155, startPoint y: 290, endPoint x: 160, endPoint y: 392, distance: 101.9
click at [160, 392] on div "1 ❗👷🏻⭐ Smurfit Kappa Parenco(Mario Verbeek of Eddy Janssen) Veerweg 1, Renkum D…" at bounding box center [135, 336] width 270 height 1358
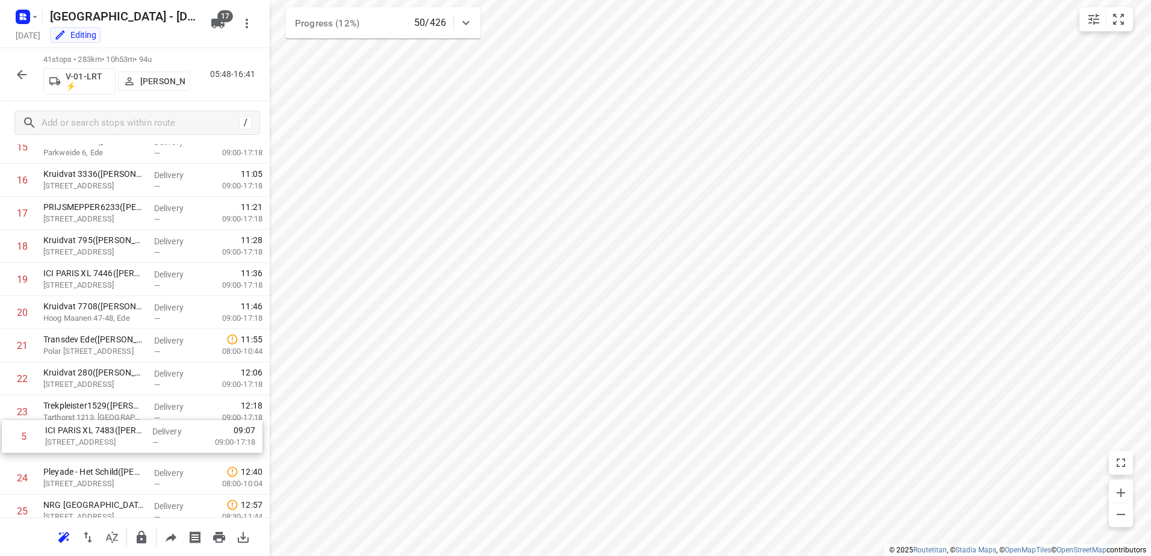
drag, startPoint x: 135, startPoint y: 287, endPoint x: 134, endPoint y: 447, distance: 159.6
click at [135, 447] on div "1 ❗👷🏻⭐ Smurfit Kappa Parenco(Mario Verbeek of Eddy Janssen) Veerweg 1, Renkum D…" at bounding box center [135, 379] width 270 height 1358
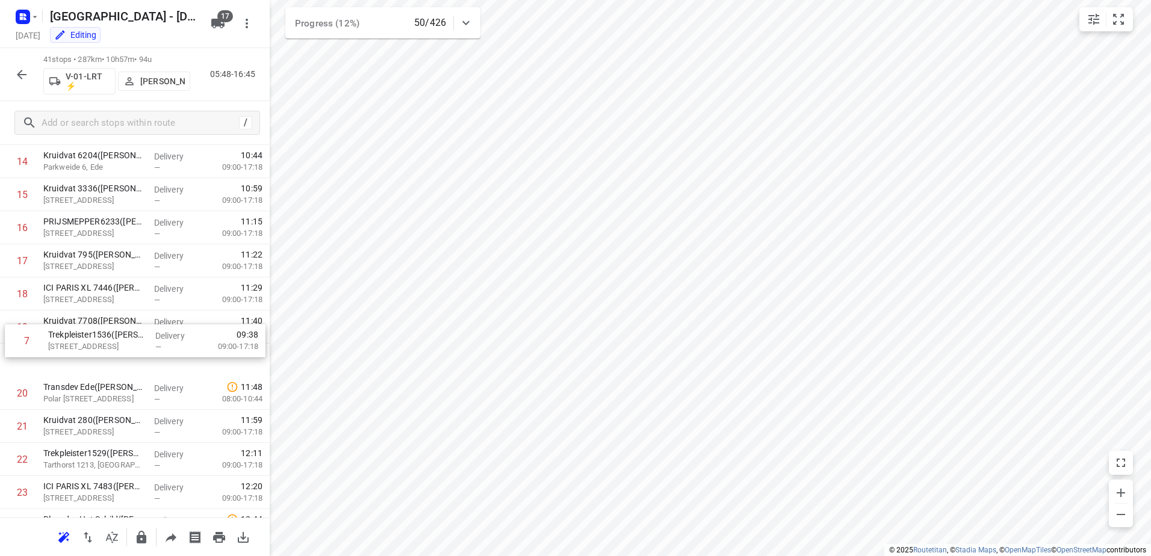
scroll to position [476, 0]
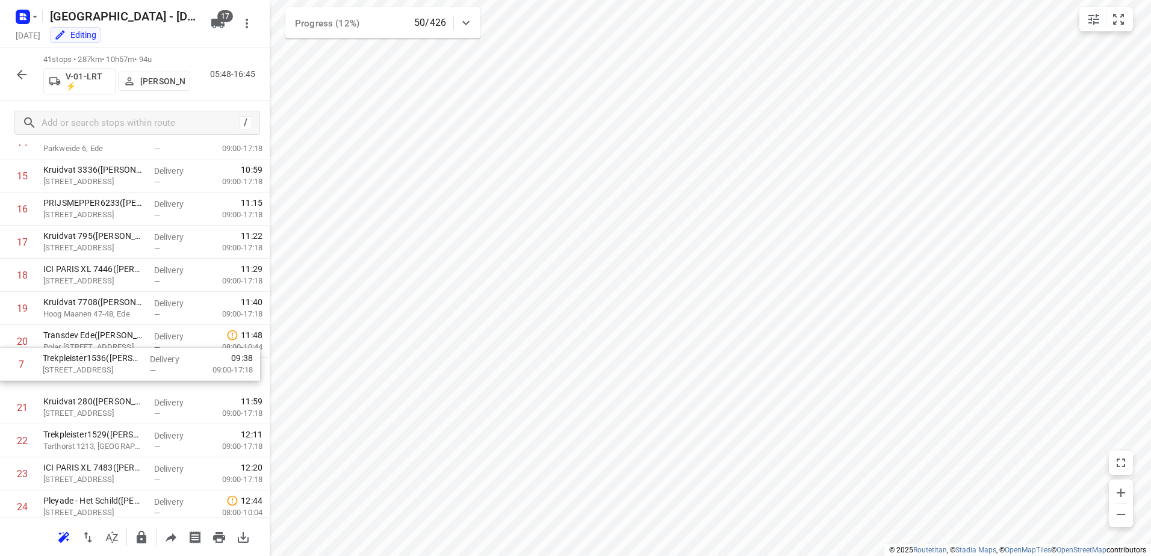
drag, startPoint x: 153, startPoint y: 296, endPoint x: 154, endPoint y: 361, distance: 65.0
click at [154, 361] on div "1 ❗👷🏻⭐ Smurfit Kappa Parenco(Mario Verbeek of Eddy Janssen) Veerweg 1, Renkum D…" at bounding box center [135, 408] width 270 height 1358
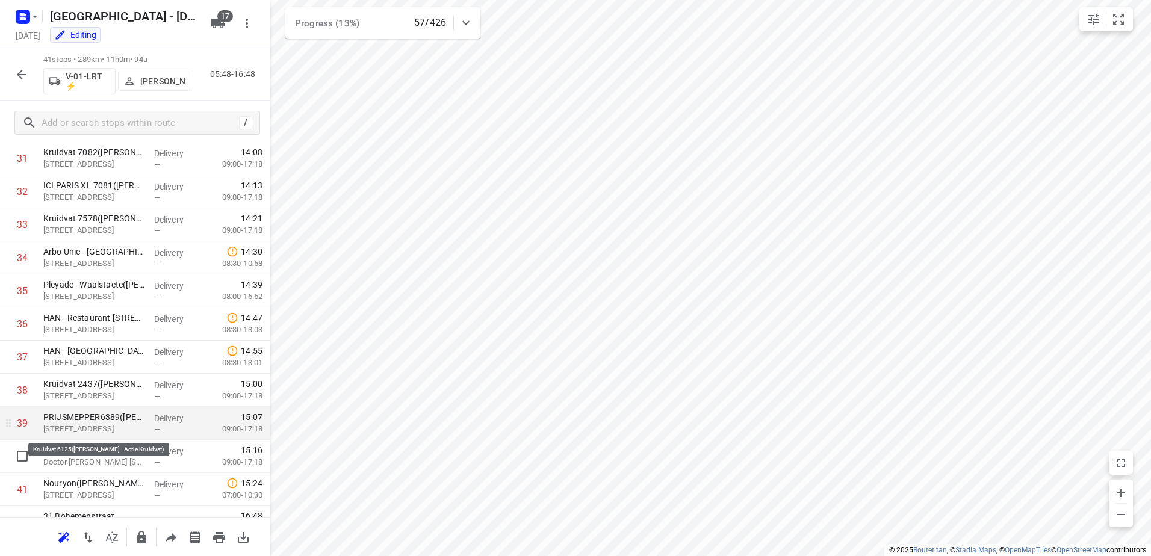
scroll to position [1078, 0]
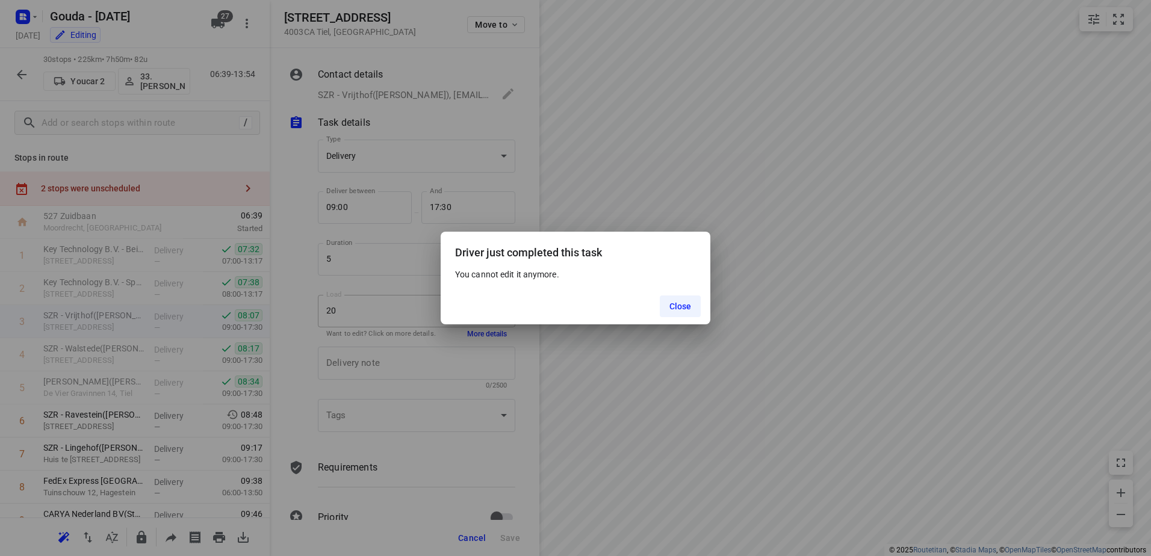
scroll to position [60, 0]
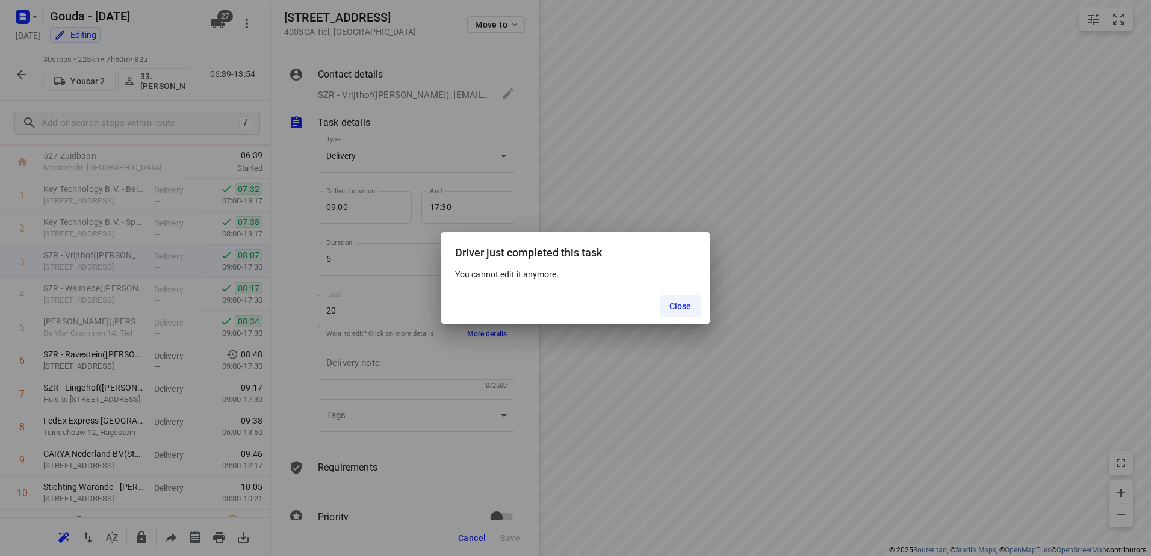
click at [685, 294] on div "Close" at bounding box center [576, 306] width 270 height 36
click at [685, 307] on span "Close" at bounding box center [681, 307] width 22 height 10
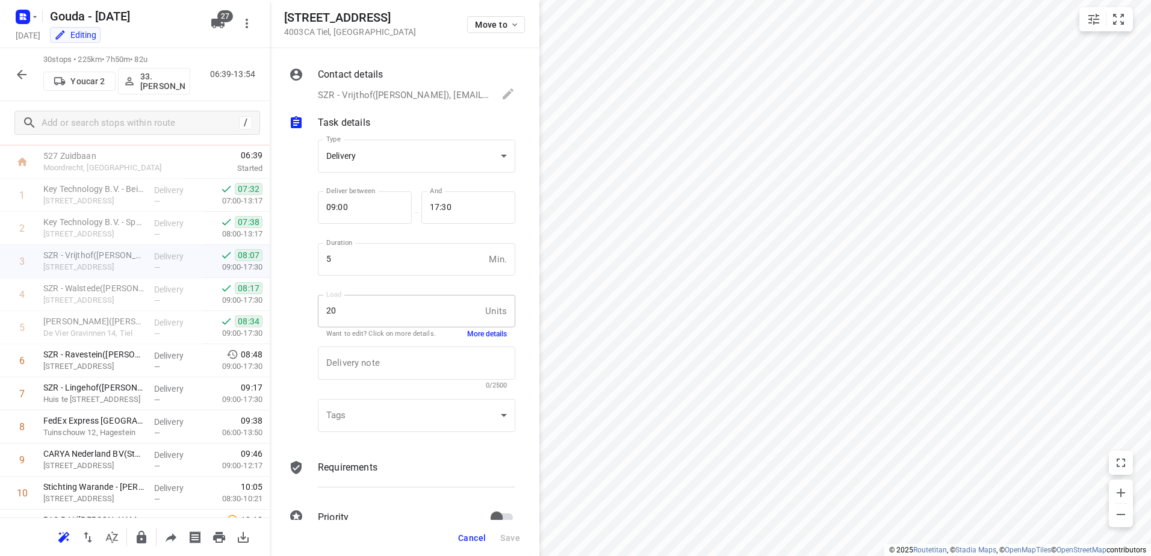
click at [474, 535] on span "Cancel" at bounding box center [472, 539] width 28 height 10
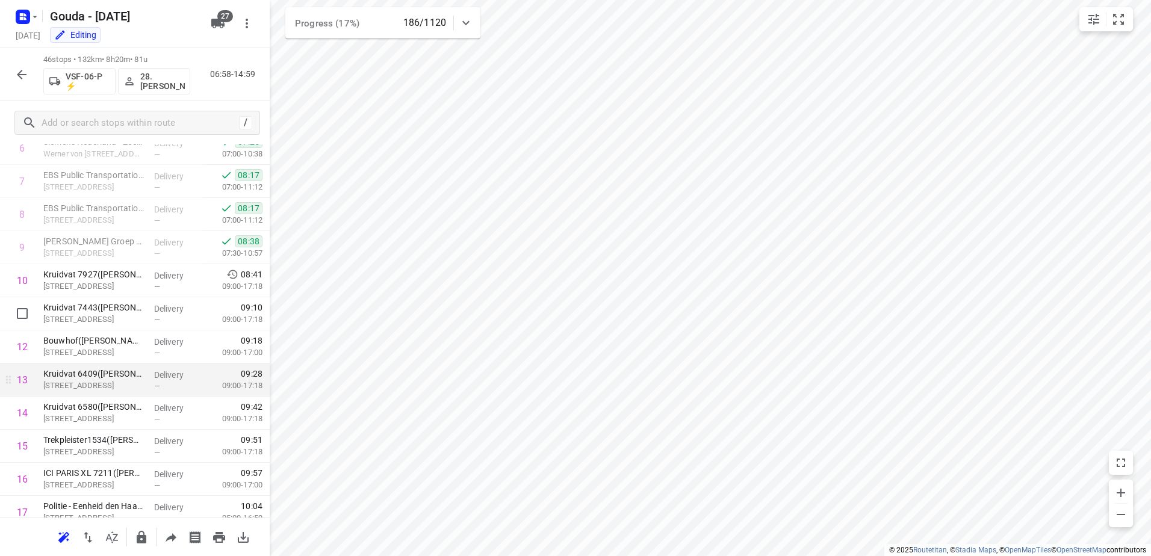
scroll to position [254, 0]
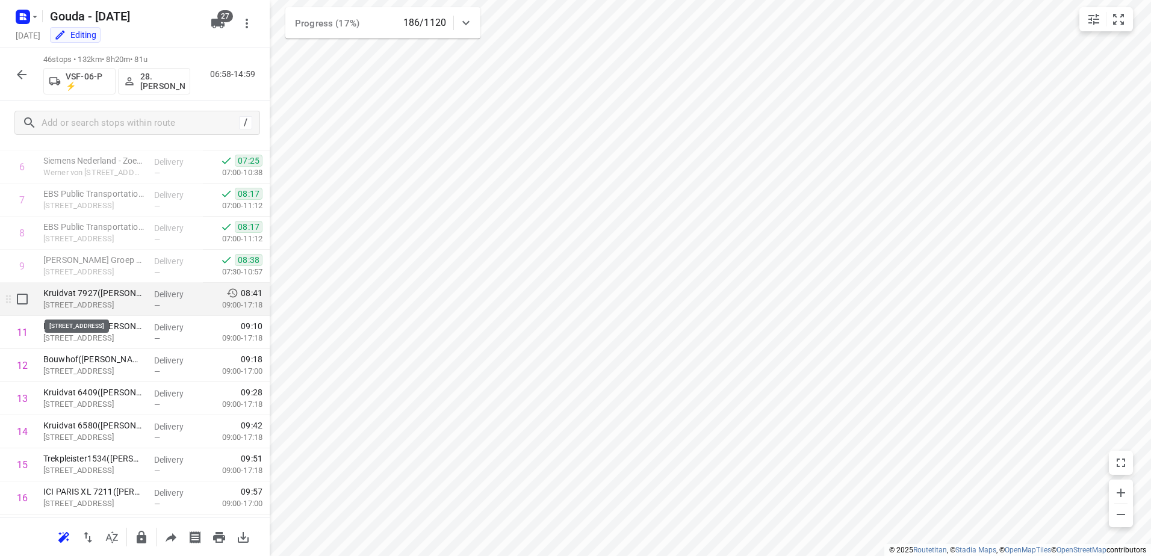
click at [140, 305] on p "Broekwegzijde 135, Zoetermeer" at bounding box center [93, 305] width 101 height 12
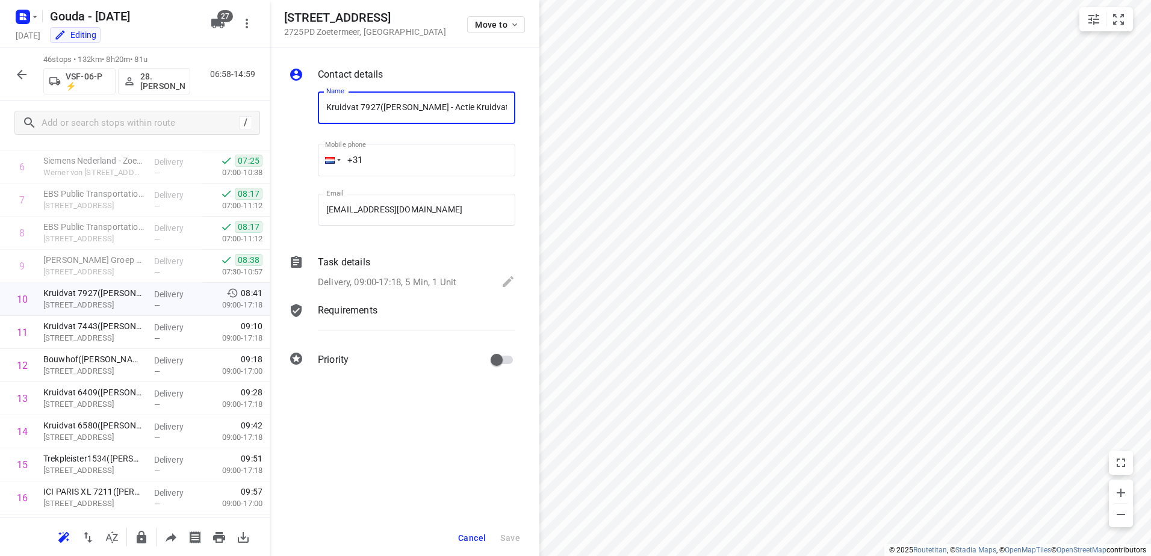
click at [473, 541] on span "Cancel" at bounding box center [472, 539] width 28 height 10
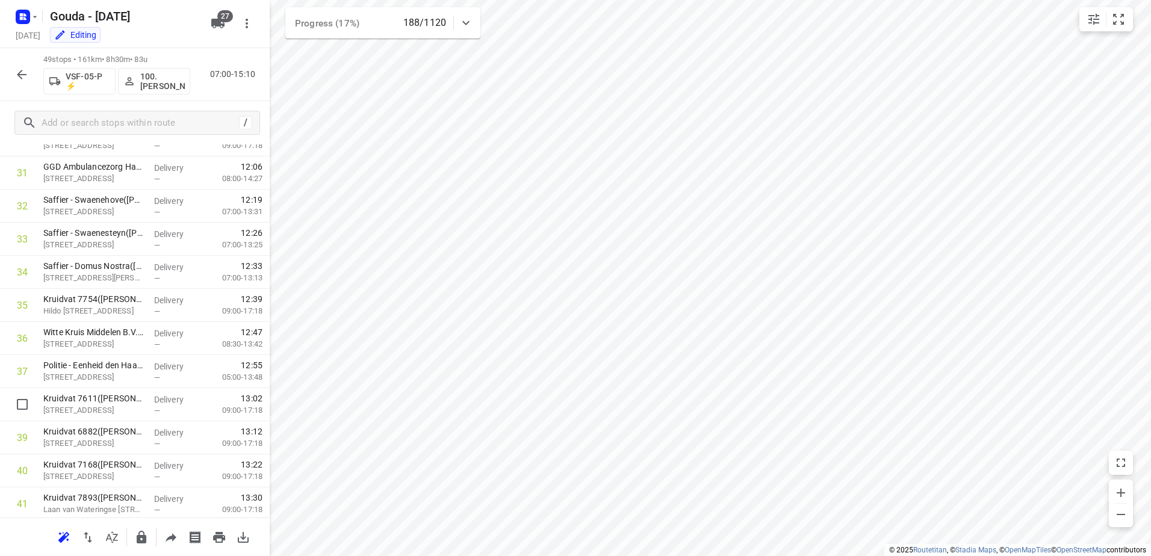
scroll to position [1377, 0]
click at [25, 73] on icon "button" at bounding box center [21, 74] width 14 height 14
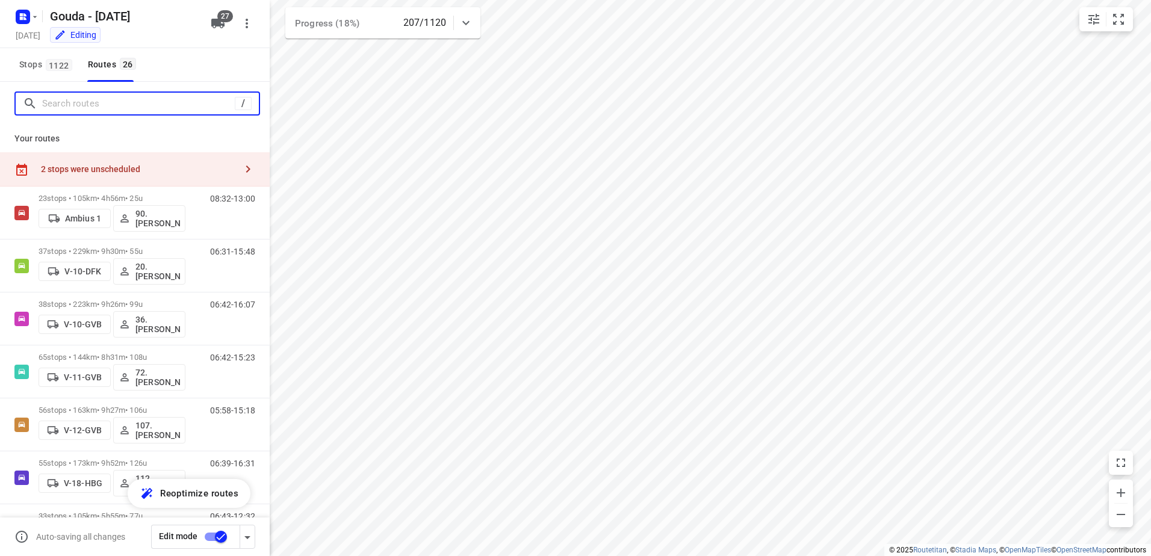
click at [86, 107] on input "Search routes" at bounding box center [138, 104] width 193 height 19
type input "g"
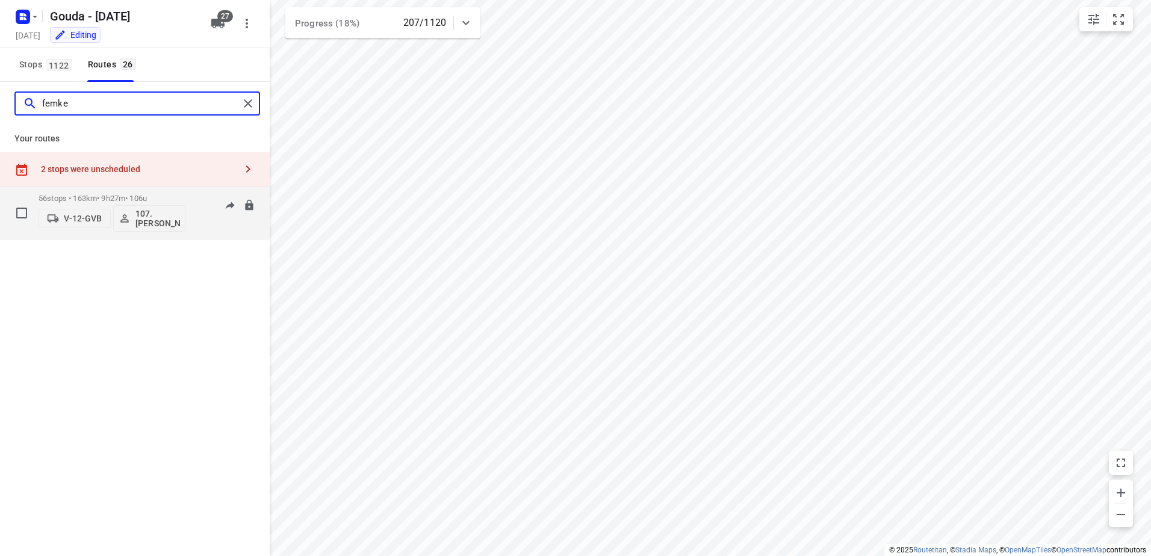
type input "femke"
click at [78, 201] on p "56 stops • 163km • 9h27m • 106u" at bounding box center [112, 198] width 147 height 9
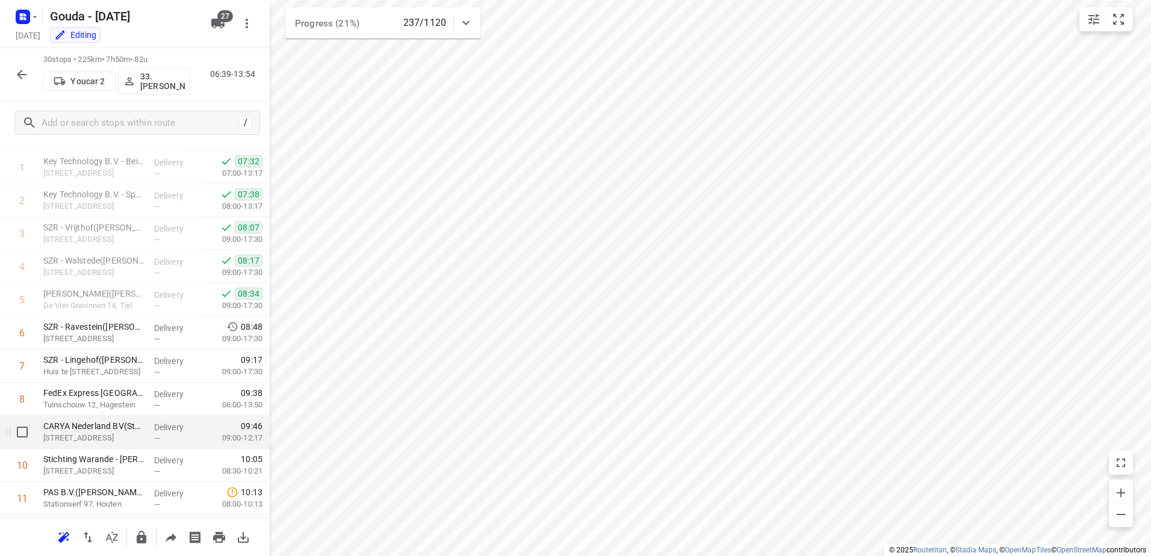
scroll to position [241, 0]
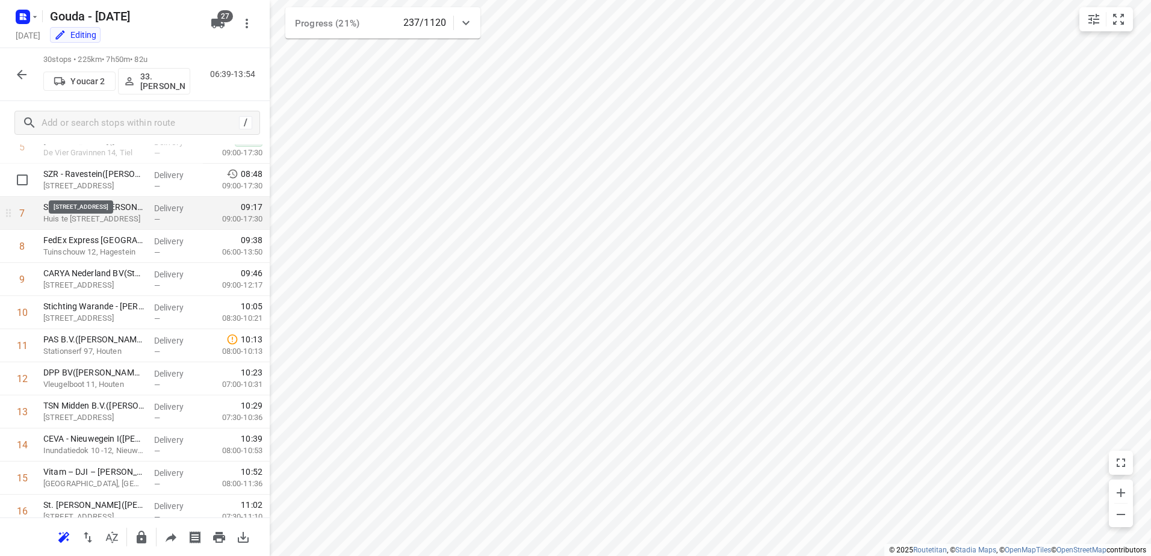
drag, startPoint x: 124, startPoint y: 189, endPoint x: 132, endPoint y: 197, distance: 11.1
click at [123, 189] on p "De Wieken 11, Geldermalsen" at bounding box center [93, 186] width 101 height 12
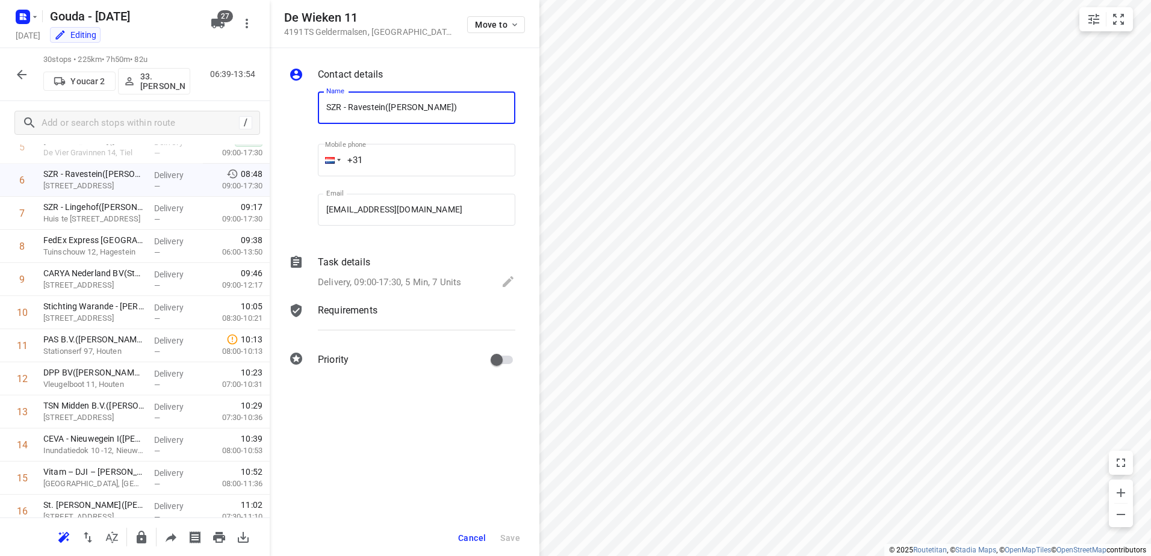
drag, startPoint x: 420, startPoint y: 283, endPoint x: 453, endPoint y: 299, distance: 36.6
click at [420, 284] on p "Delivery, 09:00-17:30, 5 Min, 7 Units" at bounding box center [389, 283] width 143 height 14
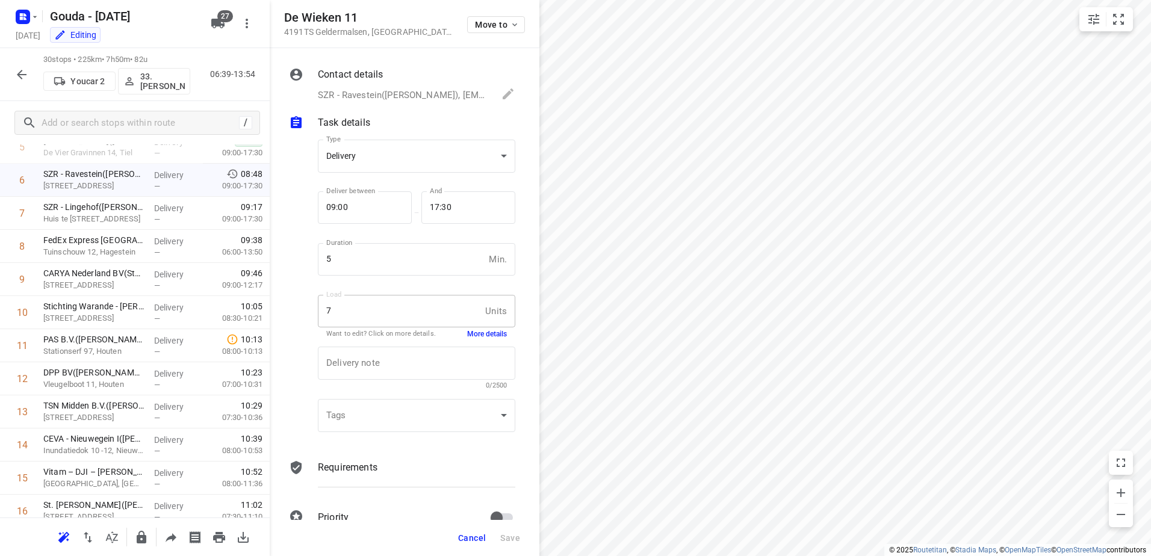
click at [484, 337] on button "More details" at bounding box center [487, 334] width 40 height 10
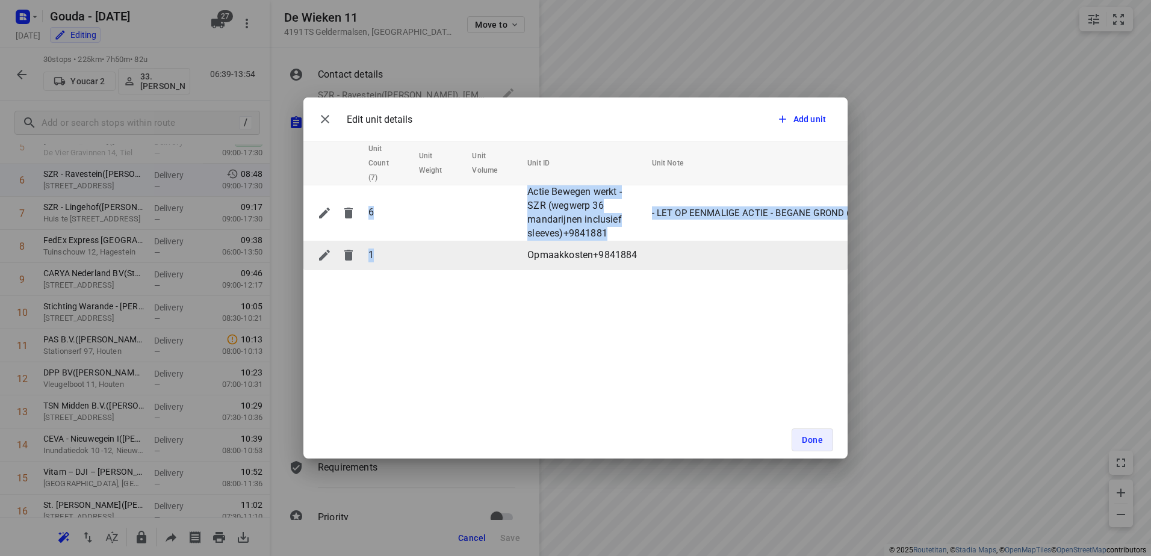
drag, startPoint x: 484, startPoint y: 239, endPoint x: 487, endPoint y: 256, distance: 17.1
click at [487, 256] on tr "1 Opmaakkosten+9841884" at bounding box center [636, 255] width 667 height 29
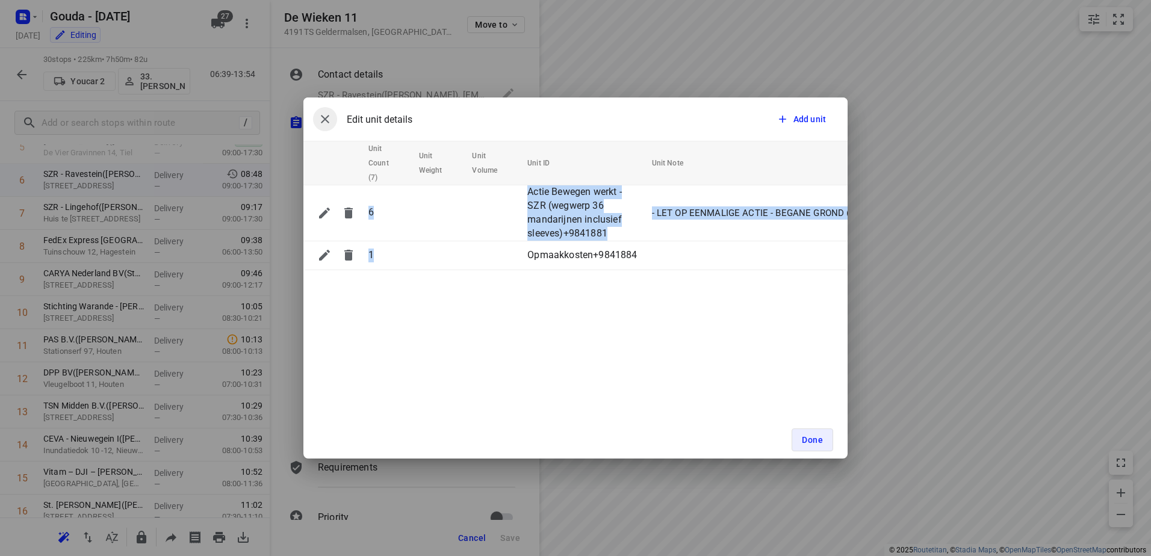
click at [328, 120] on icon "button" at bounding box center [325, 119] width 14 height 14
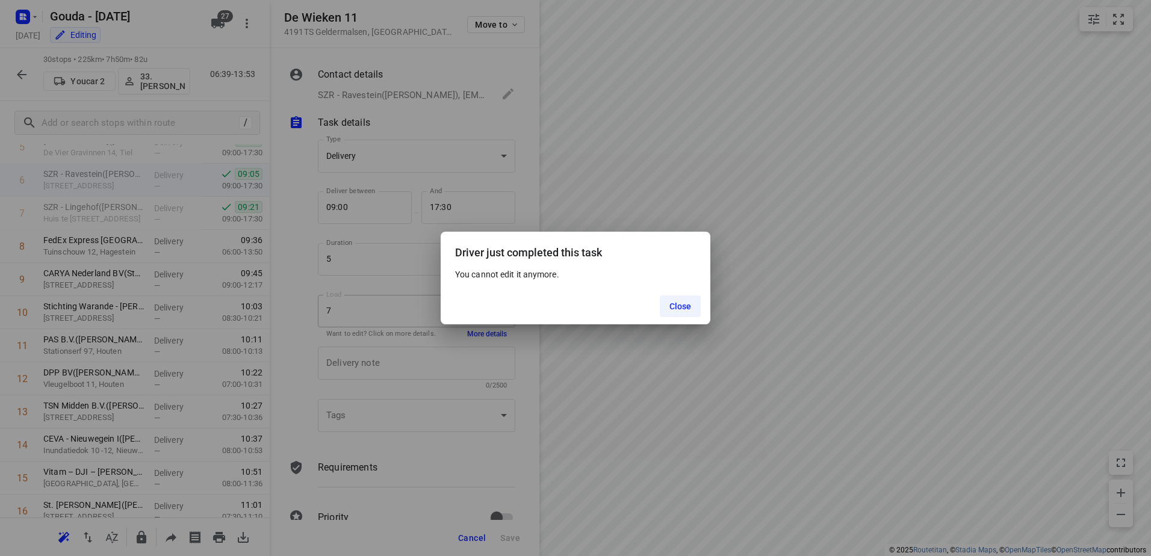
click at [676, 311] on button "Close" at bounding box center [681, 307] width 42 height 22
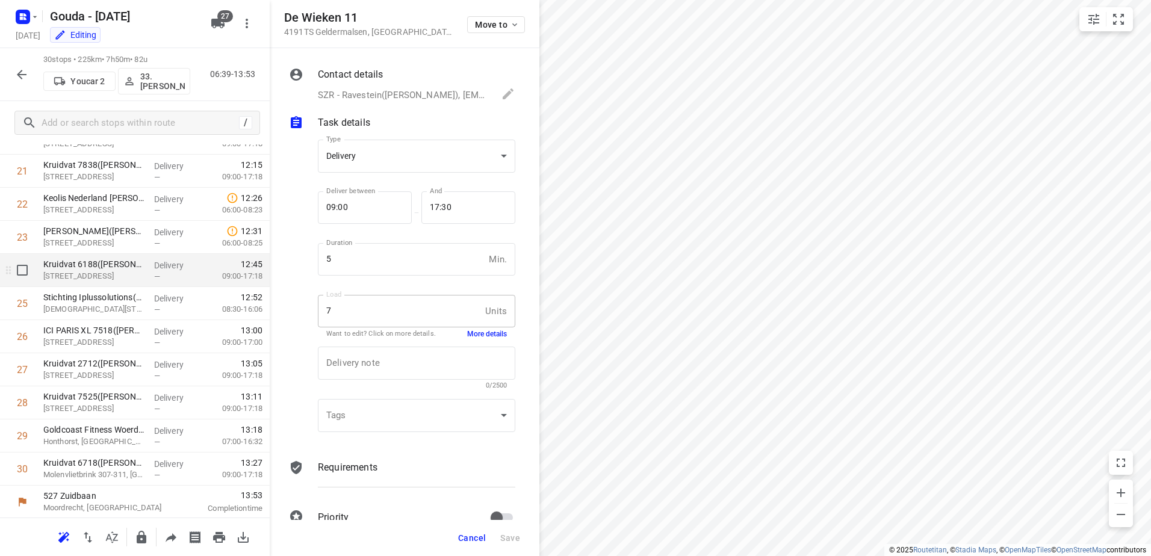
scroll to position [748, 0]
click at [22, 73] on icon "button" at bounding box center [21, 74] width 14 height 14
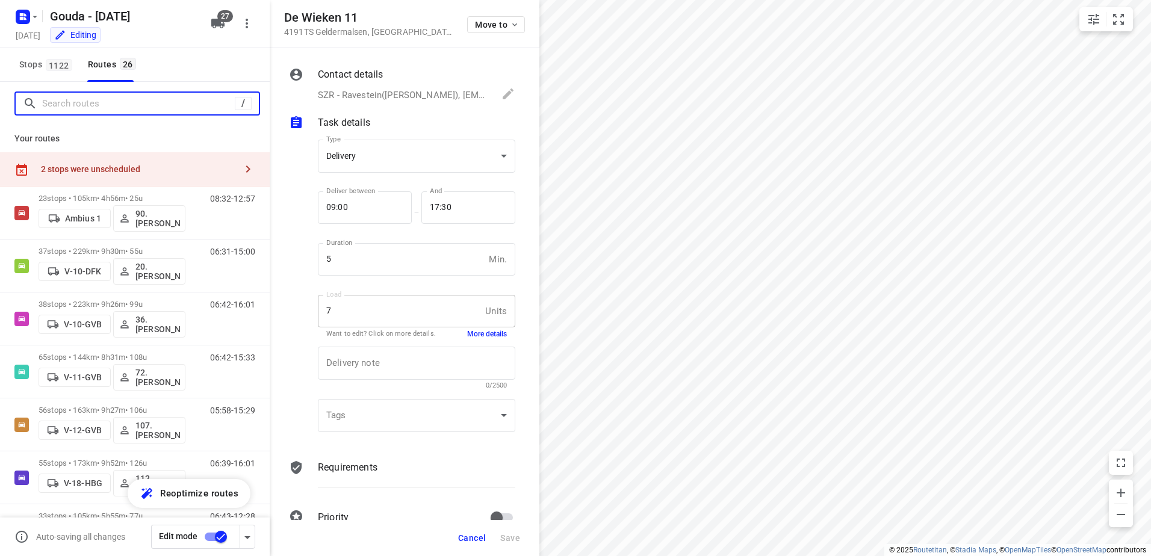
click at [120, 99] on input "Search routes" at bounding box center [138, 104] width 193 height 19
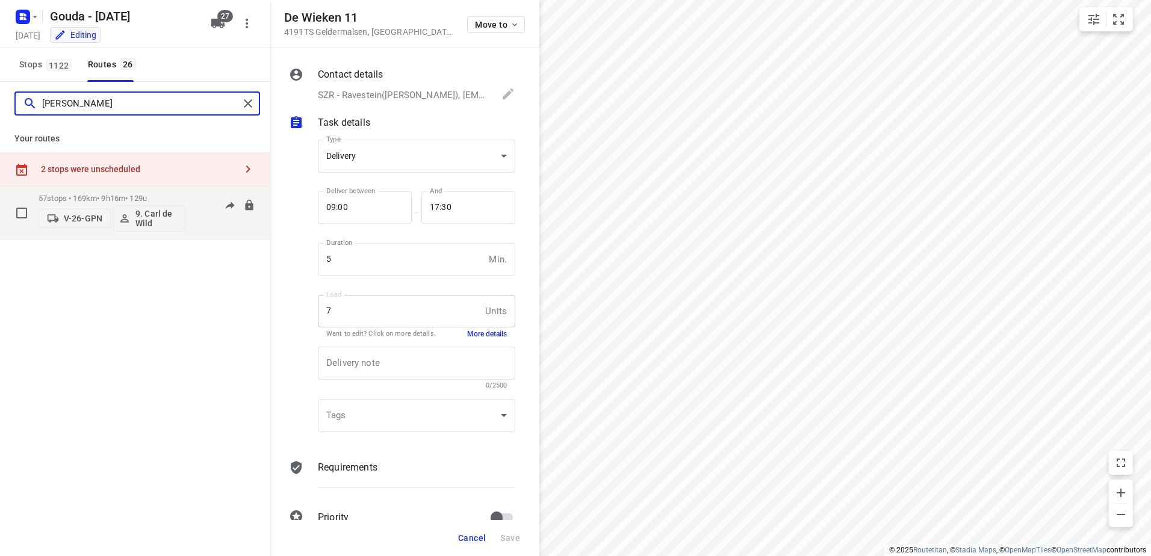
type input "carl"
click at [137, 197] on p "57 stops • 169km • 9h16m • 129u" at bounding box center [112, 198] width 147 height 9
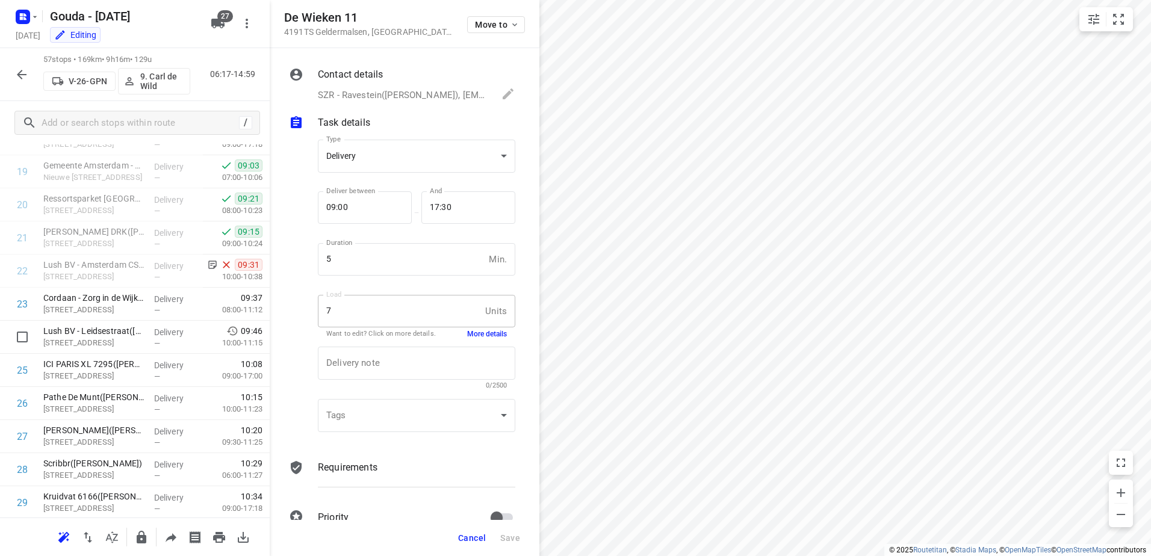
scroll to position [662, 0]
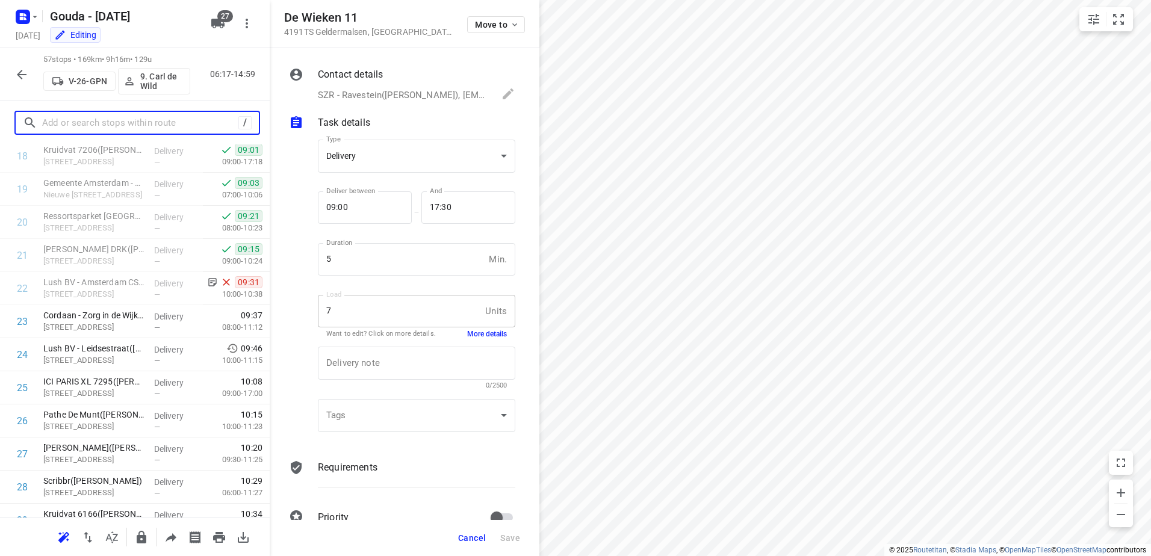
click at [140, 126] on input "text" at bounding box center [140, 123] width 196 height 19
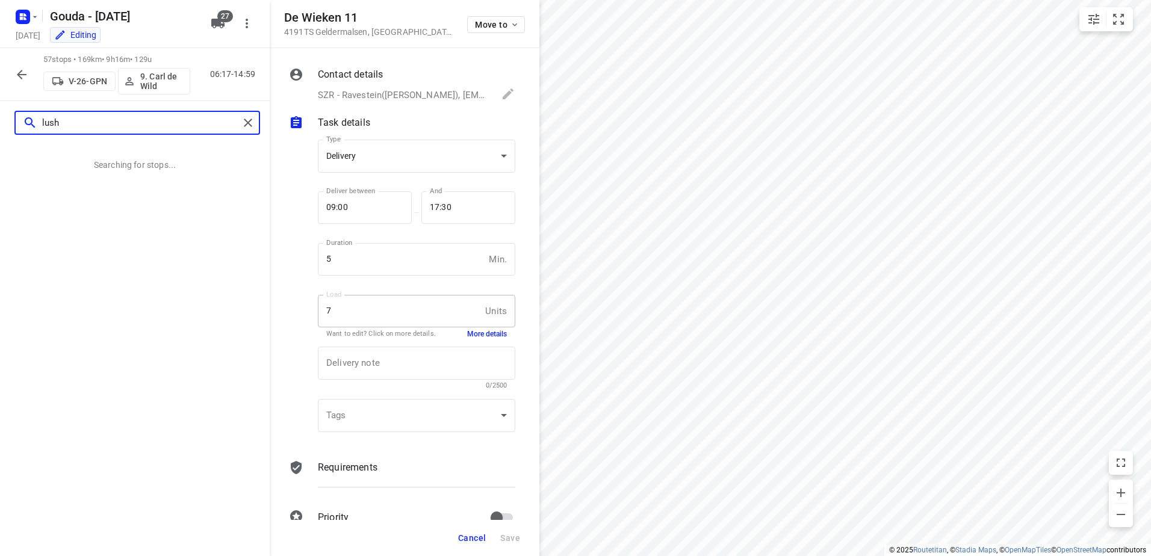
type input "lush"
click at [23, 79] on icon "button" at bounding box center [21, 74] width 14 height 14
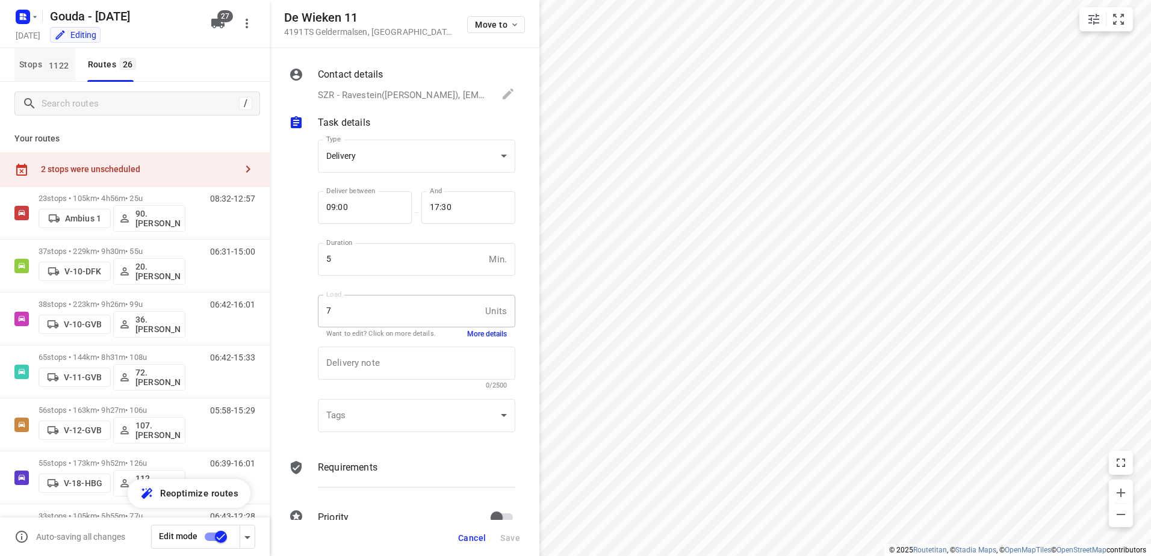
click at [44, 69] on span "Stops 1122" at bounding box center [47, 64] width 57 height 15
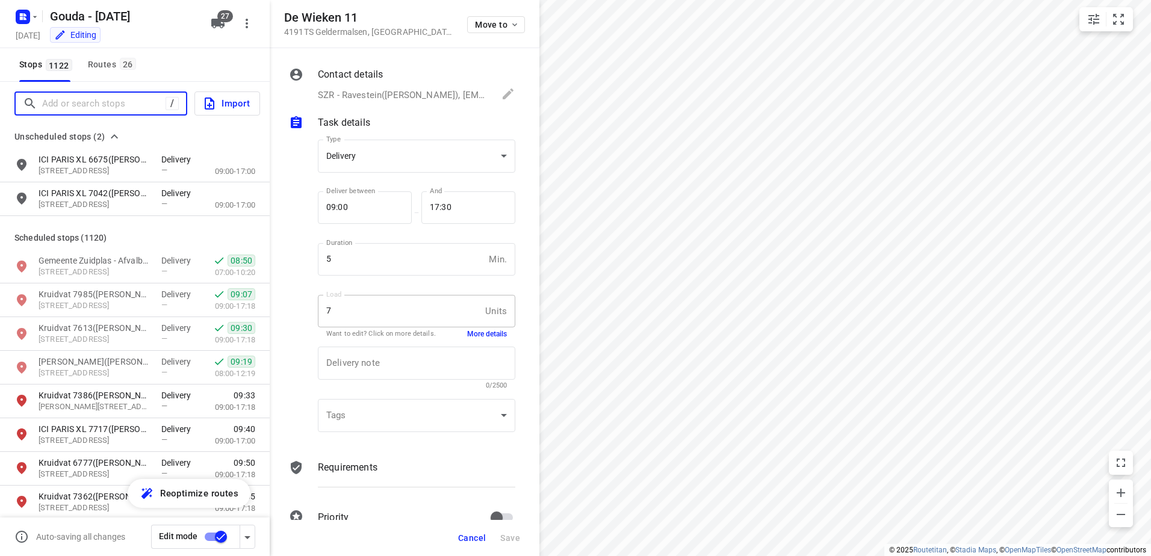
click at [71, 101] on input "Add or search stops" at bounding box center [103, 104] width 123 height 19
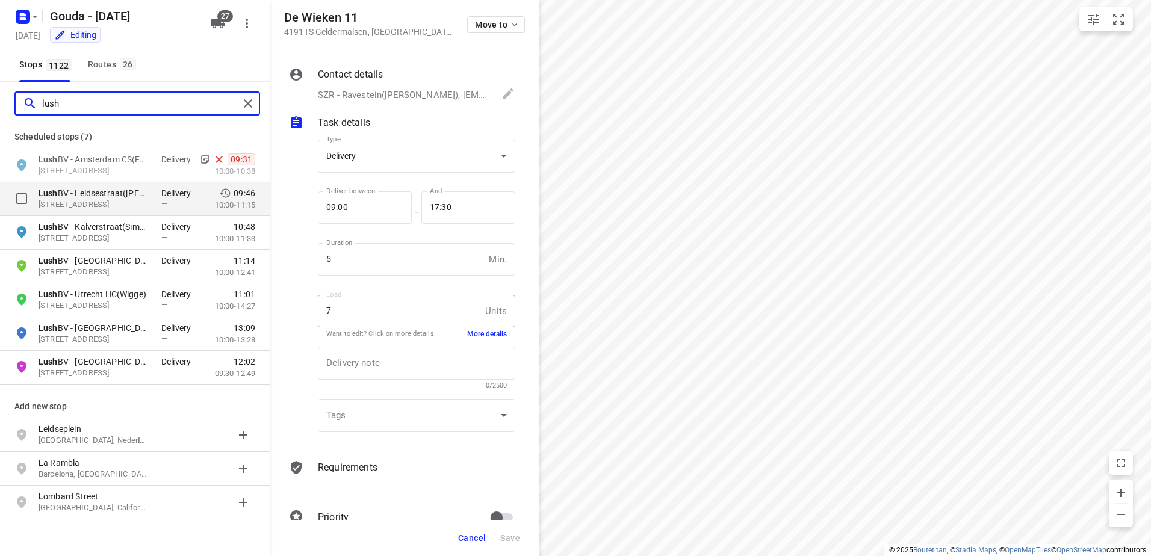
type input "lush"
click at [19, 200] on input "grid" at bounding box center [22, 199] width 24 height 24
checkbox input "true"
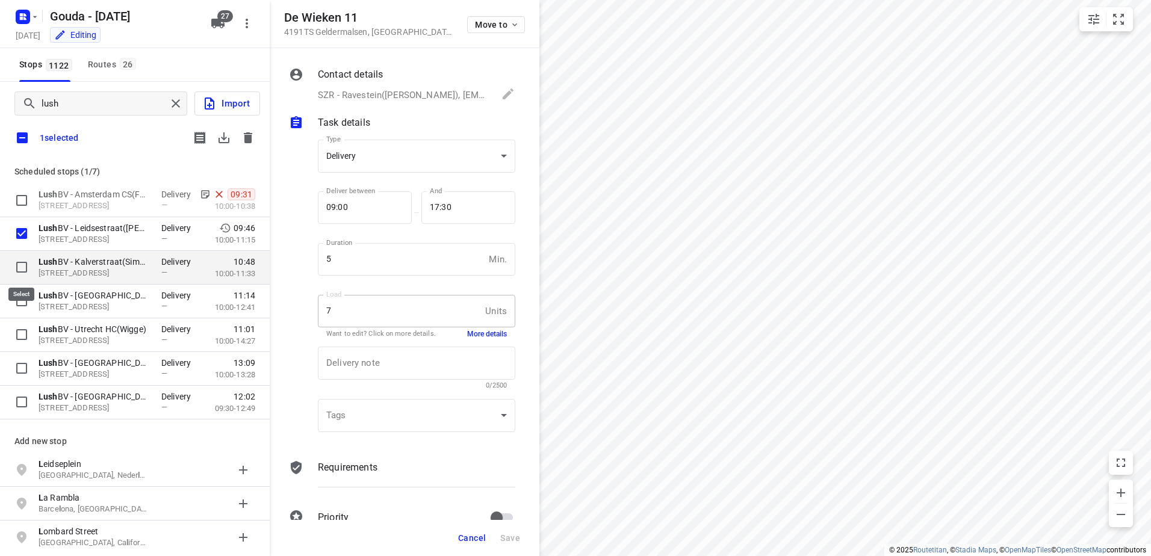
click at [22, 262] on input "grid" at bounding box center [22, 267] width 24 height 24
checkbox input "true"
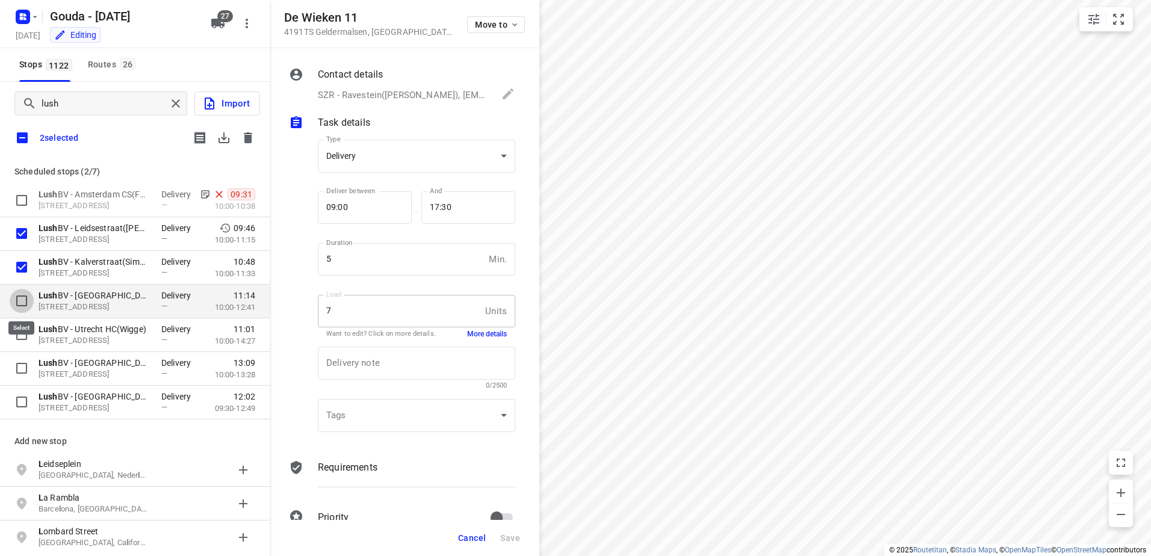
click at [23, 305] on input "grid" at bounding box center [22, 301] width 24 height 24
checkbox input "true"
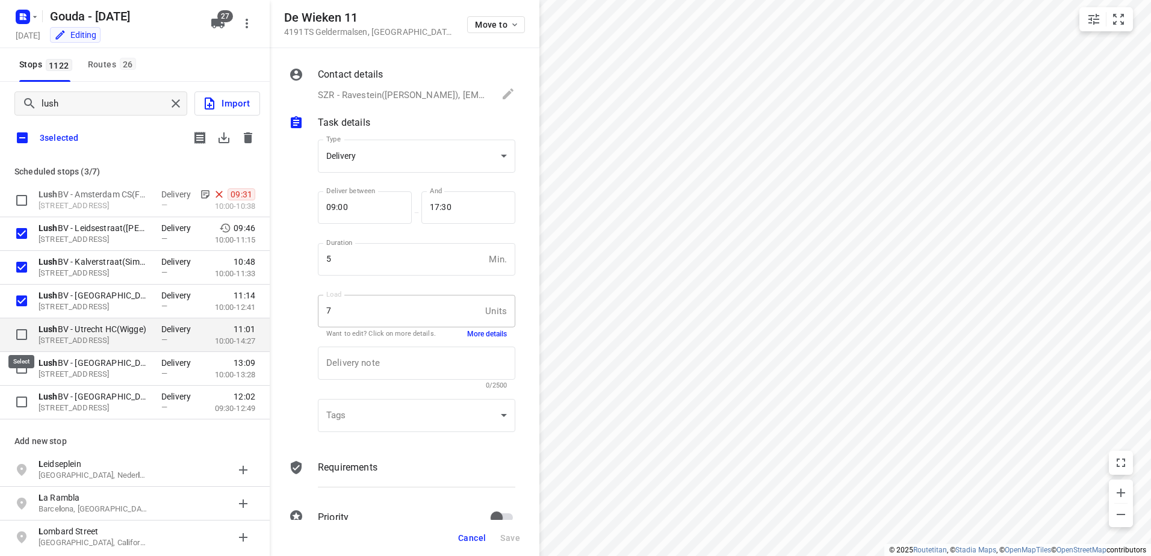
drag, startPoint x: 22, startPoint y: 334, endPoint x: 20, endPoint y: 364, distance: 30.8
click at [22, 335] on input "grid" at bounding box center [22, 335] width 24 height 24
checkbox input "true"
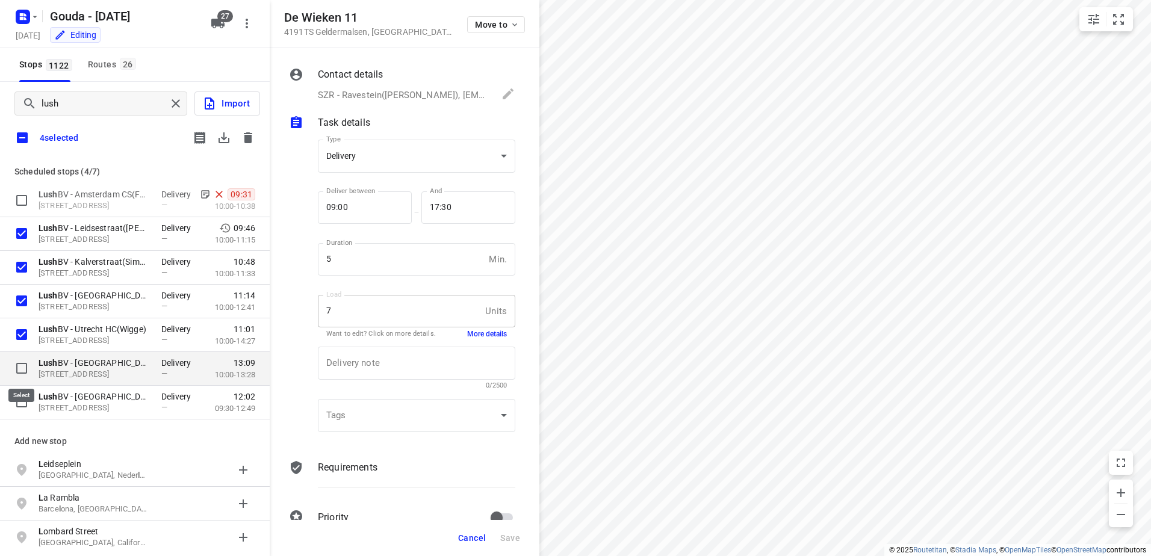
click at [20, 367] on input "grid" at bounding box center [22, 368] width 24 height 24
checkbox input "true"
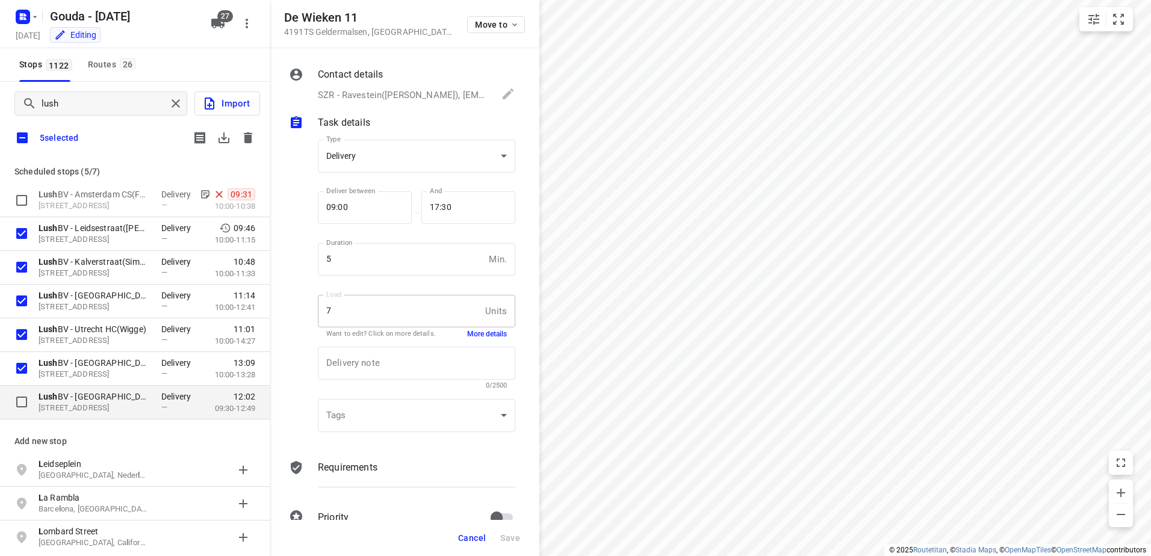
click at [19, 388] on div "Lush BV - Westfield Mall of the Netherlands(Alex) Duindoorn 66, 2262AV, Leidsch…" at bounding box center [135, 403] width 270 height 34
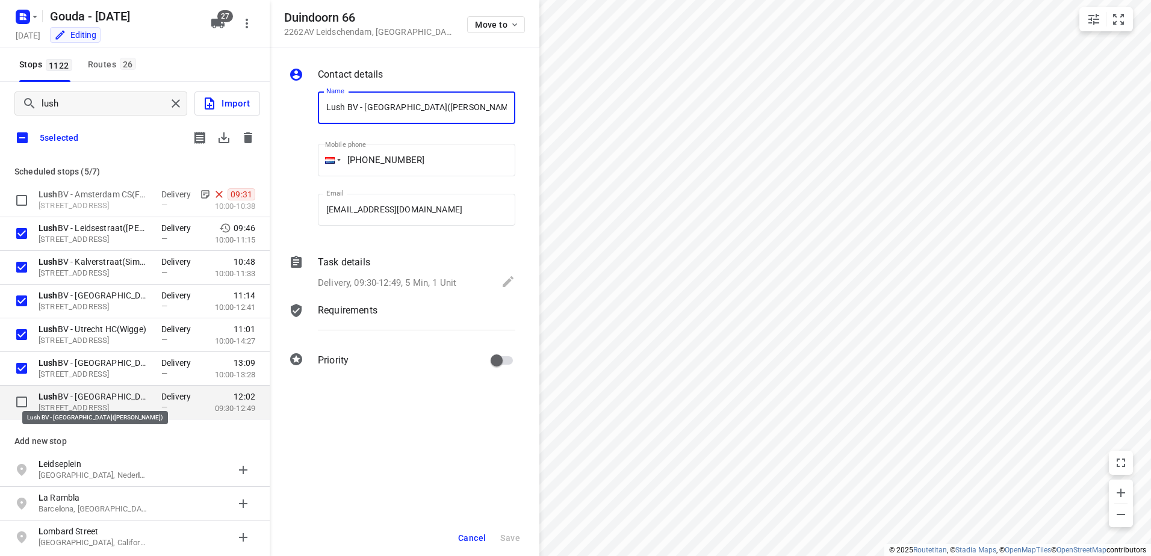
scroll to position [0, 7]
click at [25, 397] on input "grid" at bounding box center [22, 402] width 24 height 24
checkbox input "true"
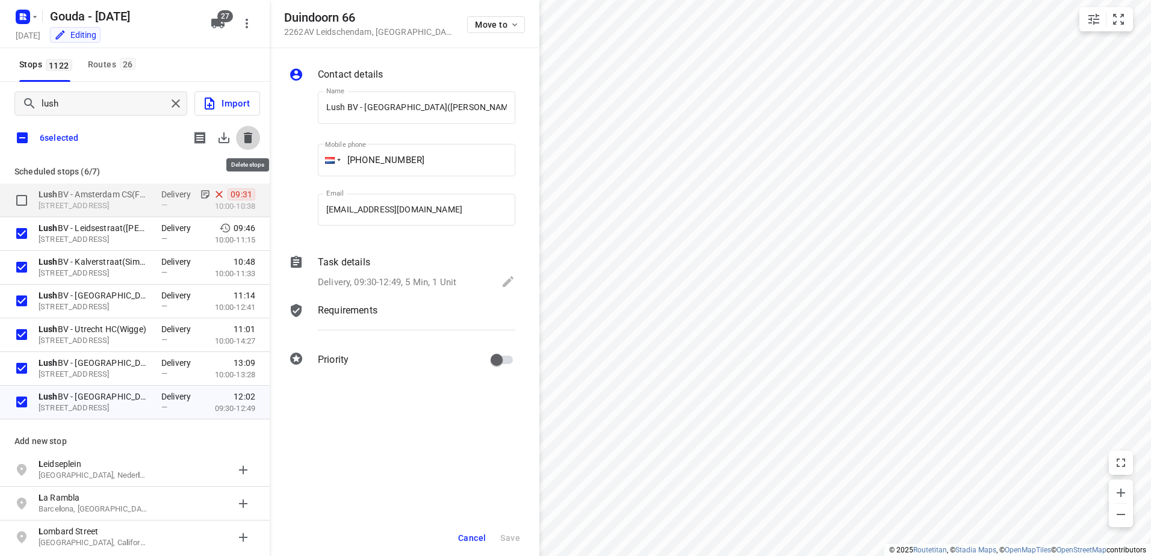
click at [248, 138] on icon "button" at bounding box center [248, 137] width 8 height 11
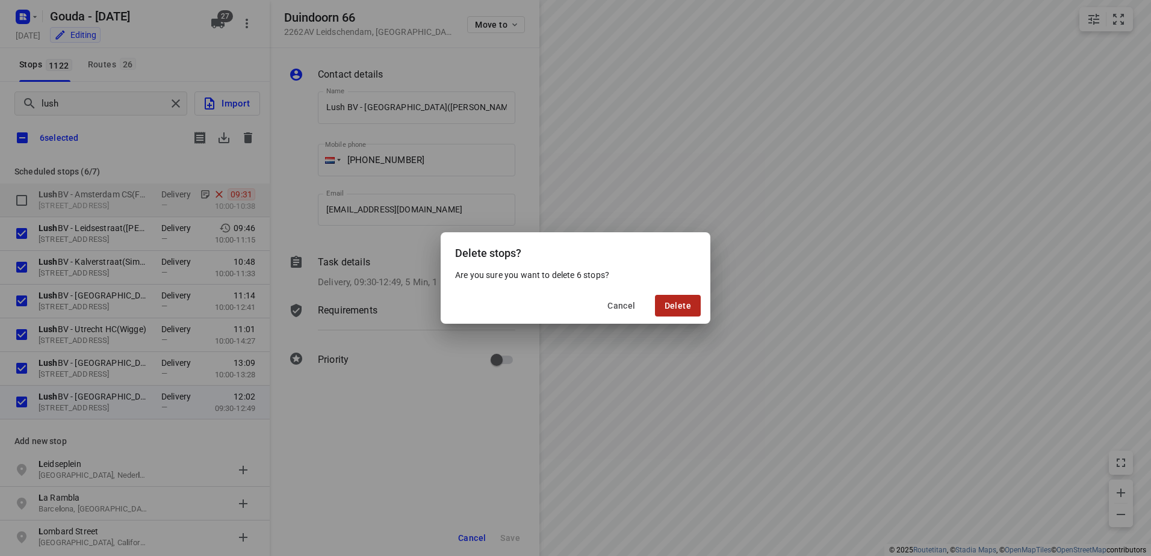
click at [679, 306] on span "Delete" at bounding box center [678, 306] width 26 height 10
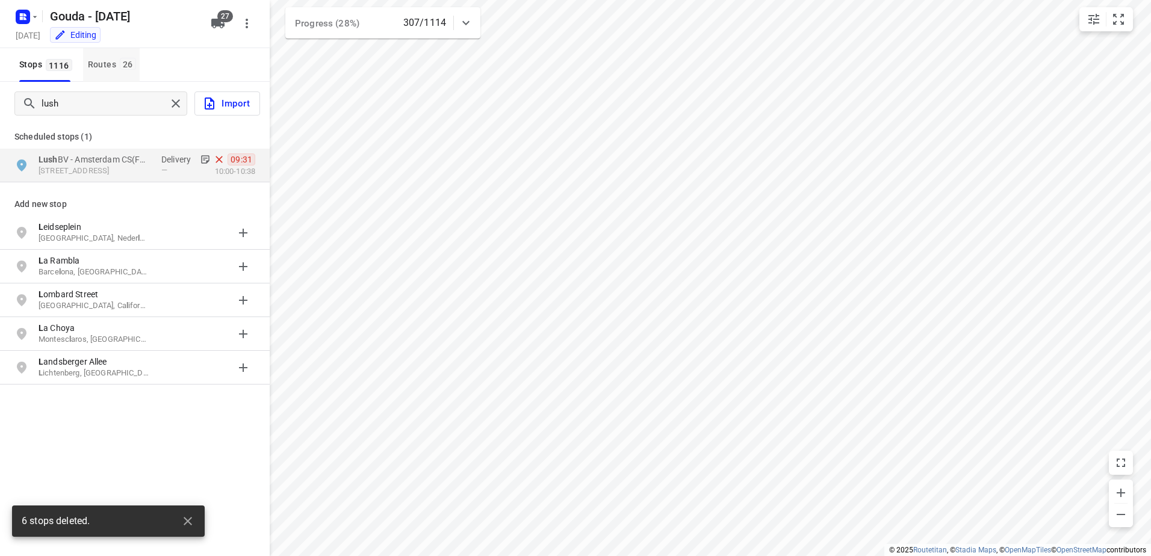
click at [129, 67] on span "26" at bounding box center [128, 64] width 16 height 12
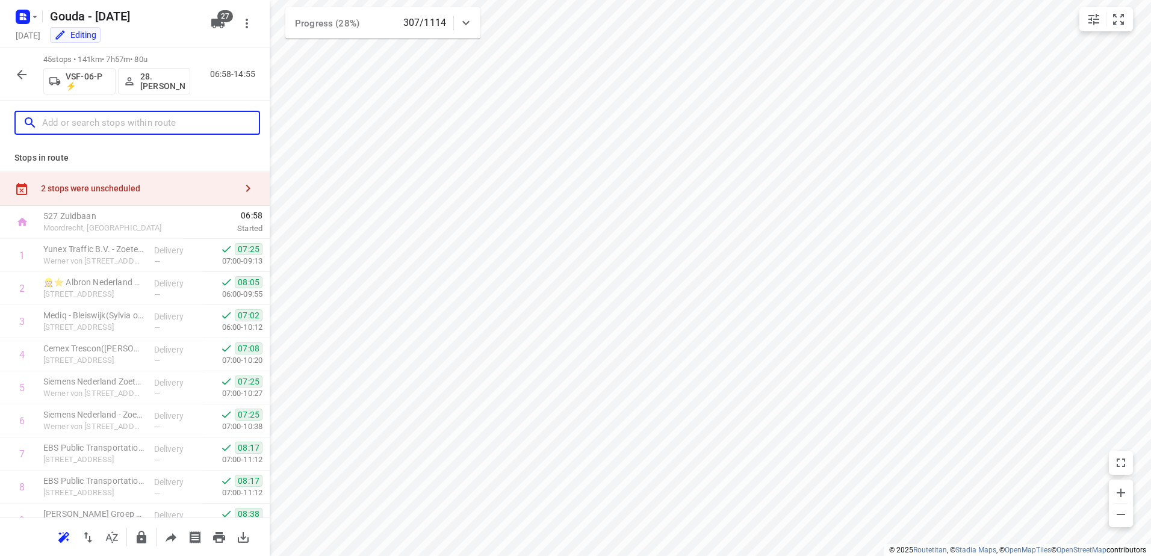
click at [95, 124] on input "text" at bounding box center [150, 123] width 217 height 19
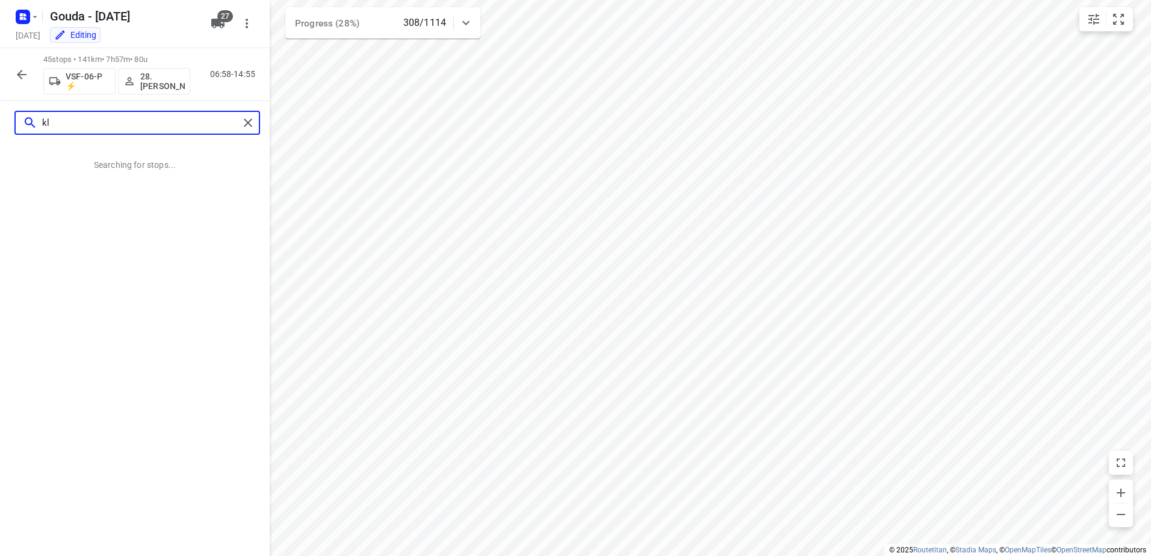
type input "k"
type input "lush"
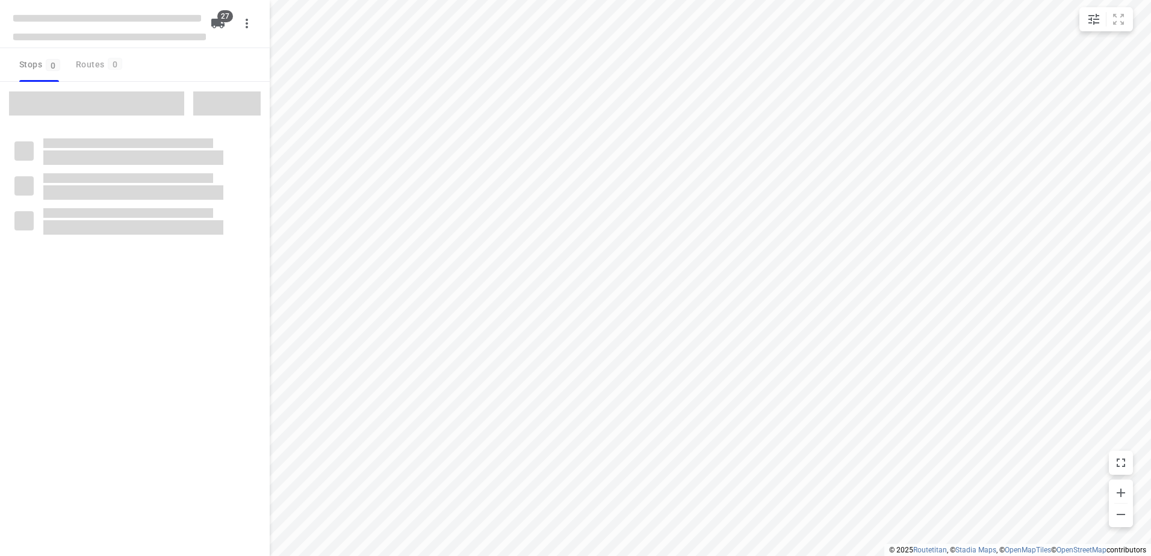
checkbox input "true"
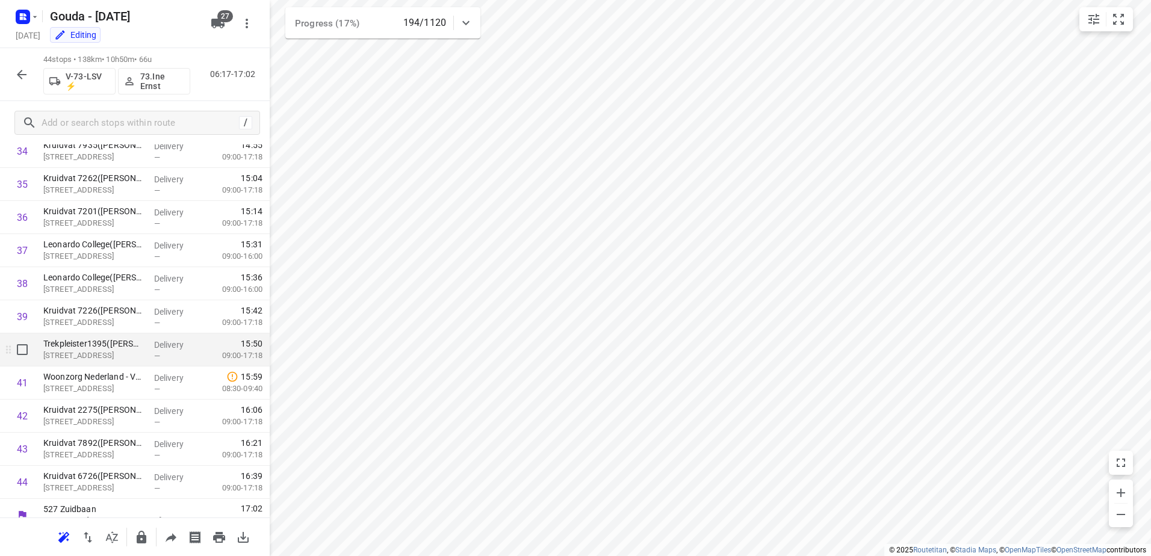
scroll to position [1212, 0]
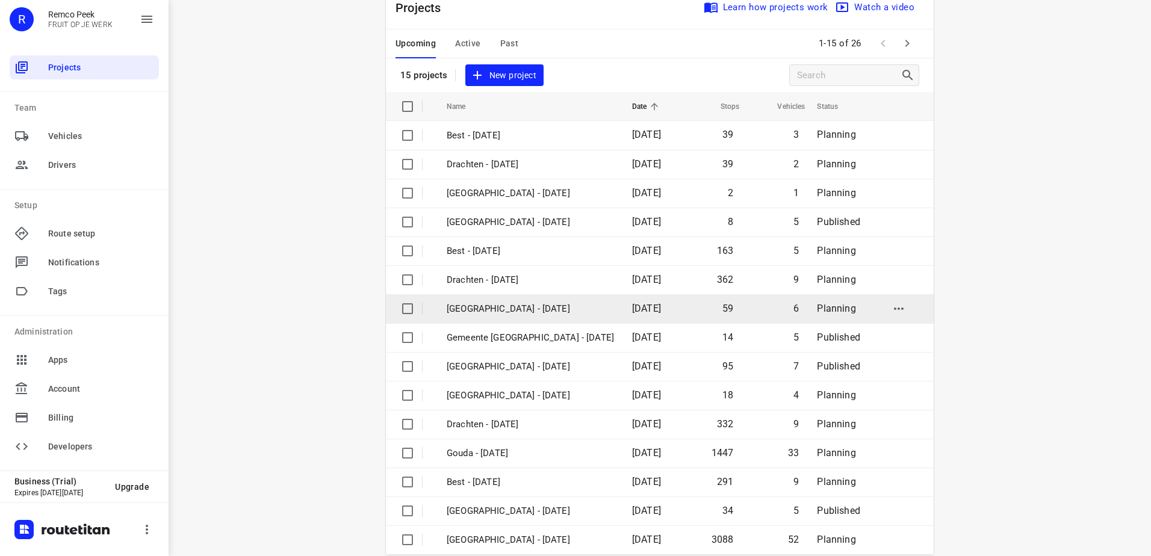
scroll to position [52, 0]
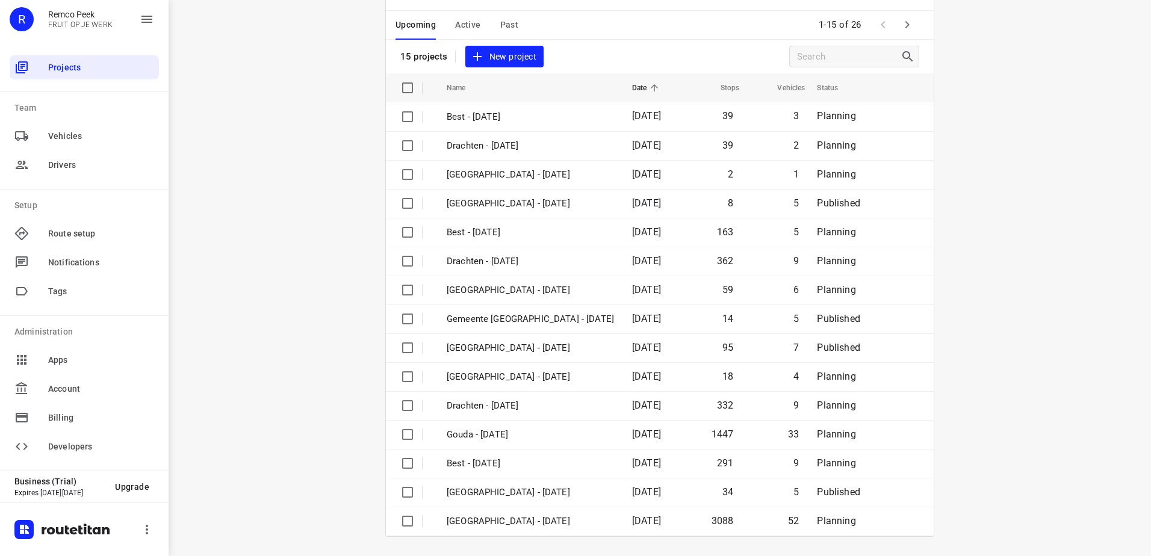
drag, startPoint x: 650, startPoint y: 16, endPoint x: 682, endPoint y: 15, distance: 31.3
click at [652, 16] on div "Upcoming Active Past 1-15 of 26" at bounding box center [660, 25] width 548 height 29
click at [909, 25] on icon "button" at bounding box center [907, 24] width 14 height 14
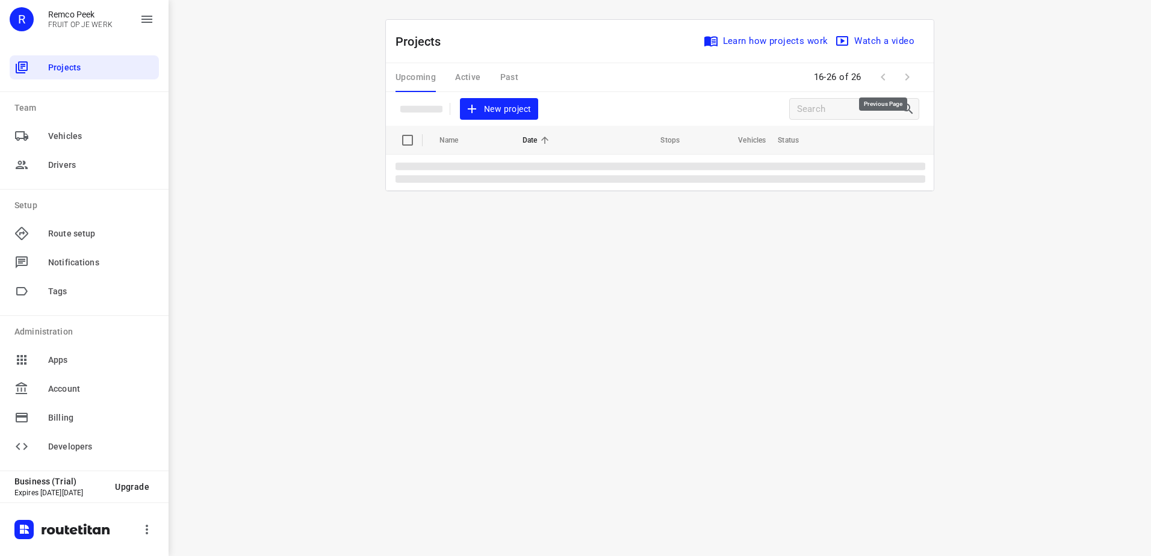
scroll to position [0, 0]
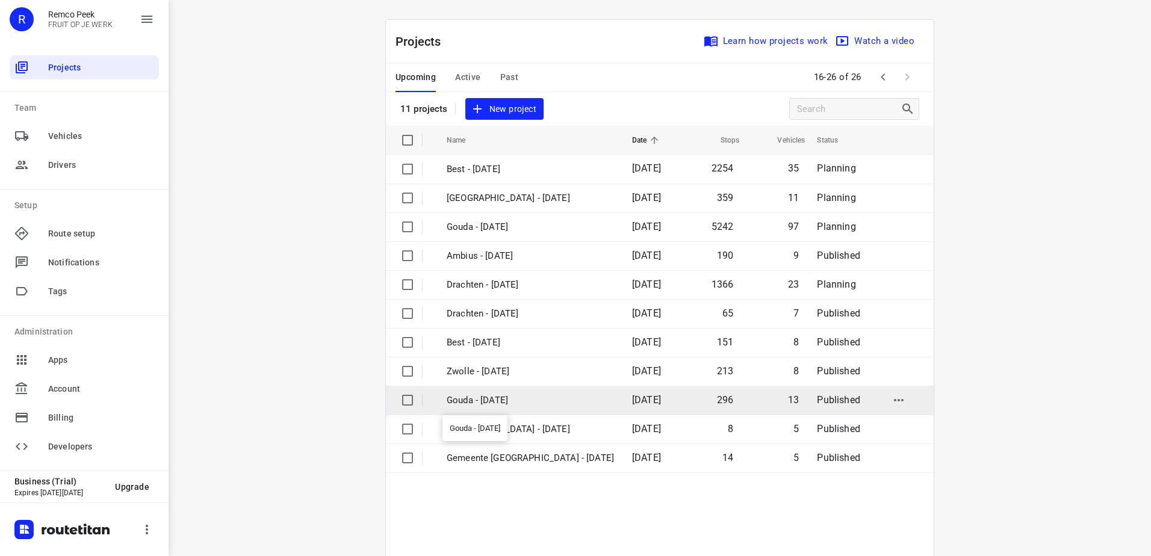
click at [527, 397] on p "Gouda - [DATE]" at bounding box center [530, 401] width 167 height 14
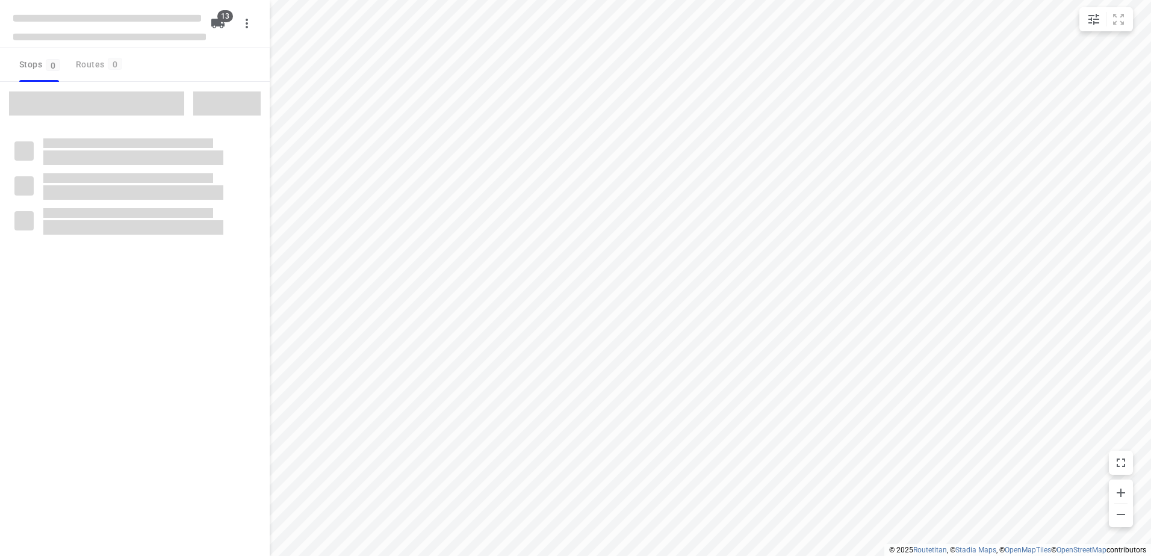
checkbox input "true"
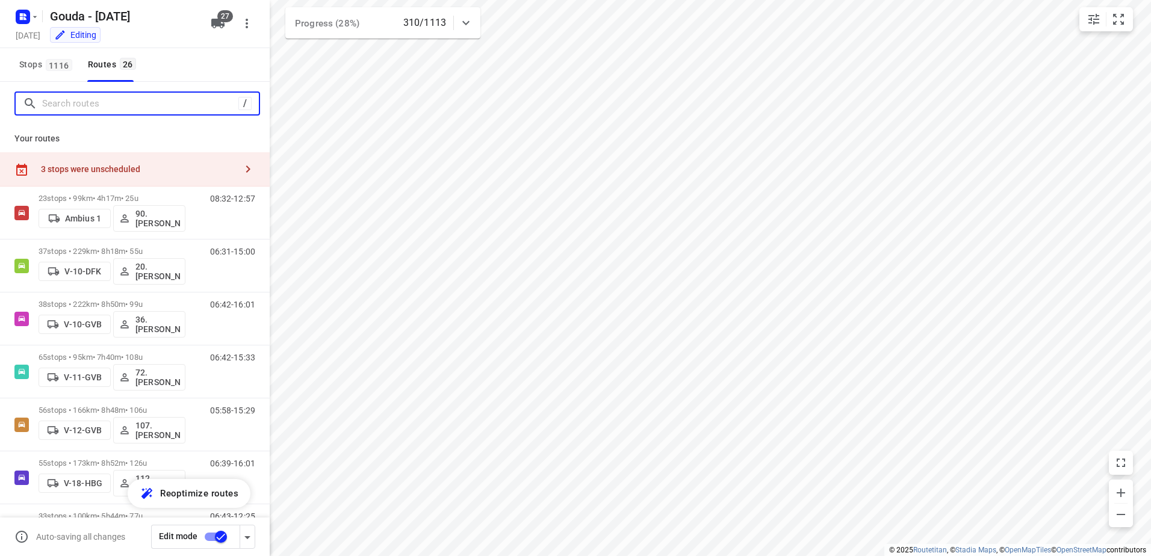
click at [131, 104] on input "Search routes" at bounding box center [140, 104] width 196 height 19
click at [166, 174] on div "3 stops were unscheduled" at bounding box center [138, 169] width 195 height 10
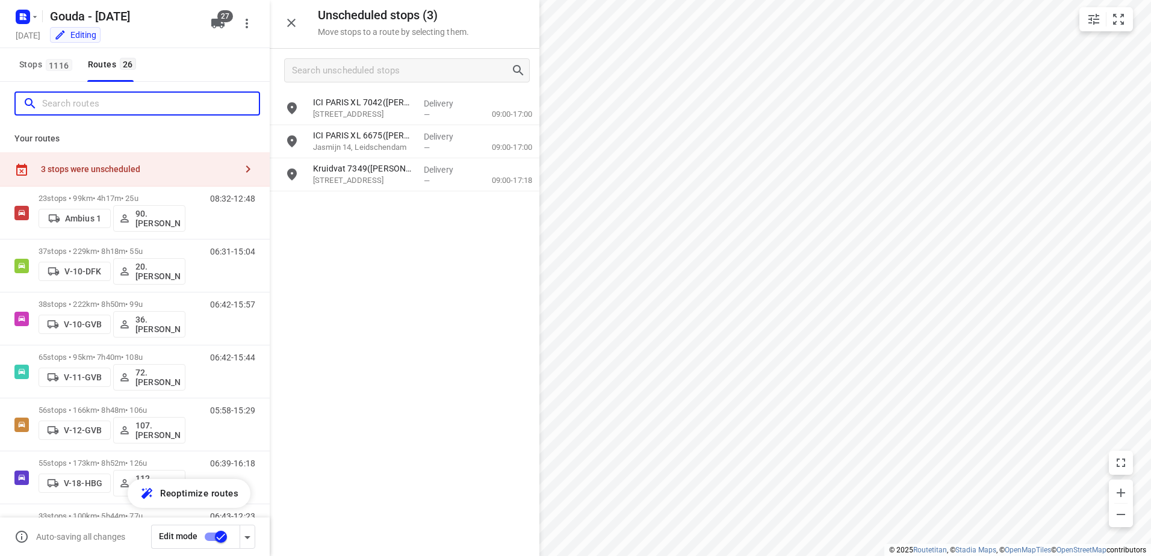
click at [158, 105] on input "Search routes" at bounding box center [150, 104] width 217 height 19
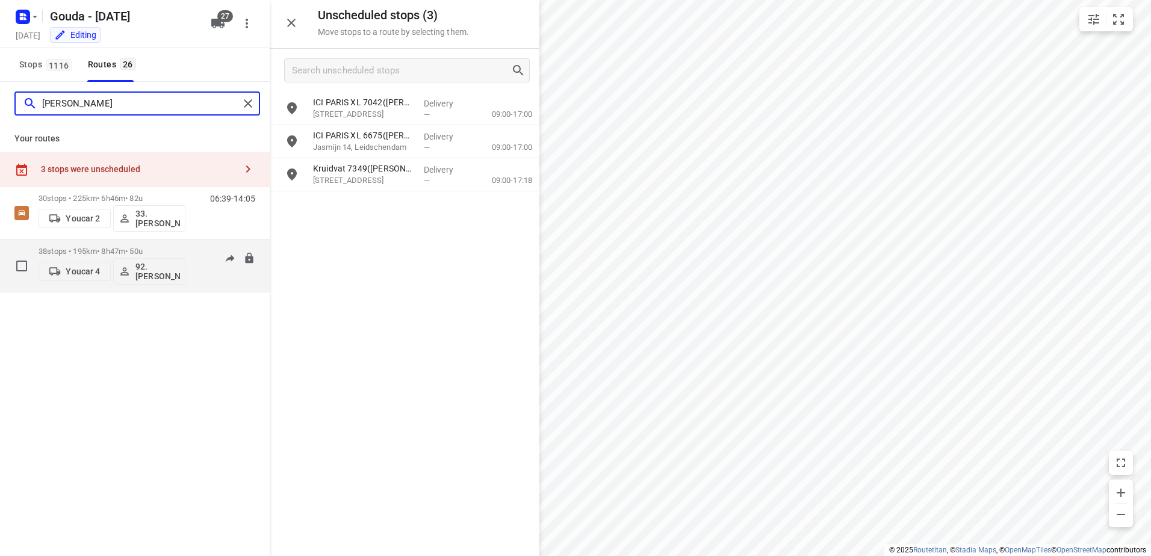
type input "lars"
click at [109, 250] on p "38 stops • 195km • 8h47m • 50u" at bounding box center [112, 251] width 147 height 9
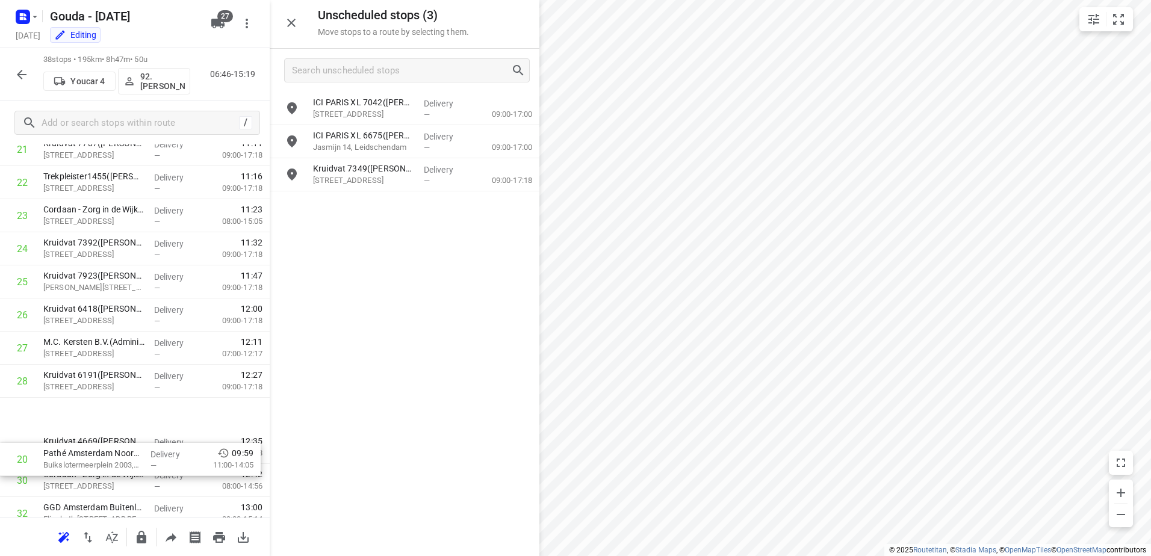
scroll to position [739, 0]
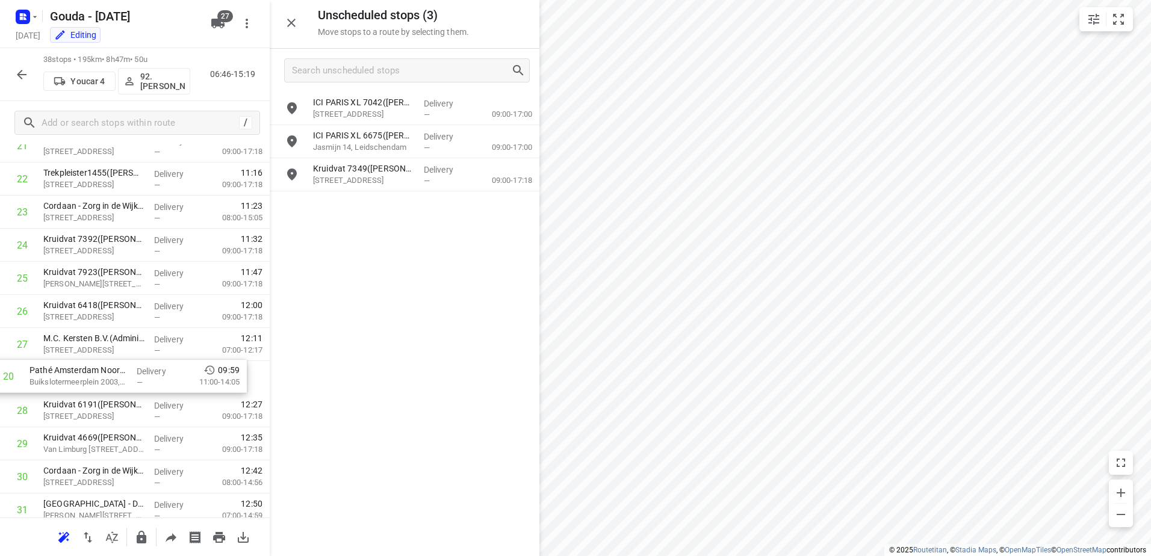
drag, startPoint x: 178, startPoint y: 231, endPoint x: 162, endPoint y: 390, distance: 159.7
click at [162, 390] on div "1 Gemeente Amsterdam - Directie Stadswerken - Volendammerweg(Gwenda der Meer - …" at bounding box center [135, 129] width 270 height 1258
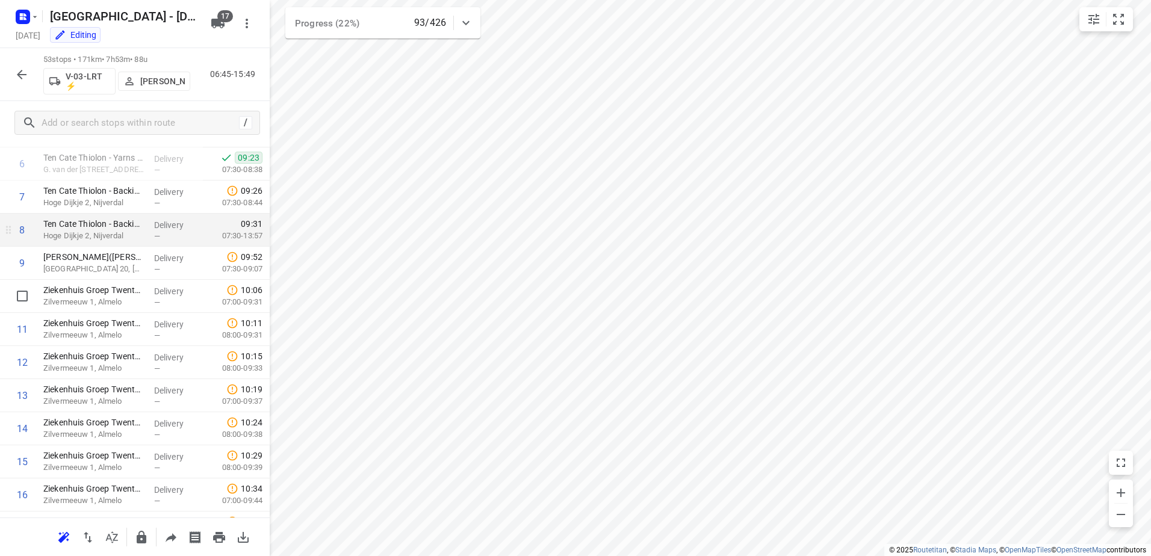
scroll to position [241, 0]
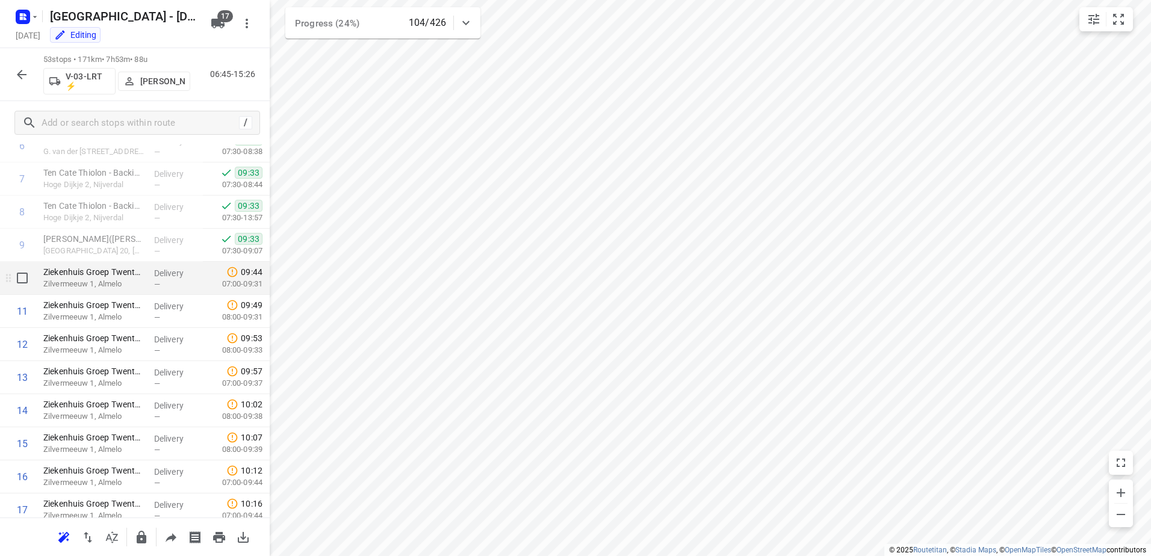
click at [93, 284] on p "Zilvermeeuw 1, Almelo" at bounding box center [93, 284] width 101 height 12
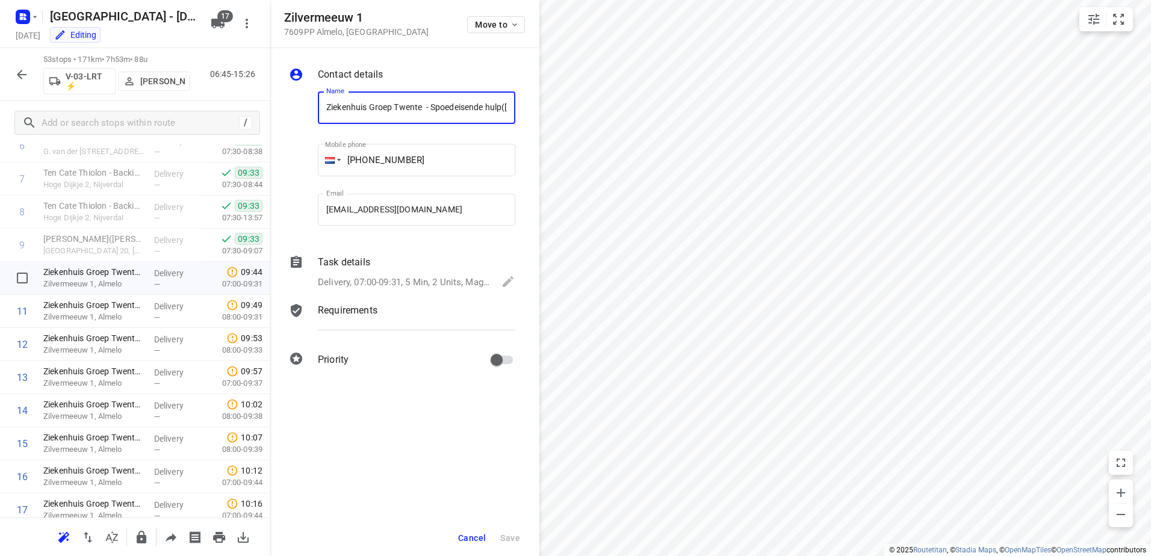
scroll to position [0, 41]
click at [358, 298] on div "Contact details Name [PERSON_NAME] Groep Twente - Spoedeisende hulp([PERSON_NAM…" at bounding box center [405, 219] width 270 height 343
click at [364, 284] on p "Delivery, 07:00-09:31, 5 Min, 2 Units, Mag naar routenummer 0.4. Dit is de spoe…" at bounding box center [404, 283] width 172 height 14
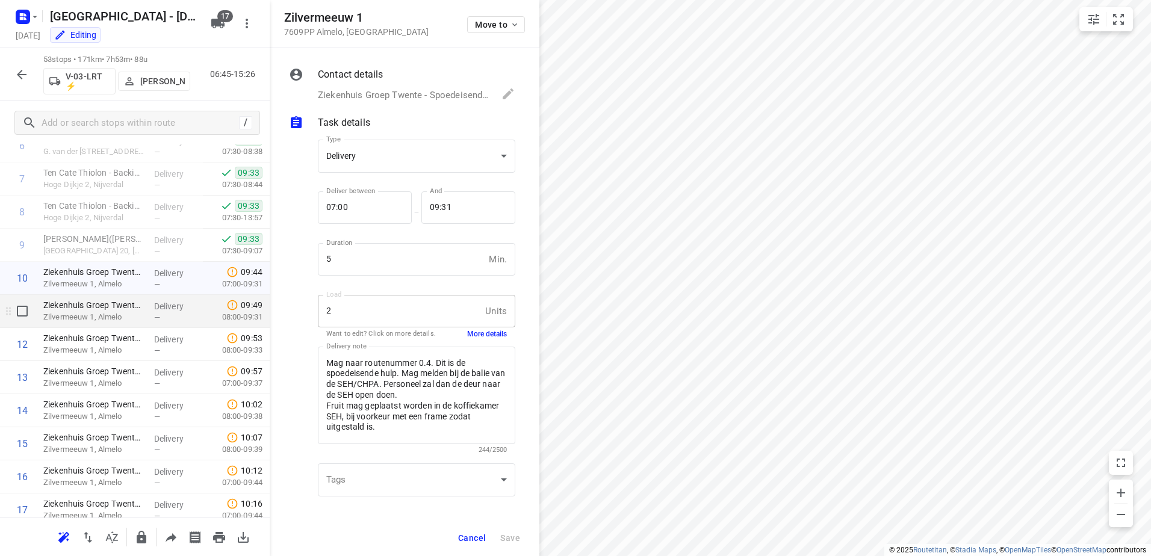
click at [125, 313] on p "Zilvermeeuw 1, Almelo" at bounding box center [93, 317] width 101 height 12
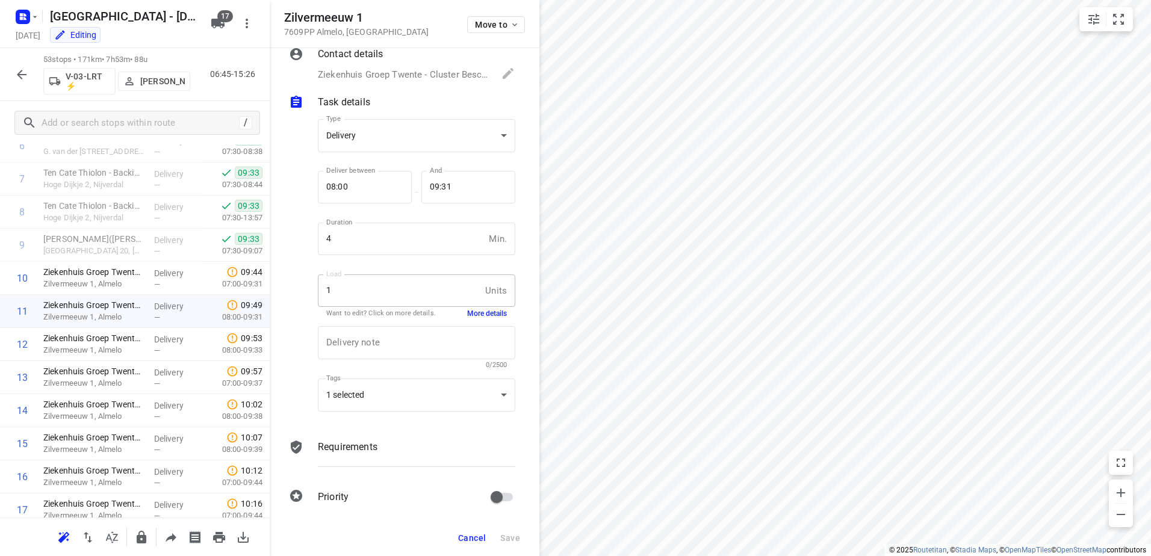
scroll to position [28, 0]
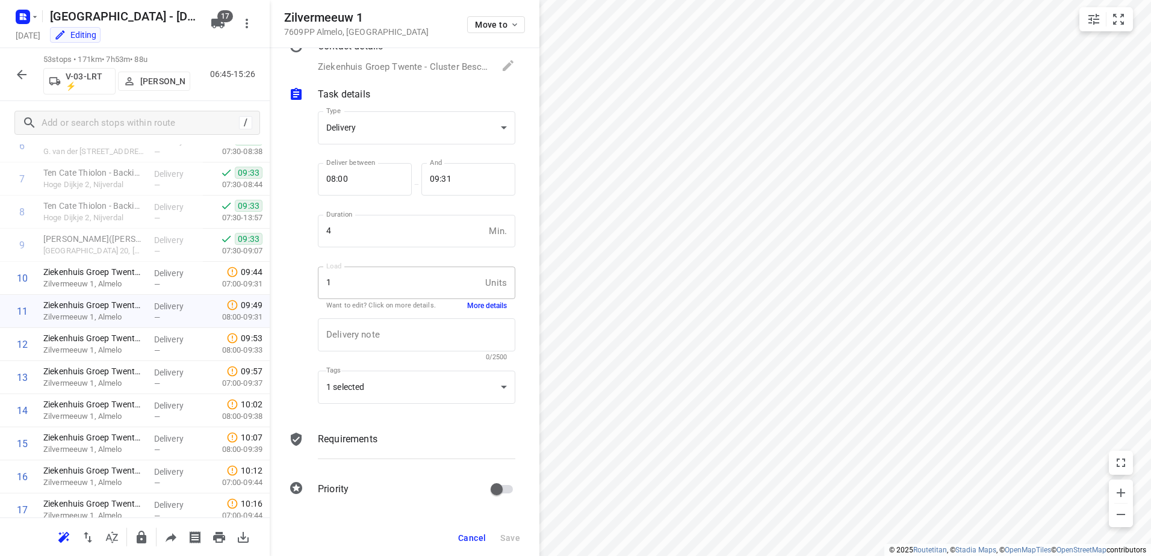
click at [478, 310] on button "More details" at bounding box center [487, 306] width 40 height 10
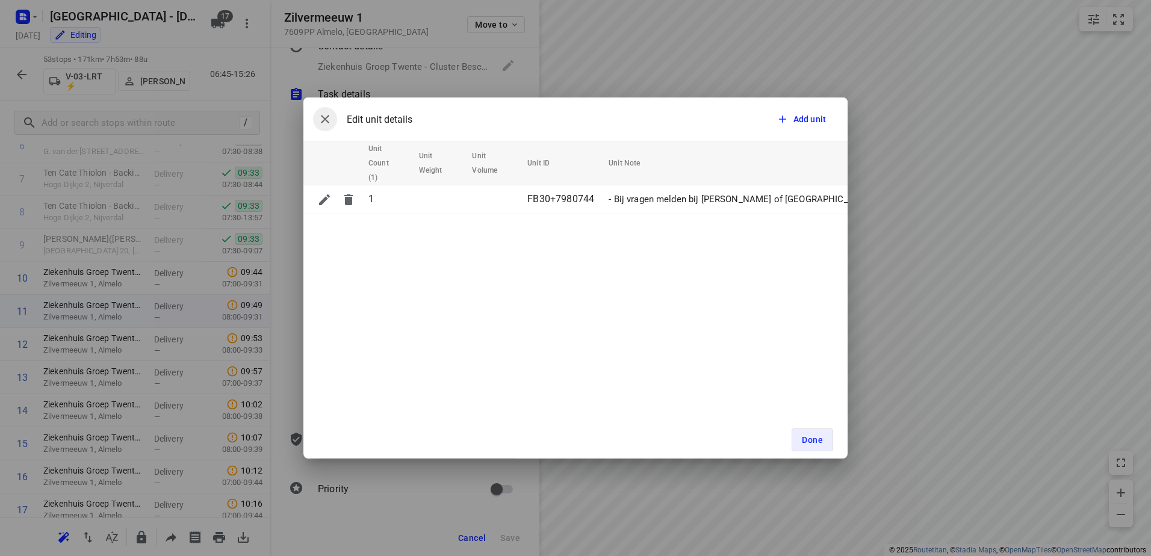
click at [325, 120] on icon "button" at bounding box center [325, 119] width 8 height 8
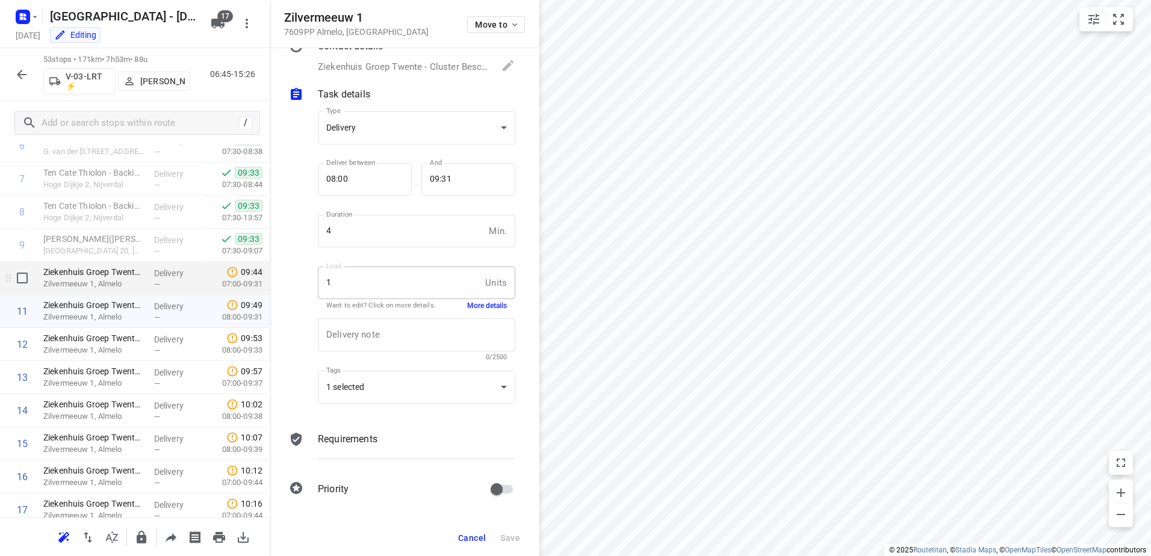
scroll to position [301, 0]
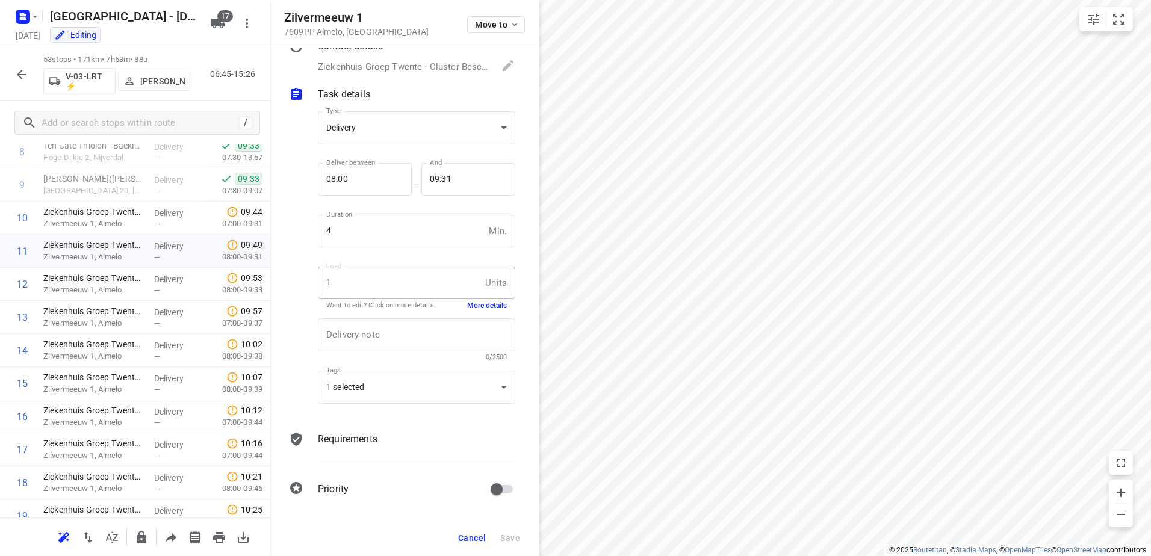
click at [21, 75] on icon "button" at bounding box center [22, 75] width 10 height 10
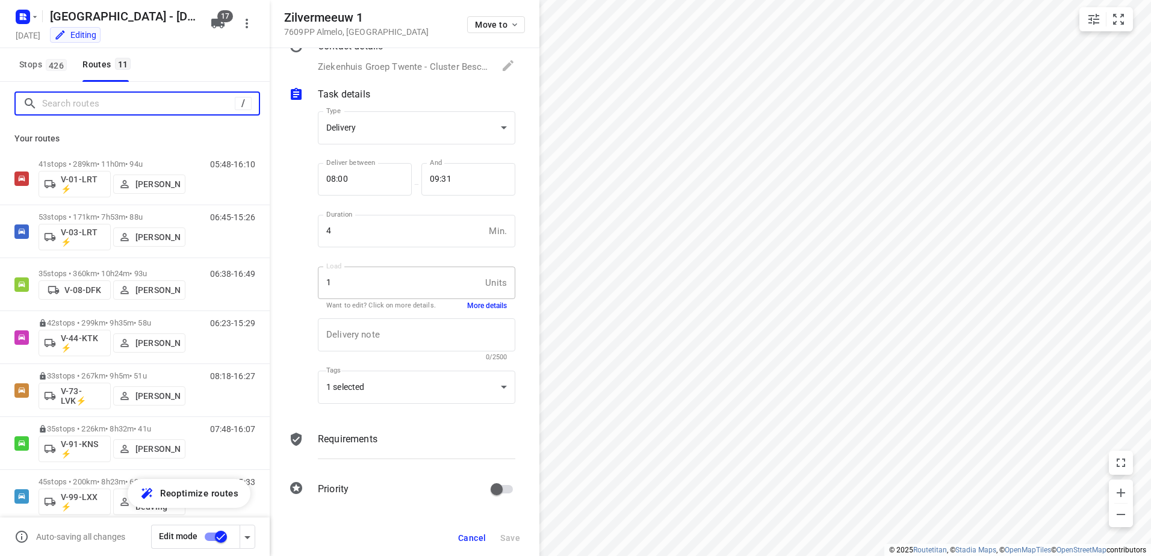
click at [102, 111] on input "Search routes" at bounding box center [138, 104] width 193 height 19
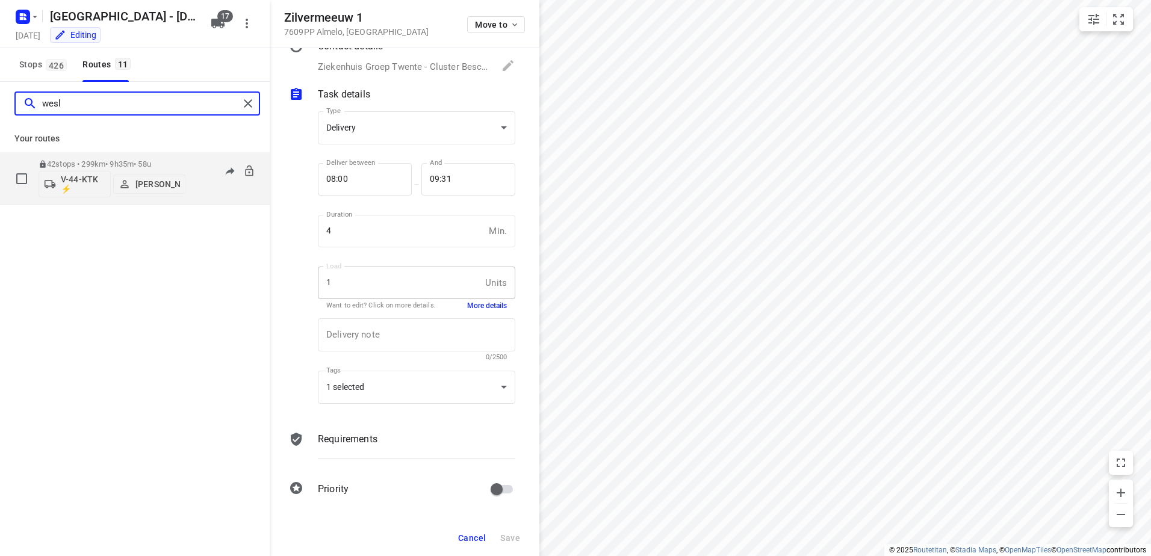
type input "wesl"
click at [121, 160] on p "42 stops • 299km • 9h35m • 58u" at bounding box center [112, 164] width 147 height 9
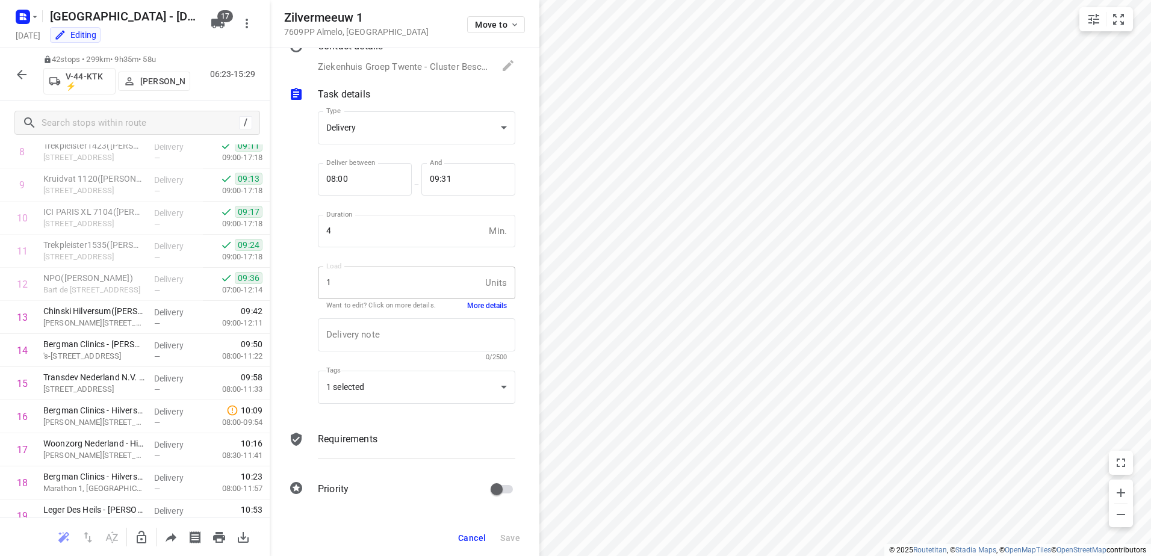
click at [19, 66] on button "button" at bounding box center [22, 75] width 24 height 24
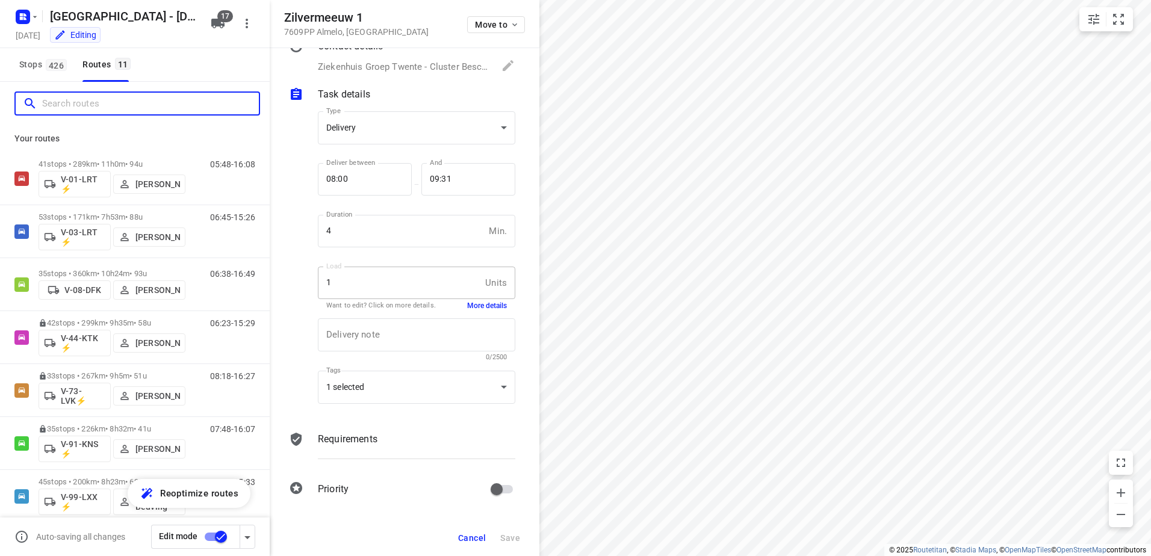
click at [75, 95] on input "Search routes" at bounding box center [150, 104] width 217 height 19
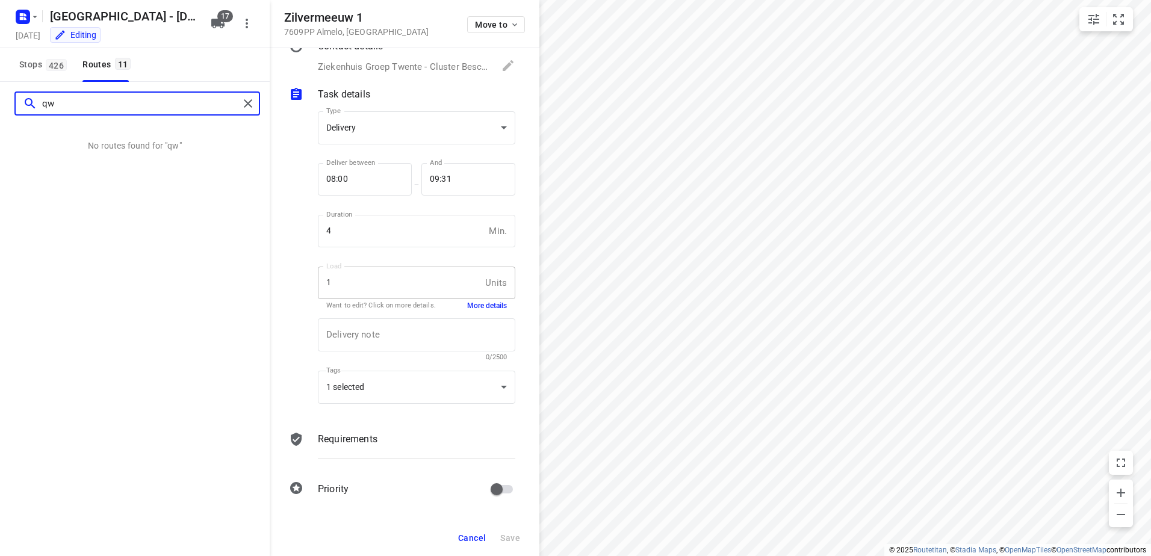
type input "q"
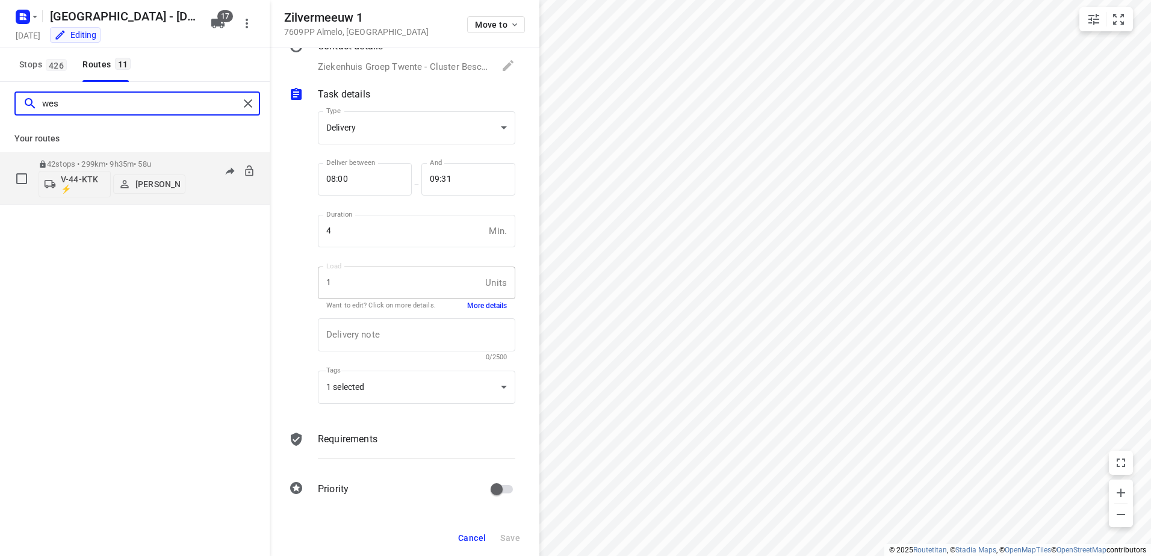
type input "wes"
click at [73, 158] on div "42 stops • 299km • 9h35m • 58u V-44-KTK ⚡ [PERSON_NAME]" at bounding box center [112, 179] width 147 height 50
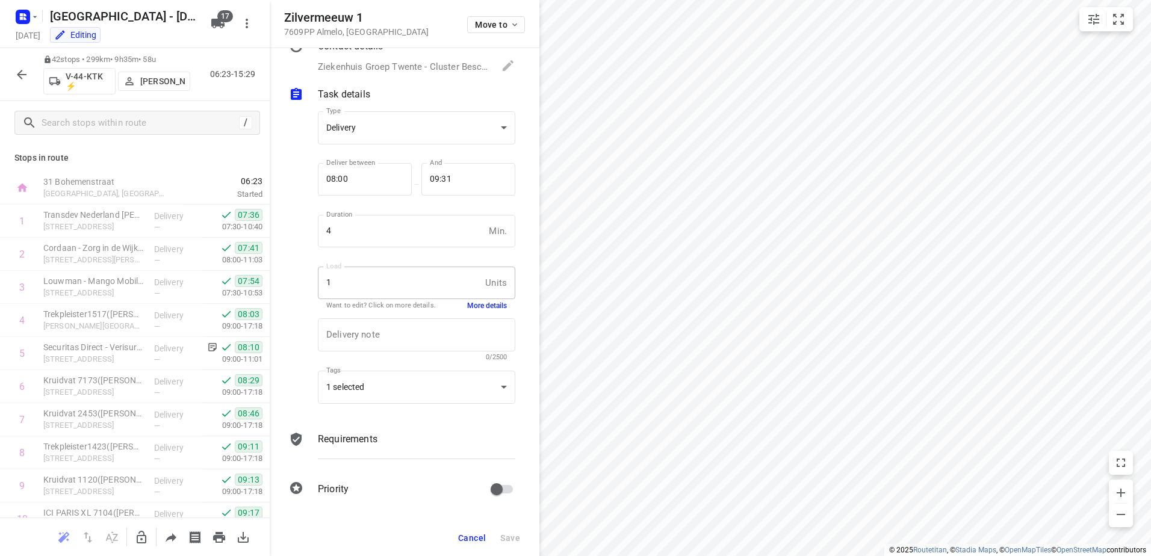
click at [461, 538] on span "Cancel" at bounding box center [472, 539] width 28 height 10
